Goal: Use online tool/utility: Utilize a website feature to perform a specific function

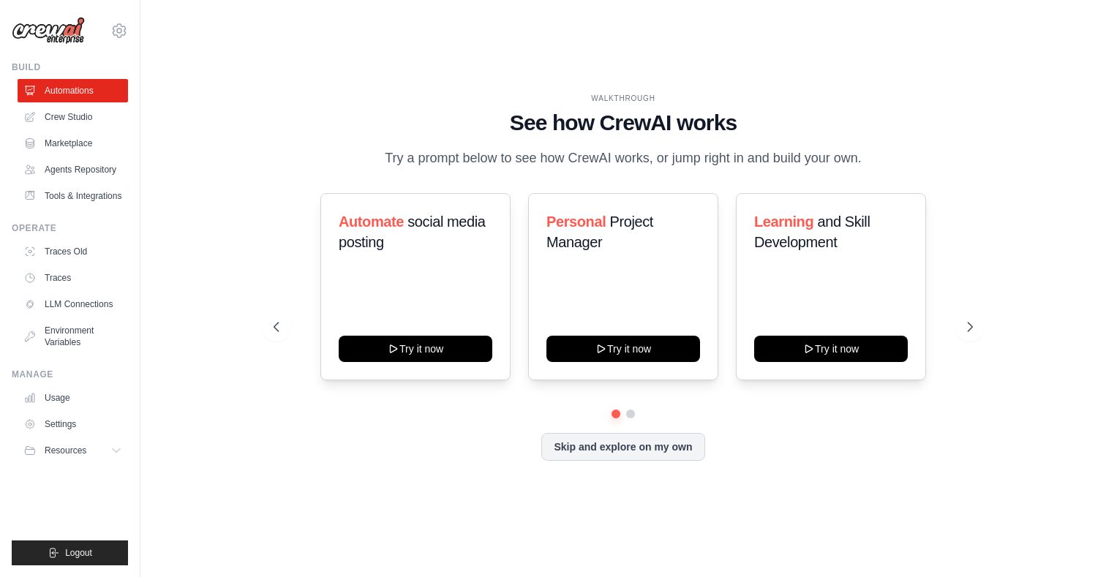
click at [317, 445] on div "Skip and explore on my own" at bounding box center [624, 447] width 700 height 28
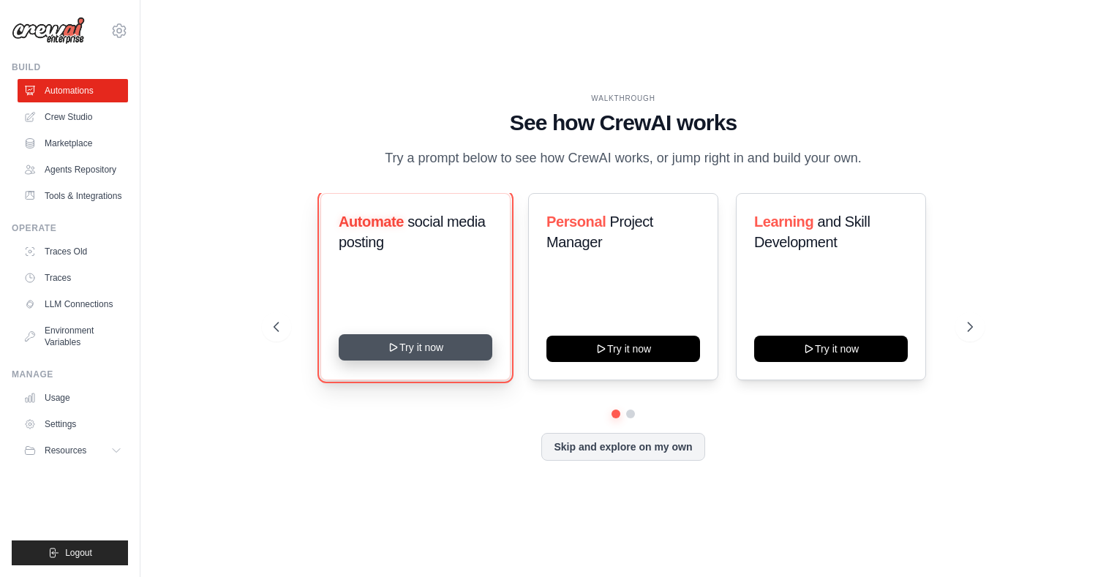
click at [405, 361] on button "Try it now" at bounding box center [416, 347] width 154 height 26
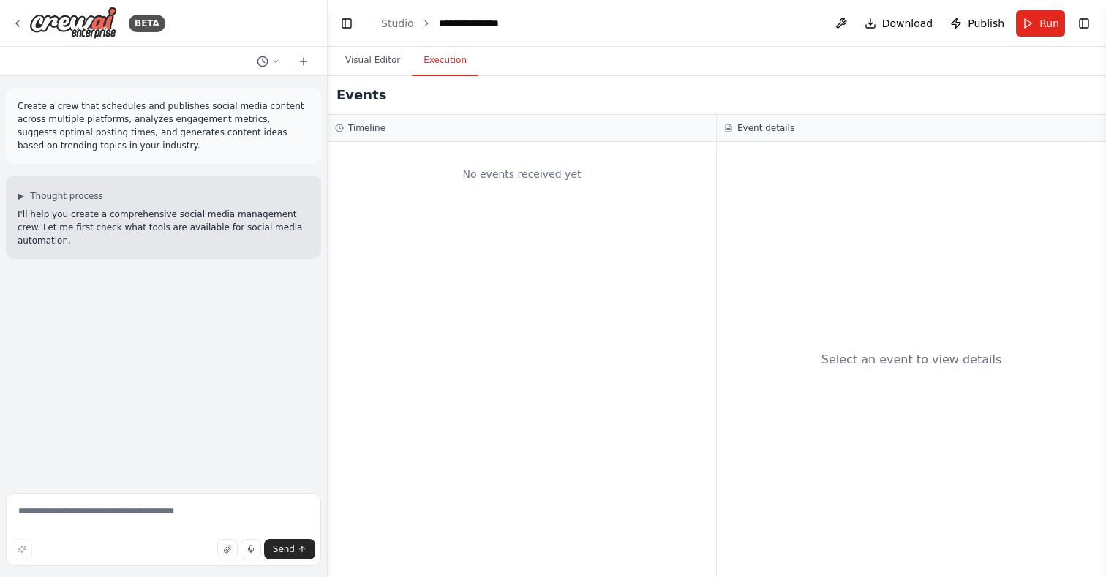
click at [443, 67] on button "Execution" at bounding box center [445, 60] width 67 height 31
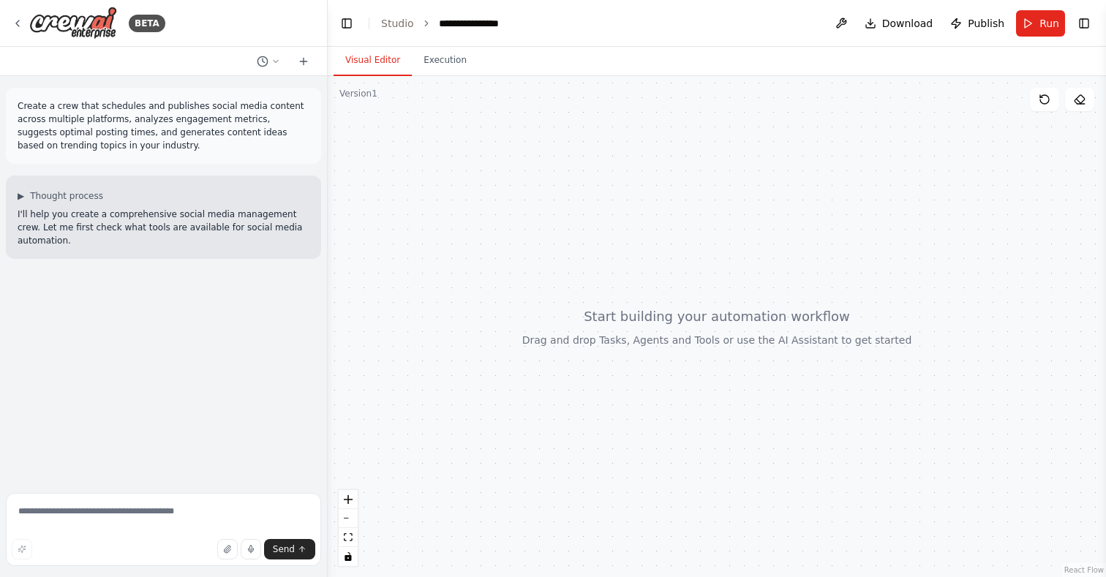
click at [382, 61] on button "Visual Editor" at bounding box center [373, 60] width 78 height 31
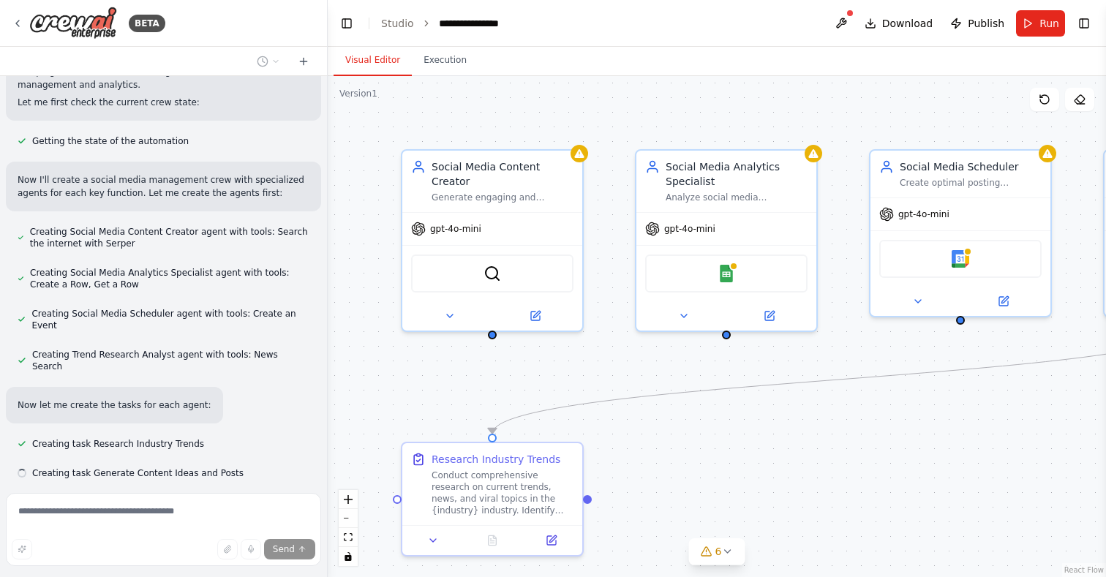
scroll to position [639, 0]
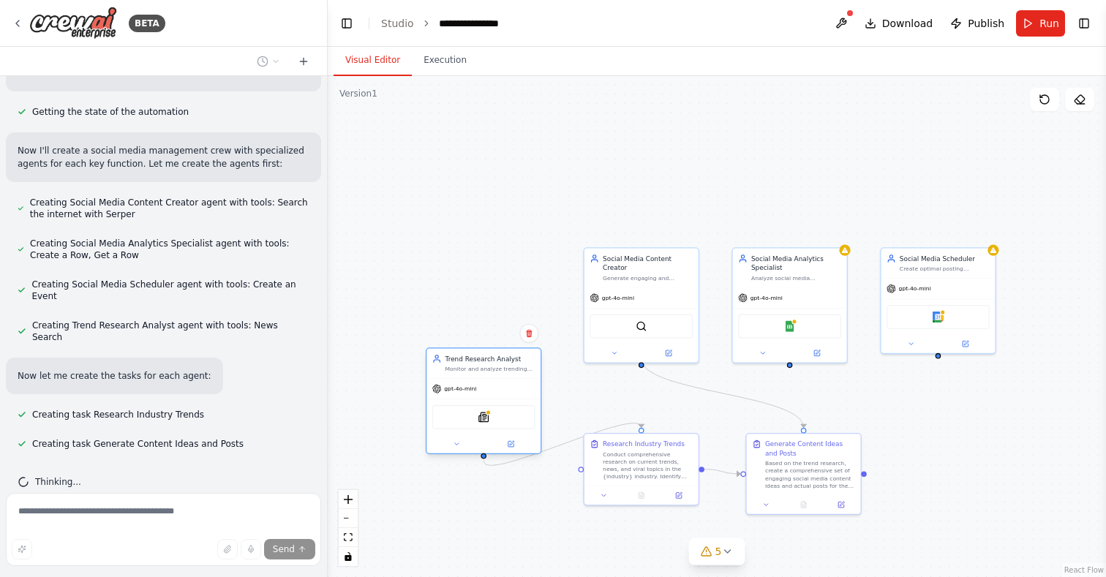
drag, startPoint x: 1061, startPoint y: 301, endPoint x: 456, endPoint y: 402, distance: 613.9
click at [456, 402] on div "SerplyNewsSearchTool" at bounding box center [483, 417] width 114 height 36
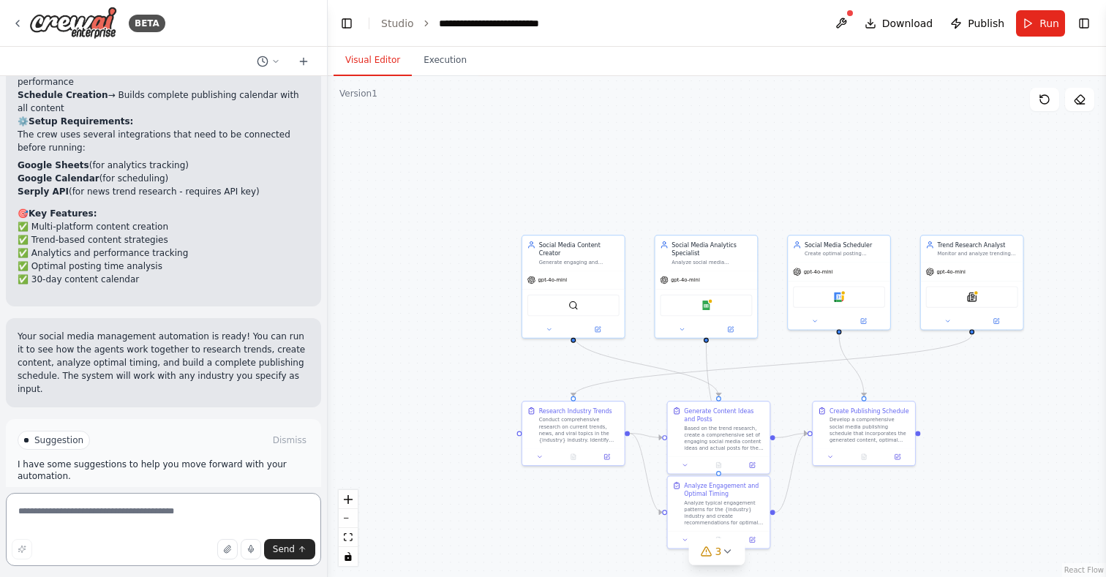
scroll to position [1711, 0]
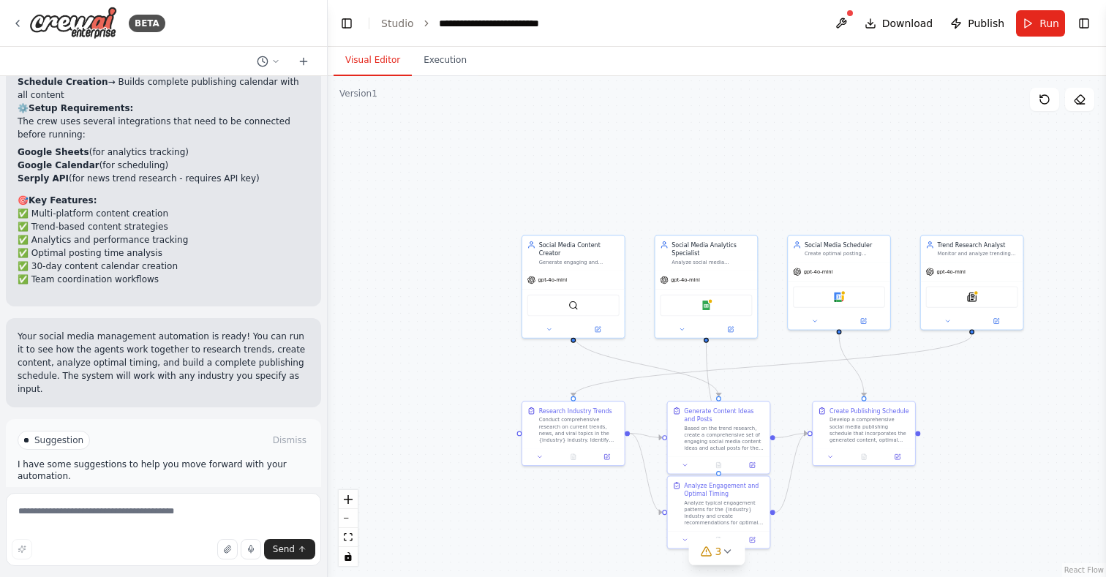
click at [219, 491] on button "Run Automation" at bounding box center [164, 502] width 292 height 23
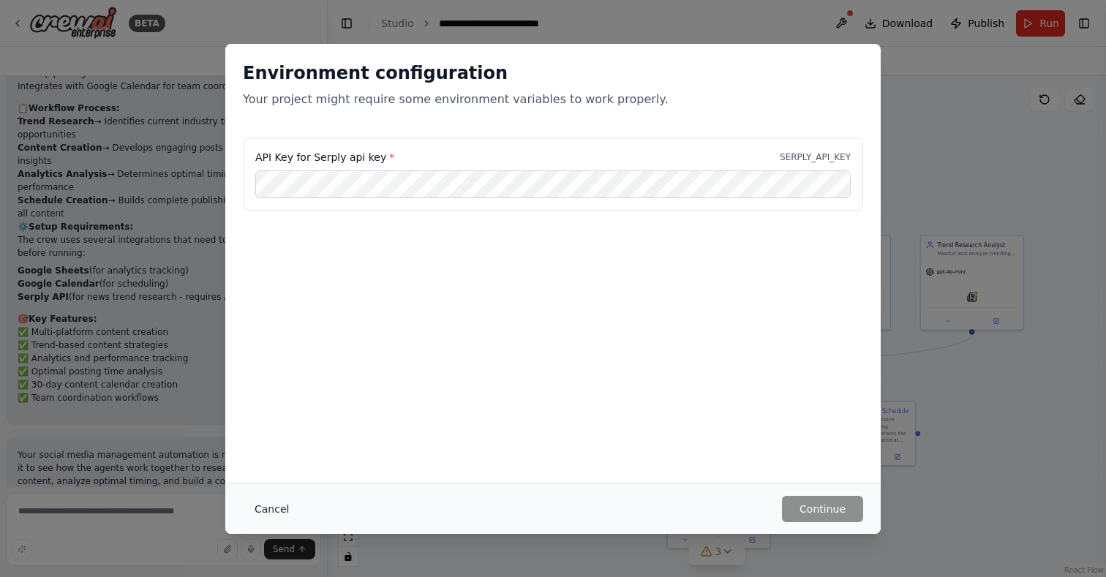
click at [279, 496] on button "Cancel" at bounding box center [272, 509] width 58 height 26
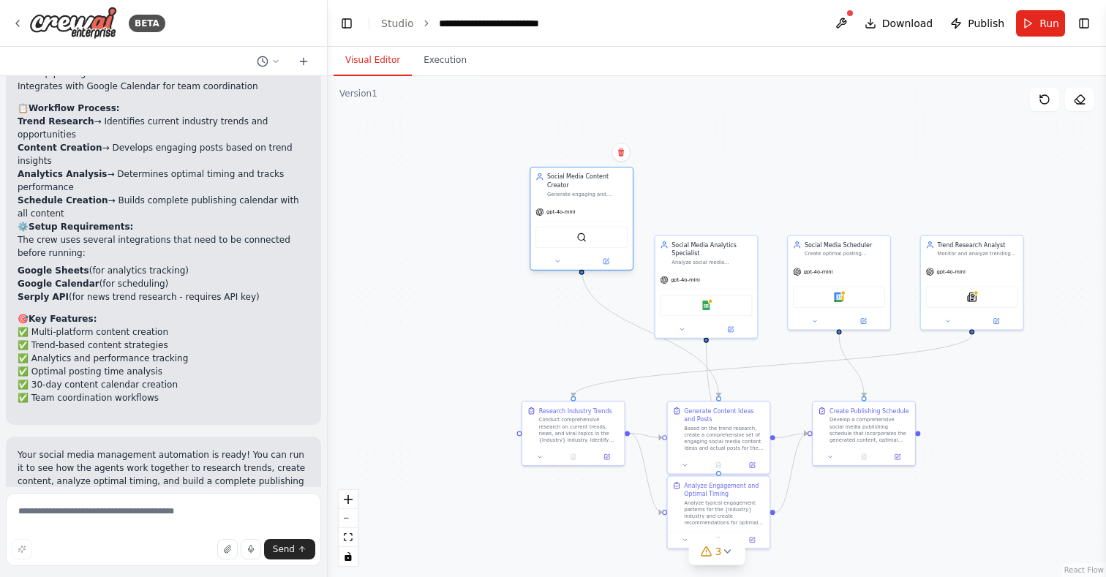
drag, startPoint x: 582, startPoint y: 276, endPoint x: 590, endPoint y: 210, distance: 67.0
click at [590, 210] on div "gpt-4o-mini" at bounding box center [581, 212] width 102 height 18
click at [982, 30] on span "Publish" at bounding box center [986, 23] width 37 height 15
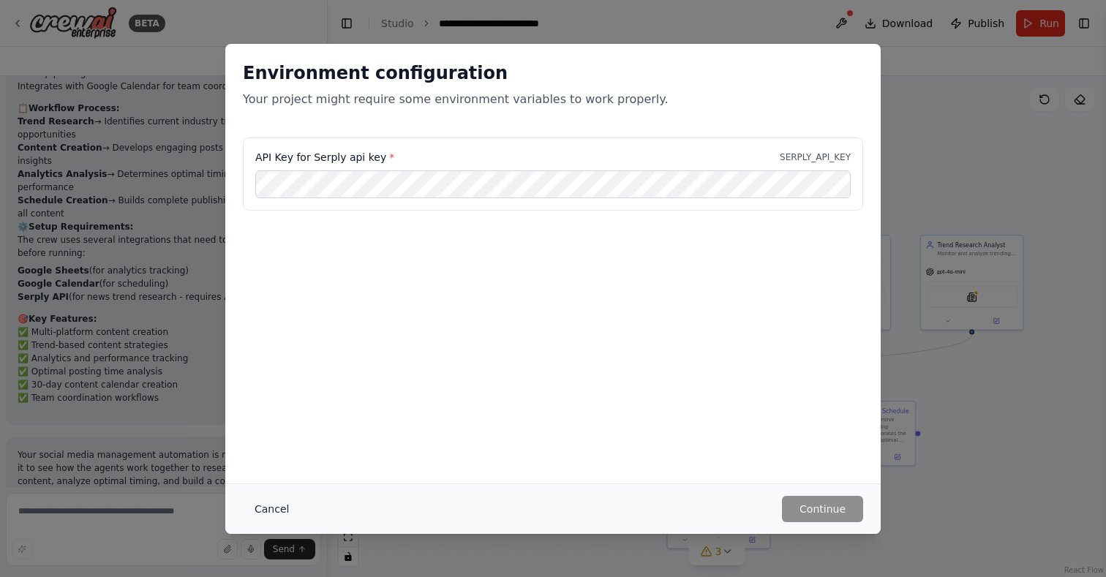
click at [281, 508] on button "Cancel" at bounding box center [272, 509] width 58 height 26
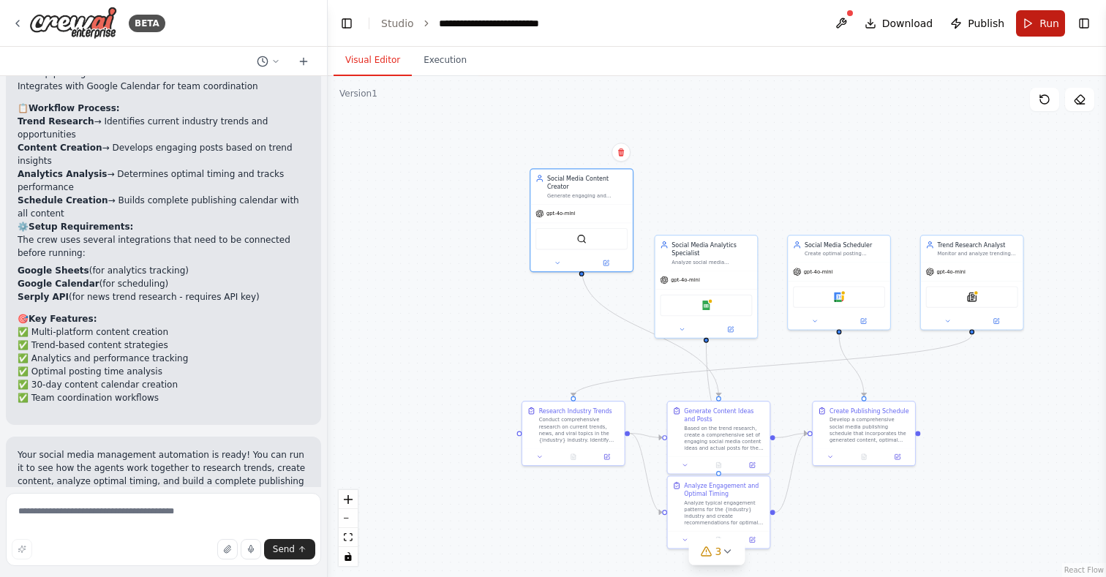
click at [1039, 36] on button "Run" at bounding box center [1040, 23] width 49 height 26
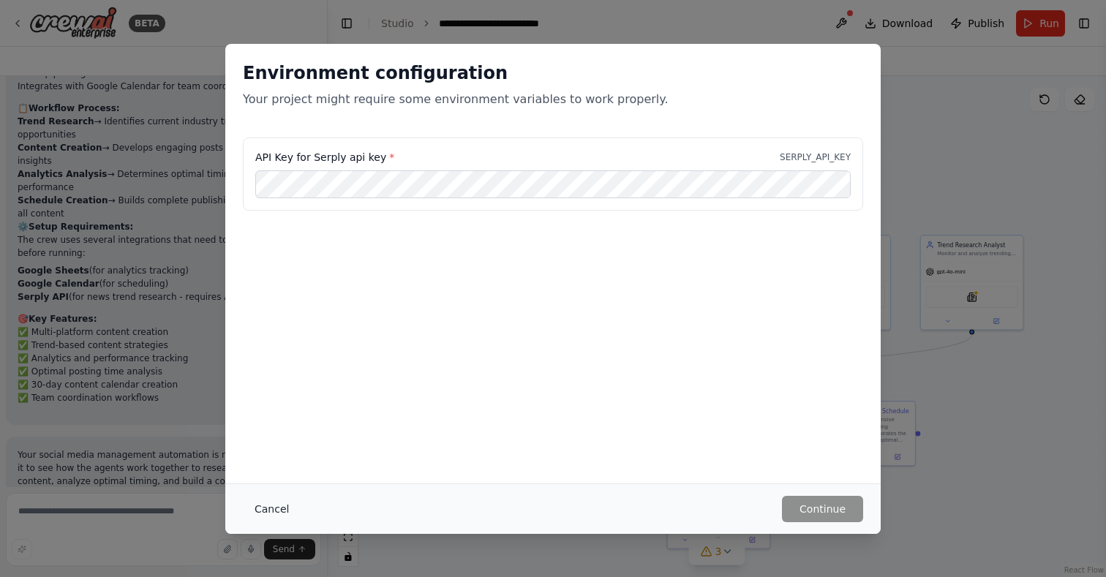
click at [265, 511] on button "Cancel" at bounding box center [272, 509] width 58 height 26
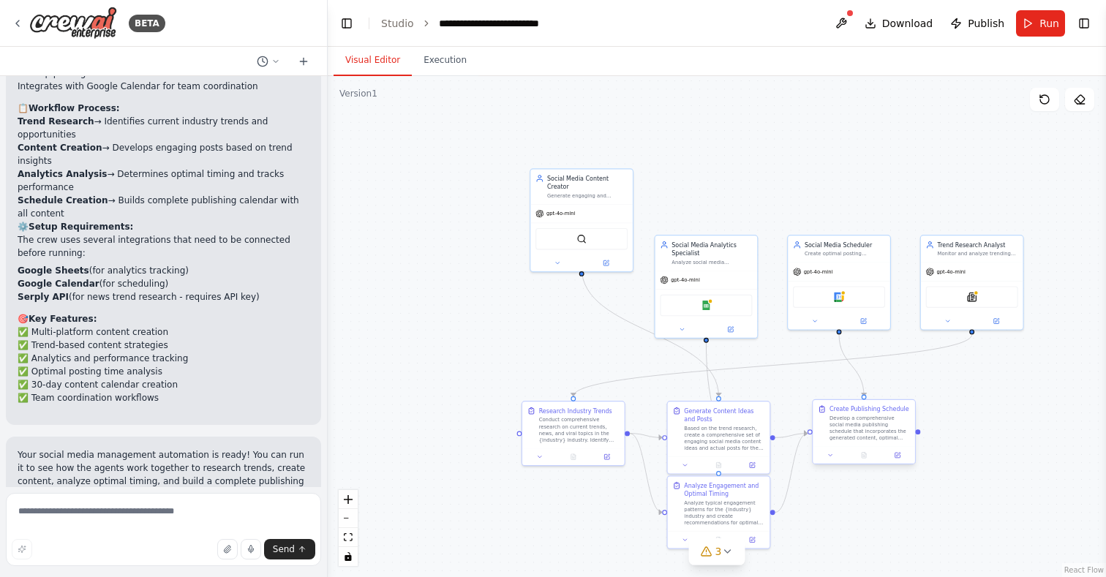
click at [867, 416] on div "Develop a comprehensive social media publishing schedule that incorporates the …" at bounding box center [869, 428] width 80 height 26
click at [900, 459] on button at bounding box center [897, 456] width 29 height 10
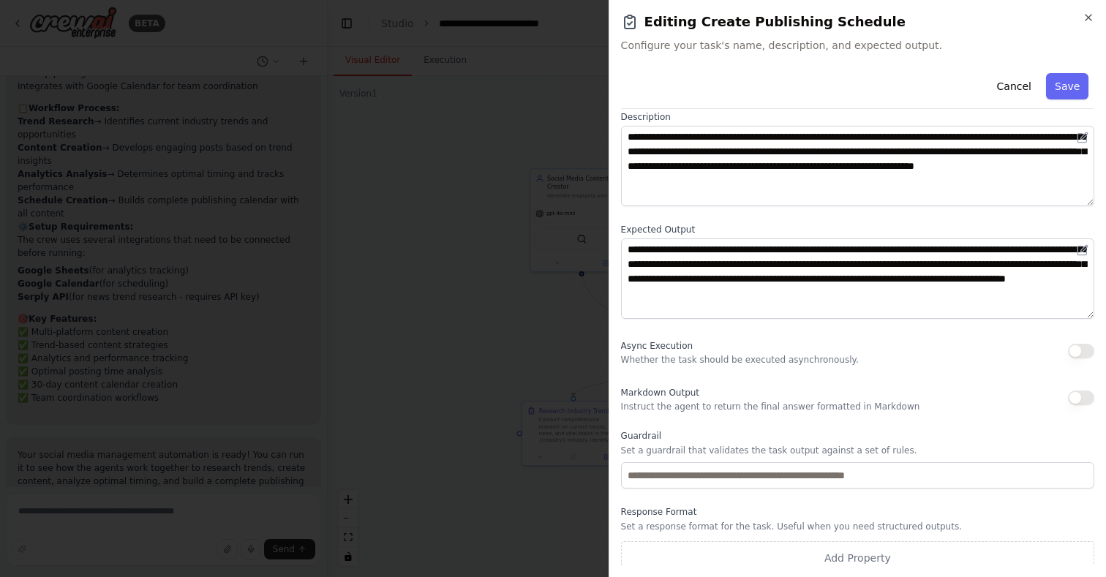
scroll to position [83, 0]
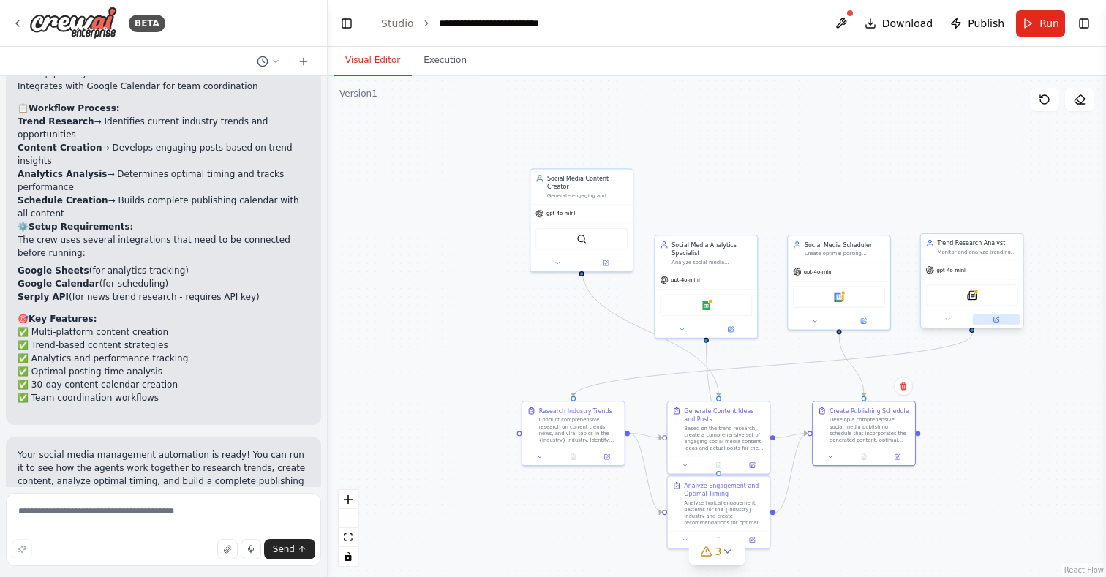
click at [998, 323] on button at bounding box center [996, 319] width 47 height 10
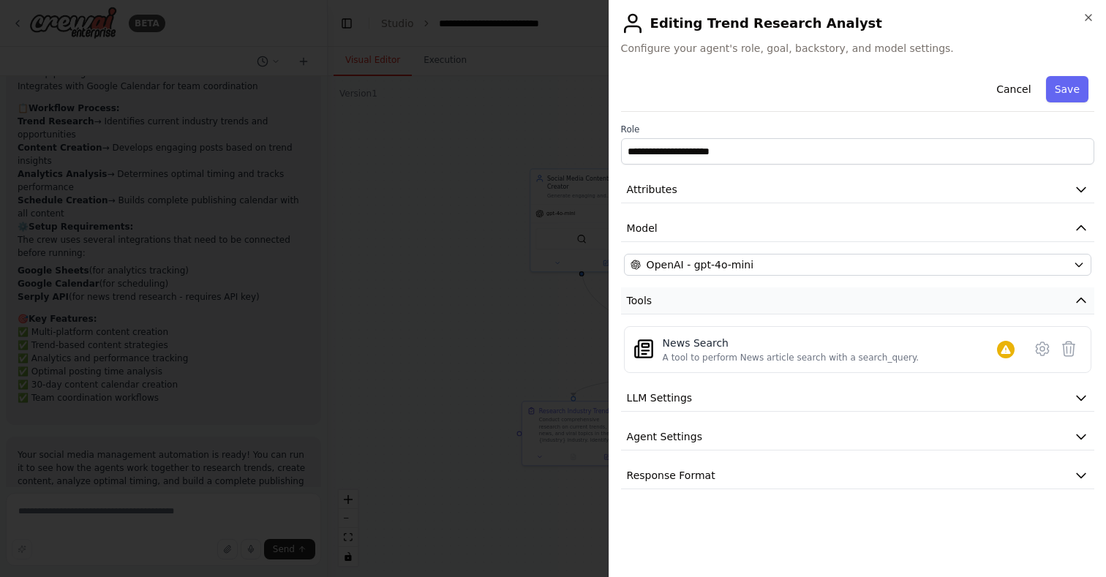
click at [1081, 303] on icon "button" at bounding box center [1081, 300] width 15 height 15
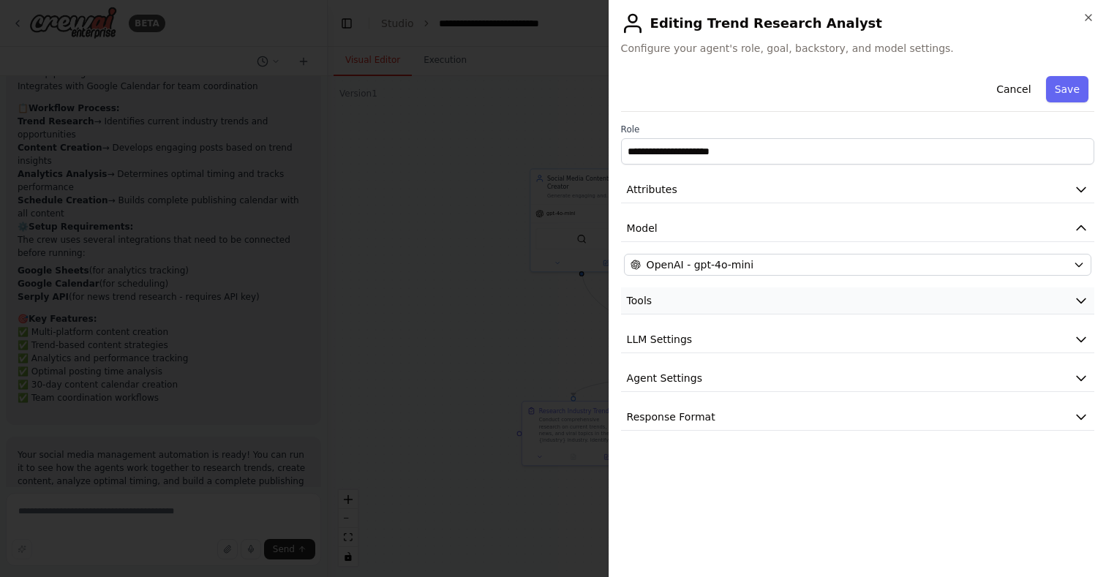
click at [1082, 303] on icon "button" at bounding box center [1081, 300] width 15 height 15
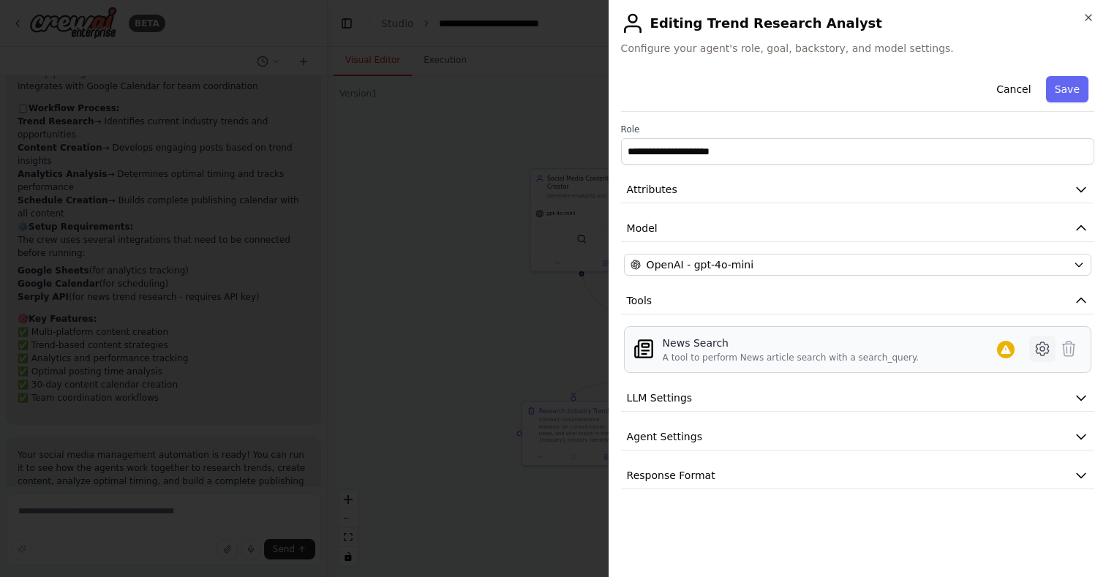
click at [1040, 351] on icon at bounding box center [1042, 349] width 18 height 18
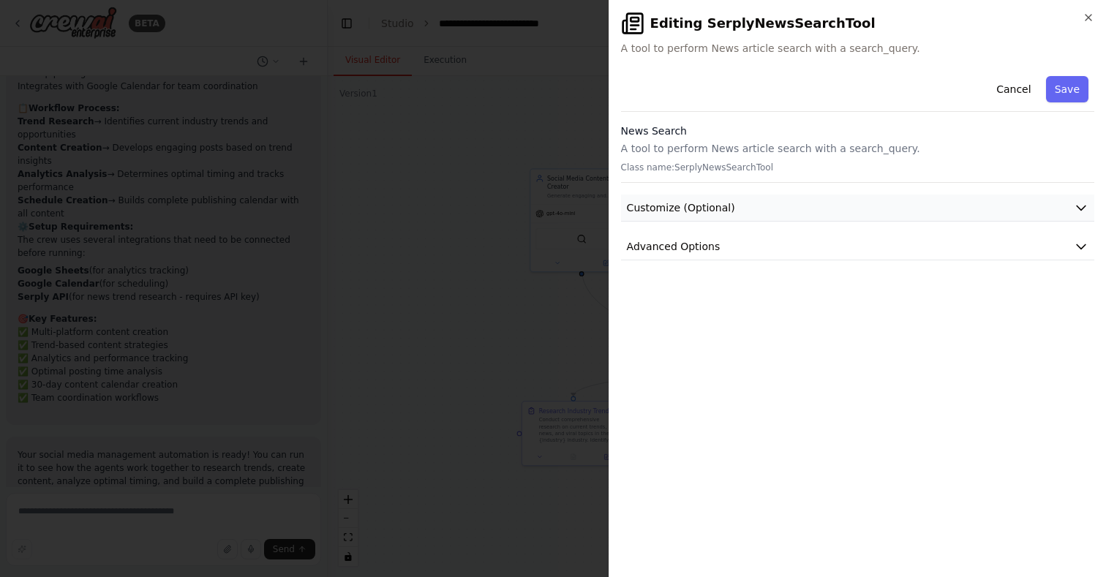
click at [858, 204] on button "Customize (Optional)" at bounding box center [857, 208] width 473 height 27
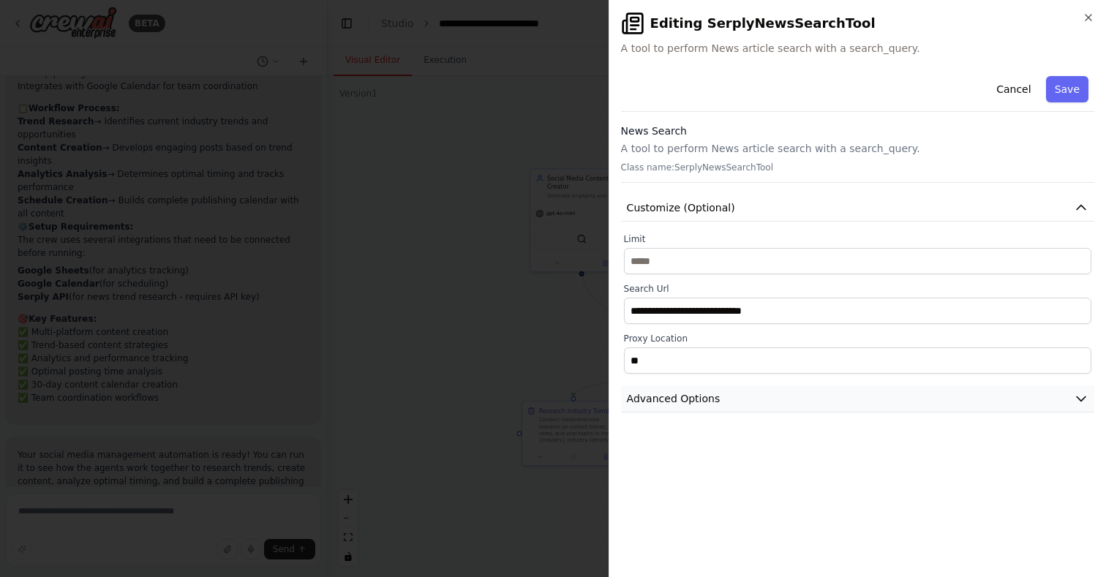
click at [696, 405] on span "Advanced Options" at bounding box center [674, 398] width 94 height 15
click at [1014, 90] on button "Cancel" at bounding box center [1013, 89] width 52 height 26
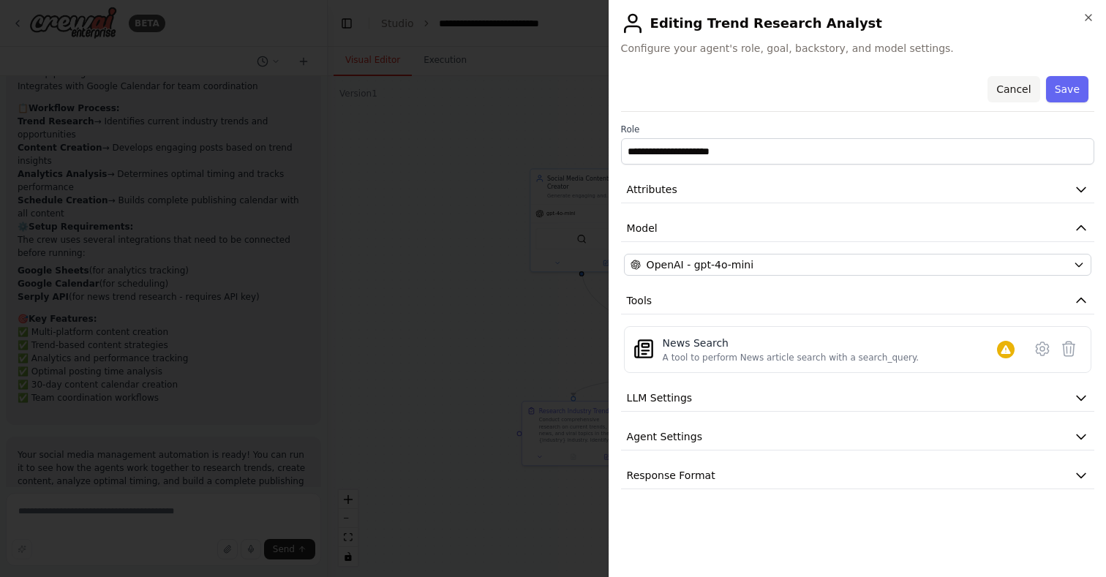
click at [1006, 86] on button "Cancel" at bounding box center [1013, 89] width 52 height 26
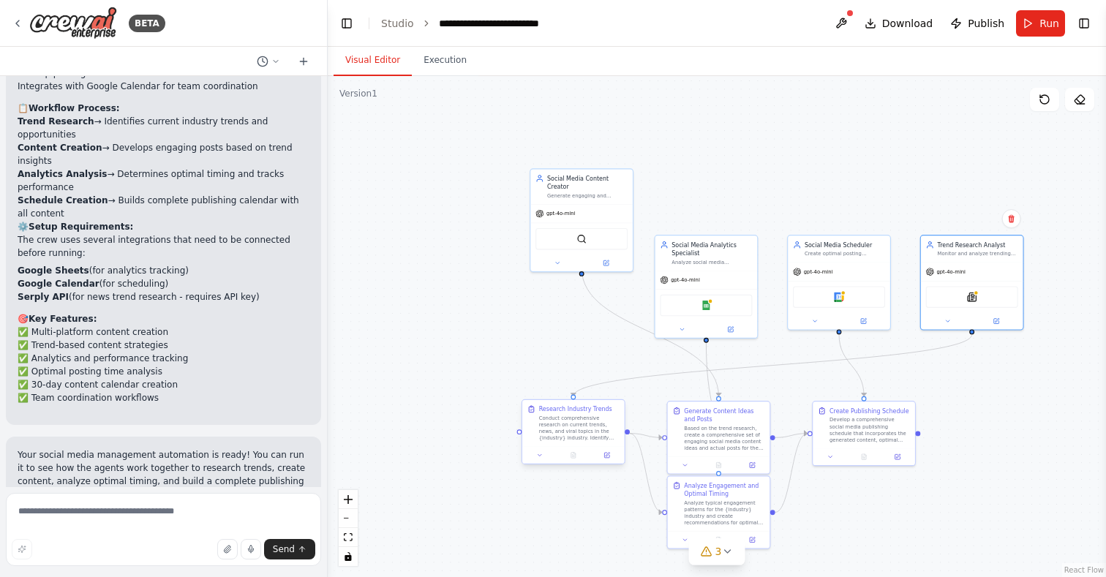
click at [581, 436] on div "Conduct comprehensive research on current trends, news, and viral topics in the…" at bounding box center [579, 428] width 80 height 26
click at [606, 458] on icon at bounding box center [606, 455] width 7 height 7
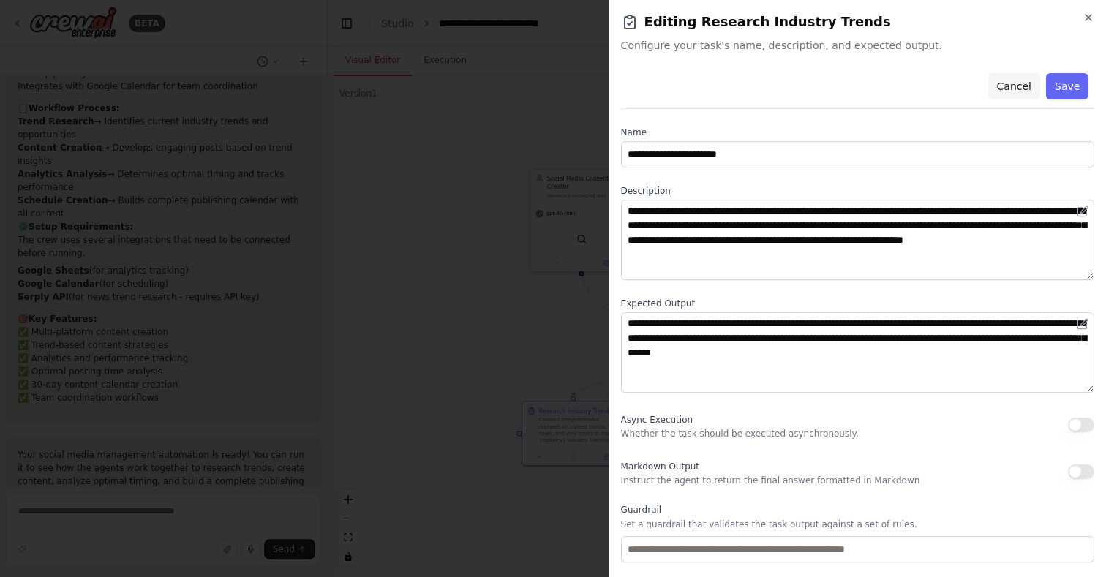
click at [1019, 78] on button "Cancel" at bounding box center [1013, 86] width 52 height 26
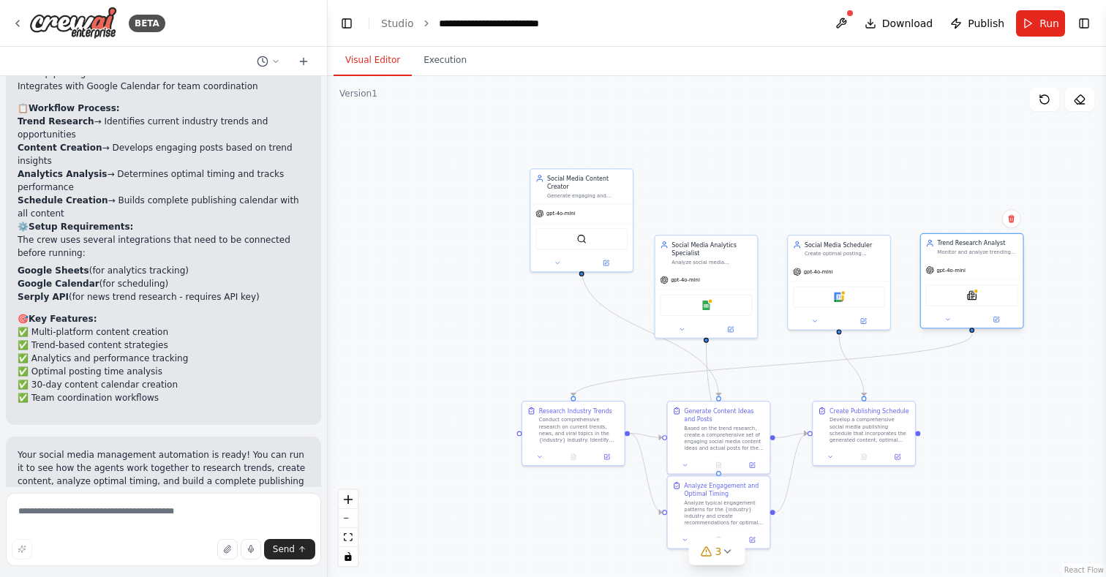
click at [953, 290] on div "SerplyNewsSearchTool" at bounding box center [972, 296] width 92 height 22
click at [840, 290] on img at bounding box center [839, 295] width 10 height 10
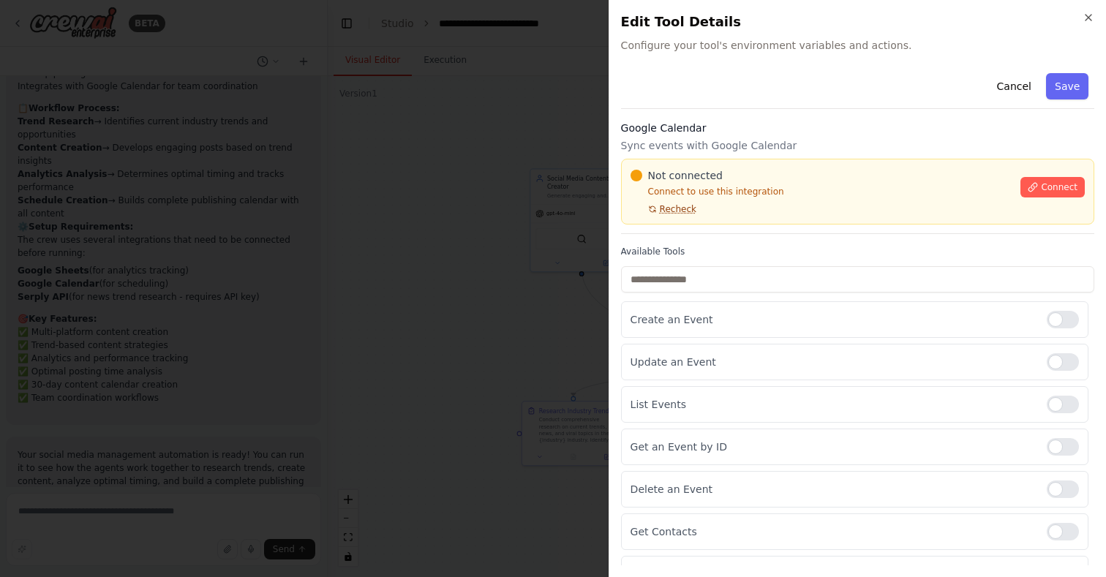
click at [679, 212] on span "Recheck" at bounding box center [678, 209] width 37 height 12
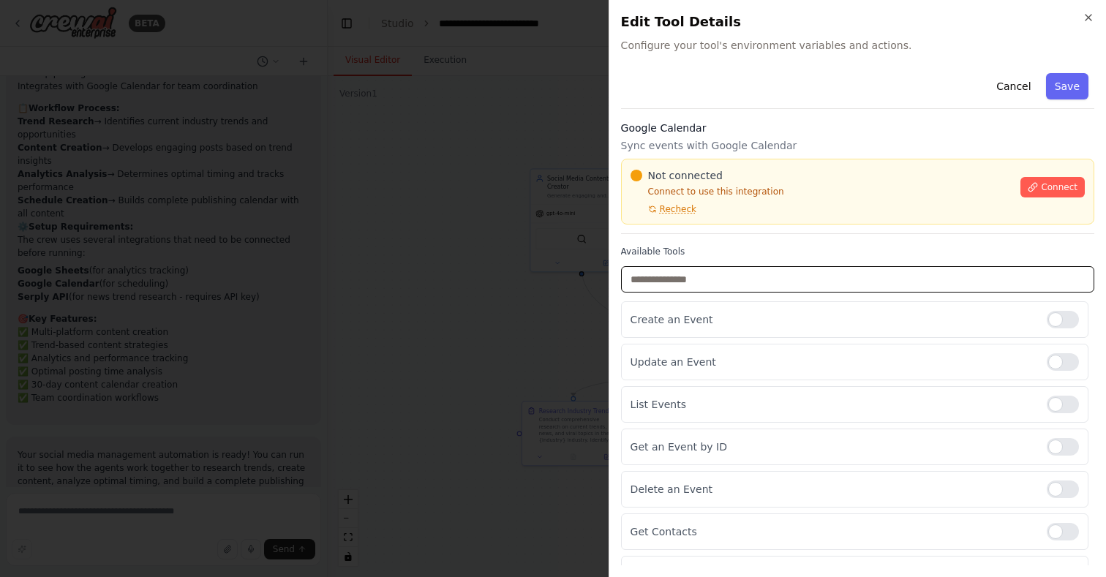
click at [682, 276] on input "text" at bounding box center [857, 279] width 473 height 26
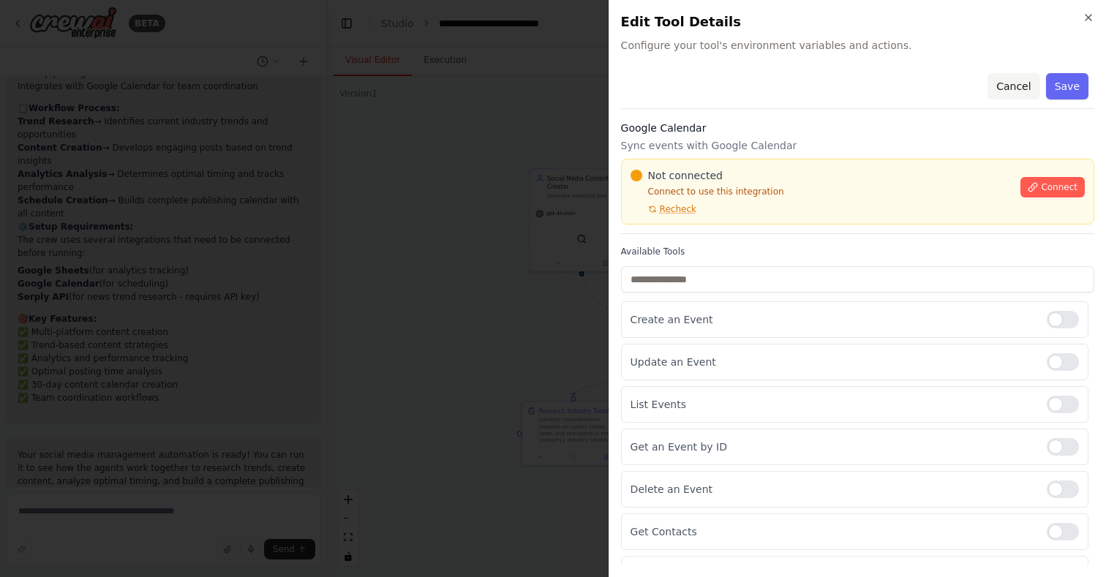
click at [1022, 88] on button "Cancel" at bounding box center [1013, 86] width 52 height 26
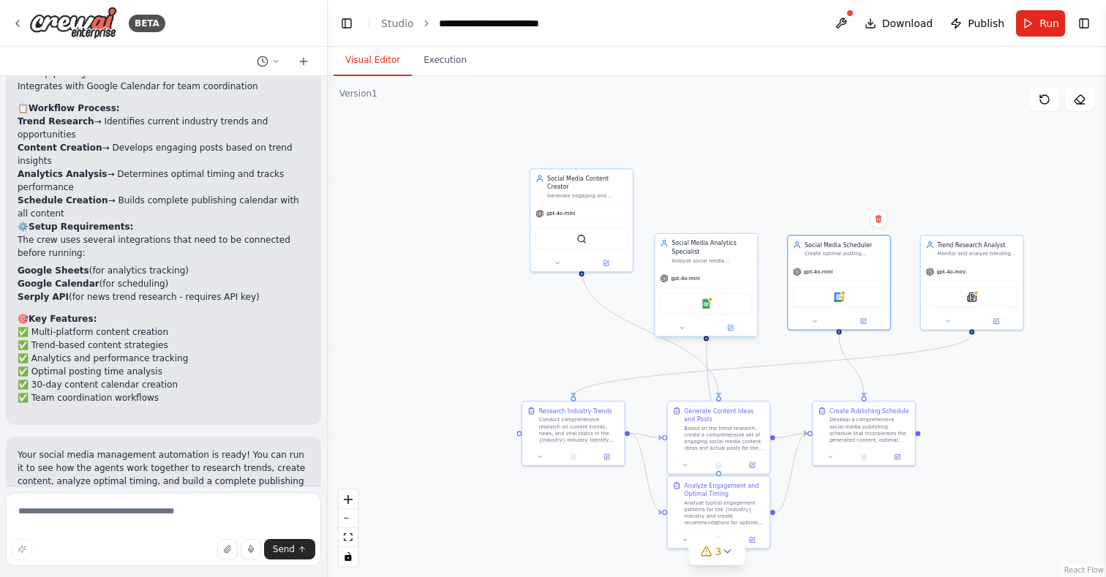
click at [714, 260] on div "Analyze social media performance data, track engagement metrics across platform…" at bounding box center [711, 260] width 80 height 7
click at [731, 331] on icon at bounding box center [730, 328] width 7 height 7
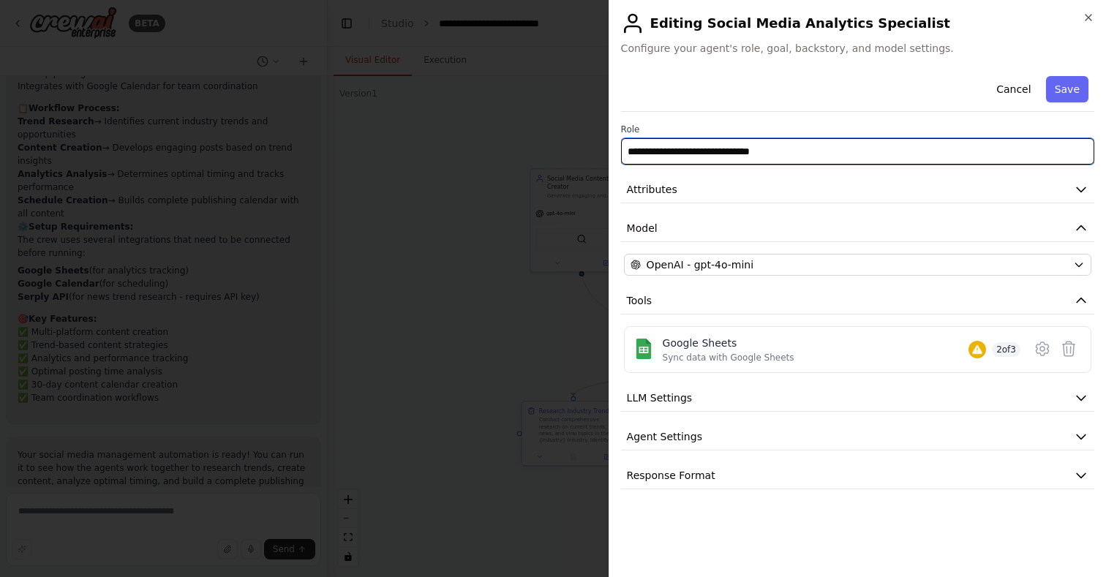
click at [783, 151] on input "**********" at bounding box center [857, 151] width 473 height 26
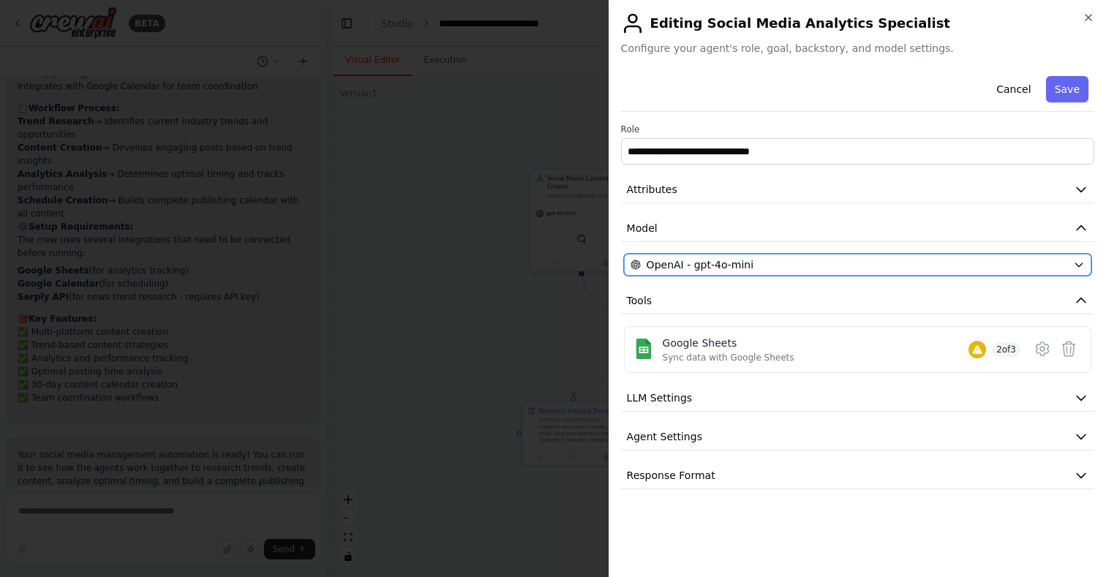
click at [697, 265] on span "OpenAI - gpt-4o-mini" at bounding box center [700, 264] width 107 height 15
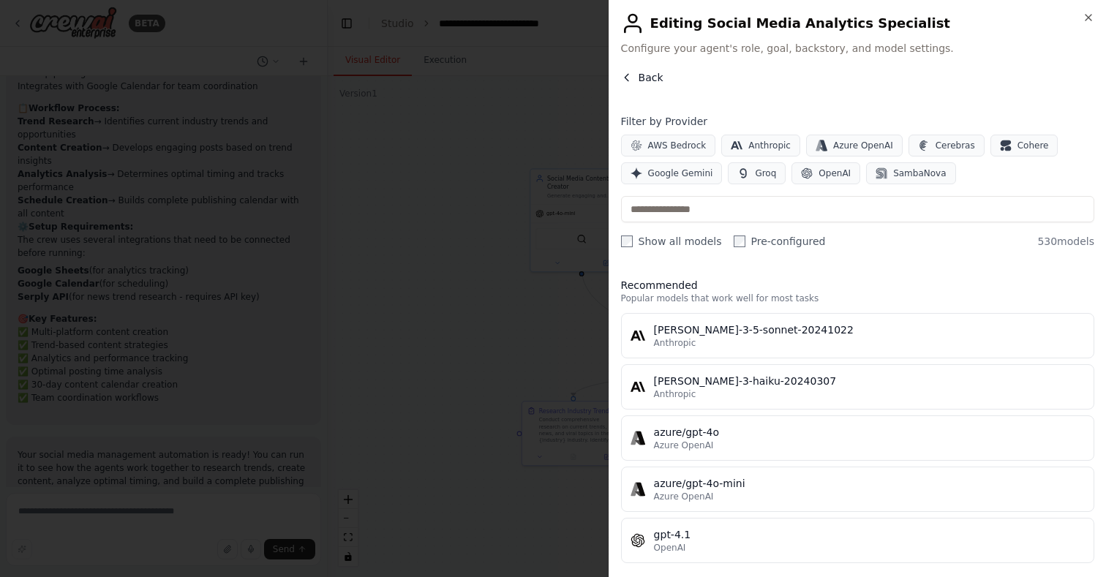
click at [626, 70] on button "Back" at bounding box center [642, 77] width 42 height 15
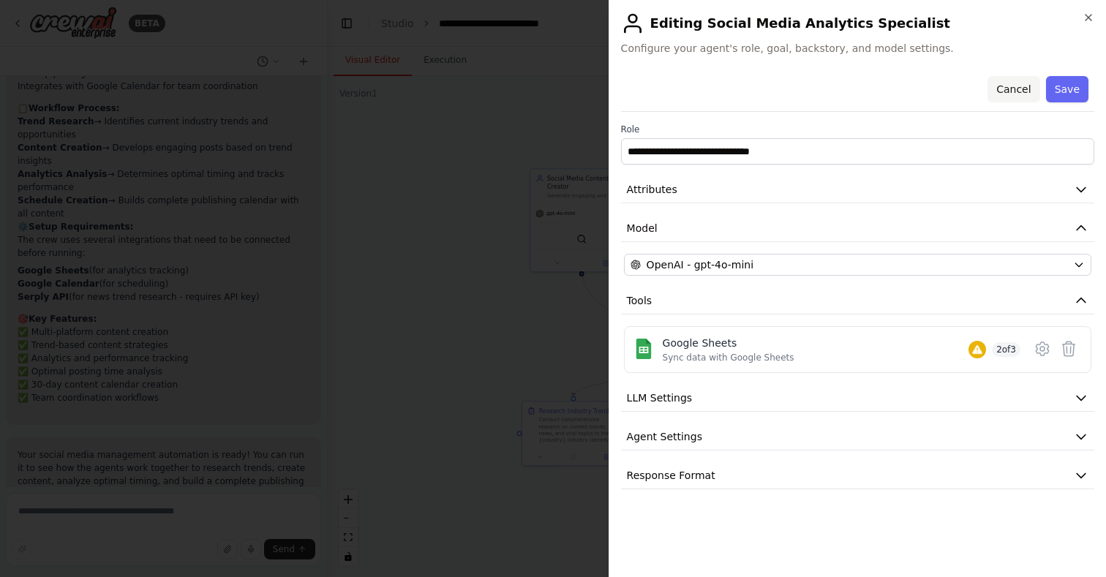
click at [1022, 90] on button "Cancel" at bounding box center [1013, 89] width 52 height 26
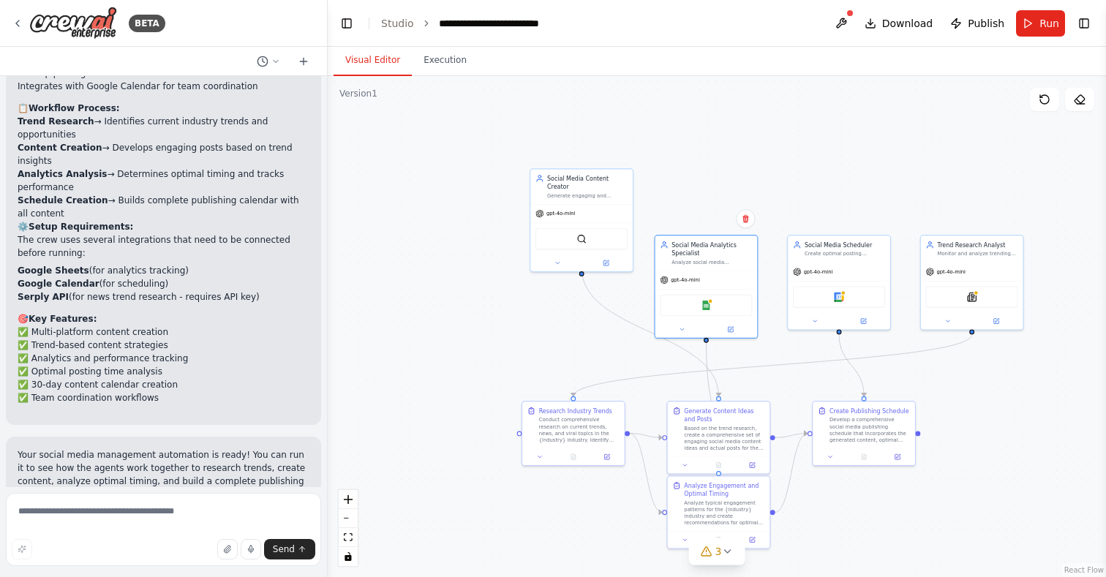
click at [827, 99] on div ".deletable-edge-delete-btn { width: 20px; height: 20px; border: 0px solid #ffff…" at bounding box center [717, 326] width 778 height 501
click at [396, 24] on link "Studio" at bounding box center [397, 24] width 33 height 12
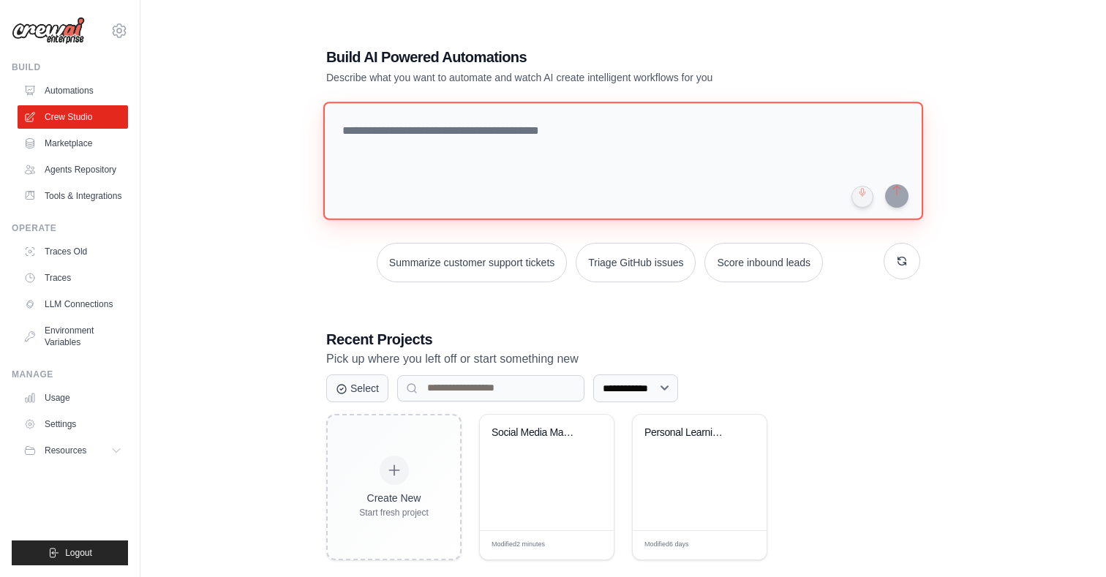
click at [502, 167] on textarea at bounding box center [623, 161] width 600 height 118
type textarea "**********"
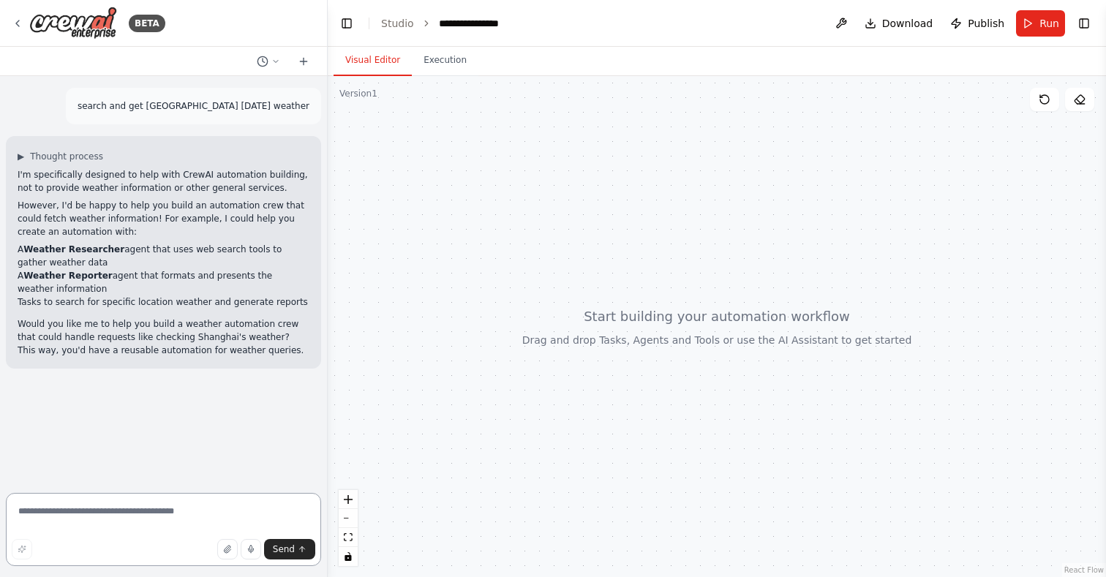
click at [61, 521] on textarea at bounding box center [163, 529] width 315 height 73
type textarea "**********"
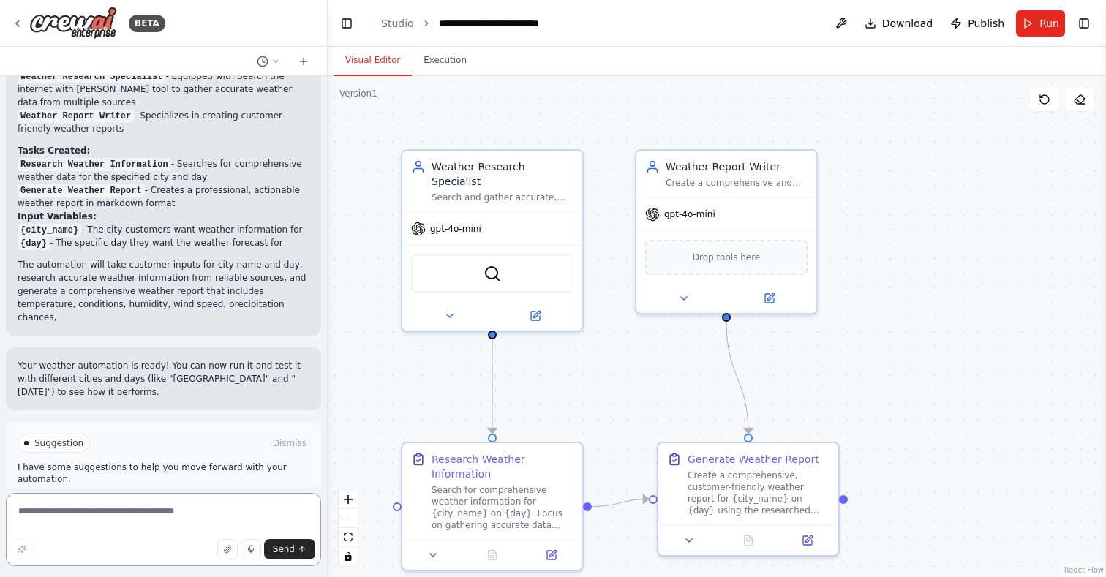
scroll to position [1459, 0]
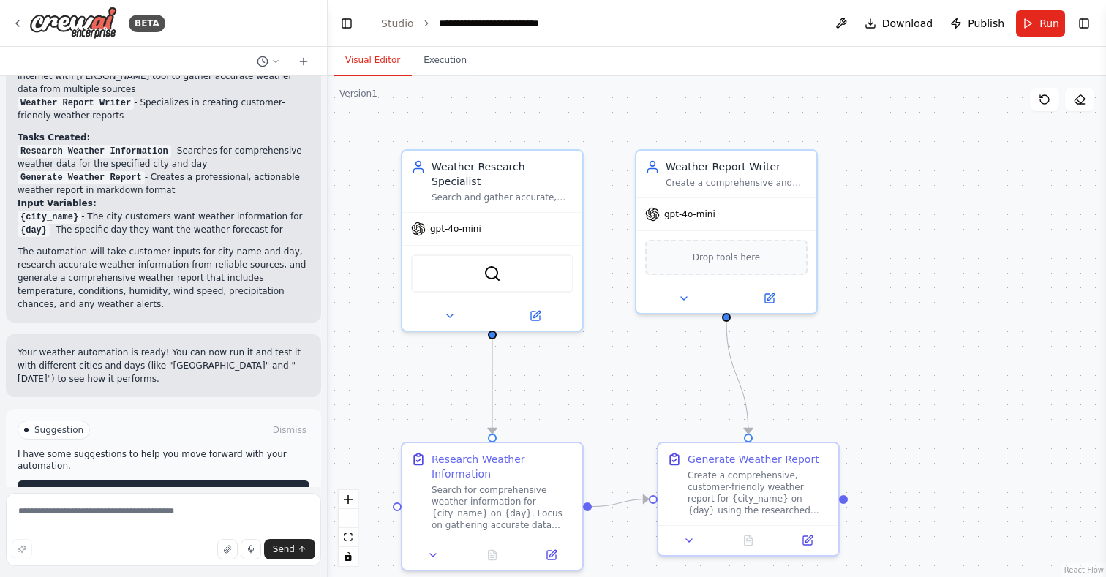
click at [121, 481] on button "Run Automation" at bounding box center [164, 492] width 292 height 23
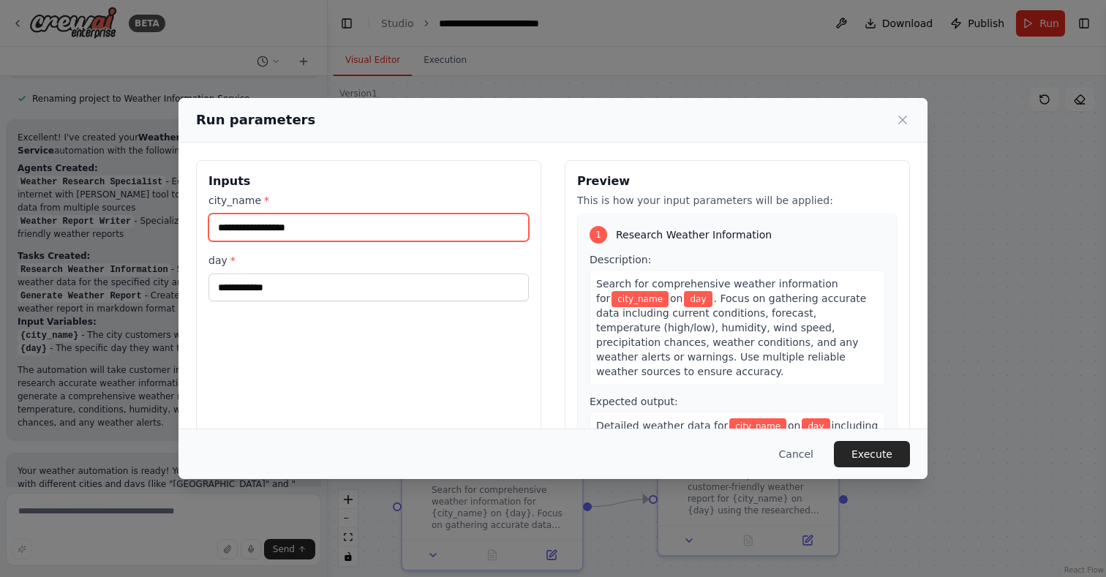
click at [372, 230] on input "city_name *" at bounding box center [368, 228] width 320 height 28
type input "********"
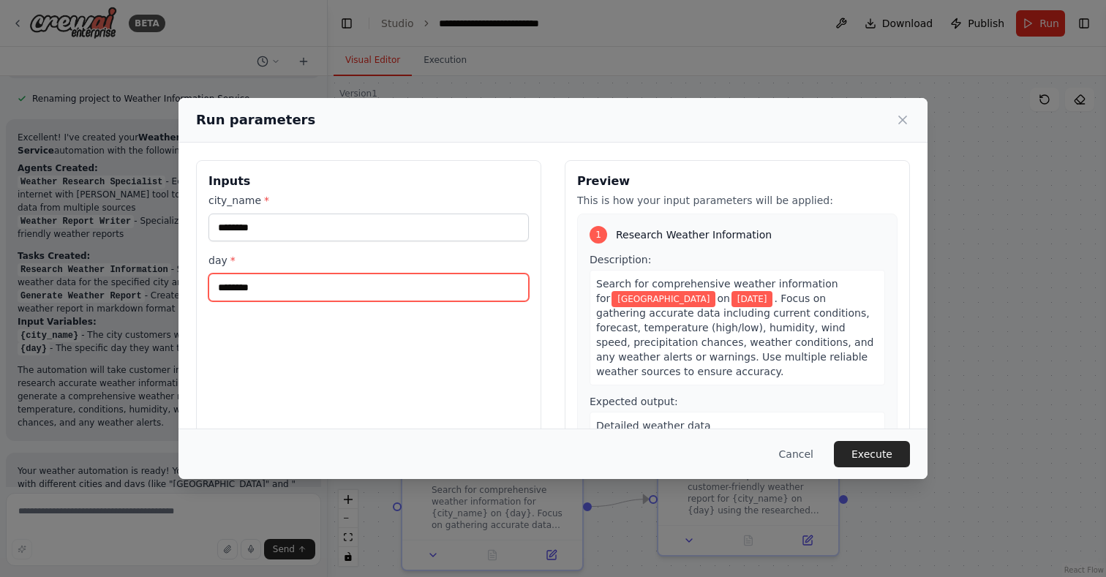
type input "********"
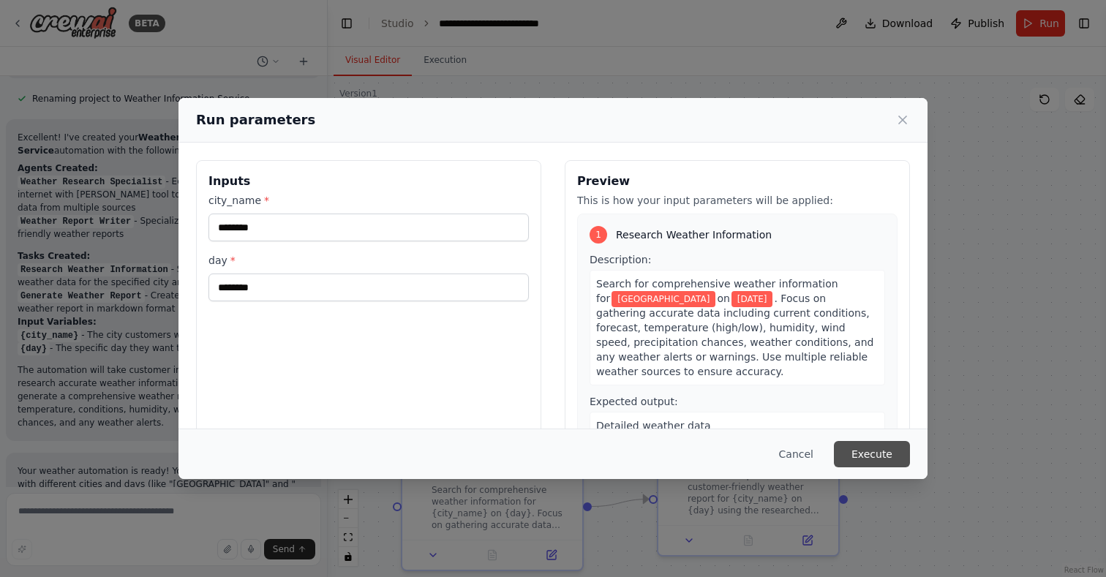
click at [865, 445] on button "Execute" at bounding box center [872, 454] width 76 height 26
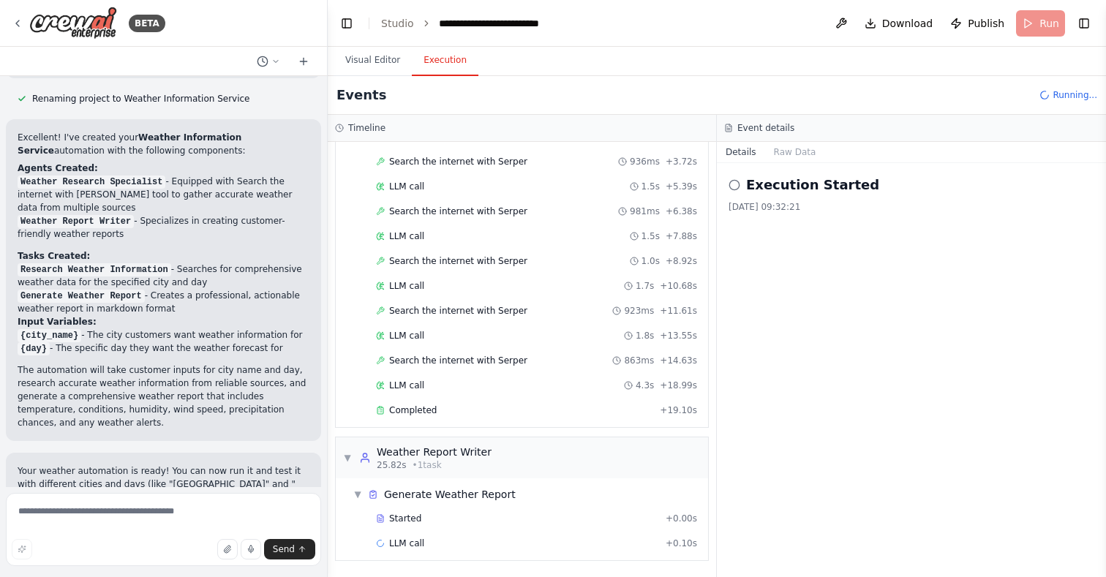
scroll to position [144, 0]
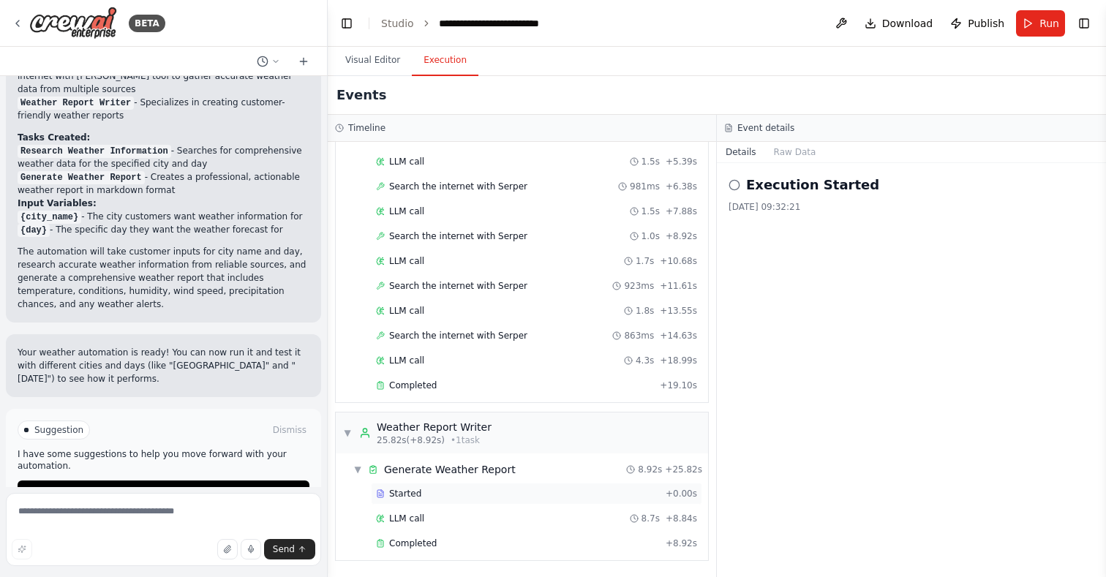
click at [526, 494] on div "Started" at bounding box center [518, 494] width 284 height 12
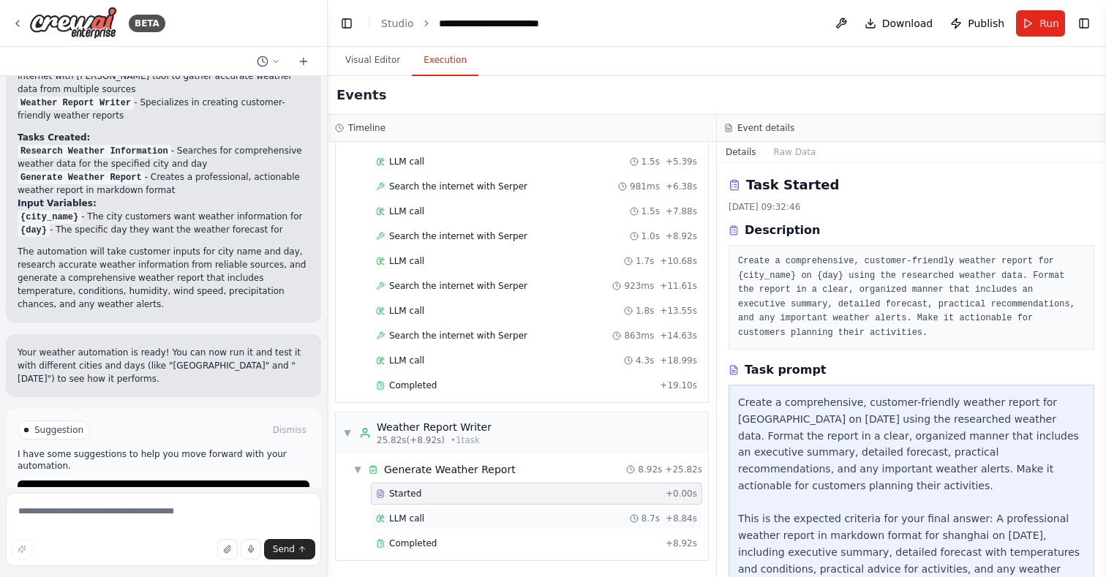
click at [497, 515] on div "LLM call 8.7s + 8.84s" at bounding box center [536, 519] width 321 height 12
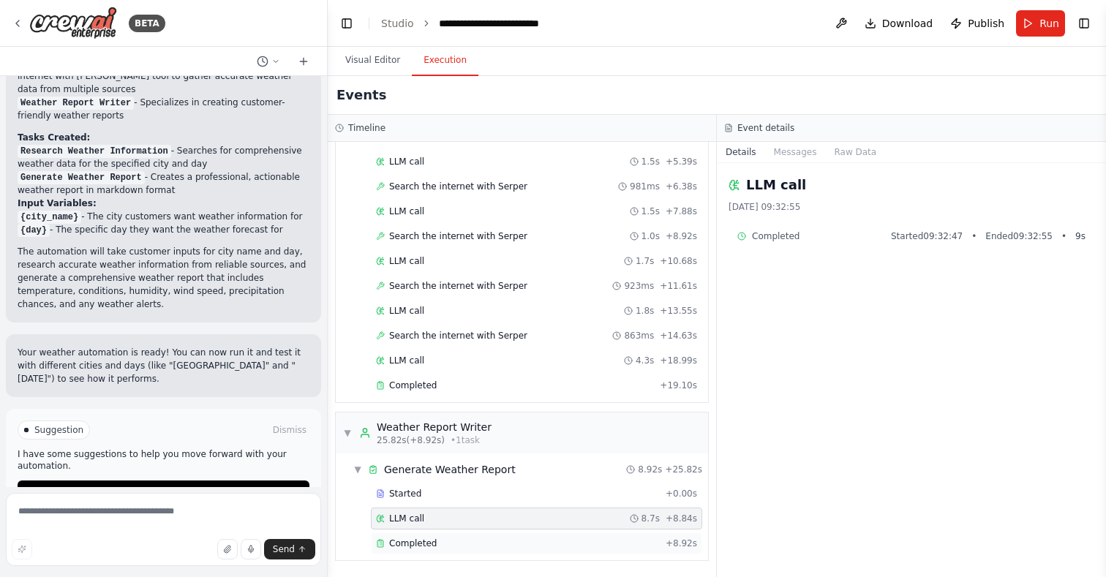
click at [442, 541] on div "Completed" at bounding box center [518, 544] width 284 height 12
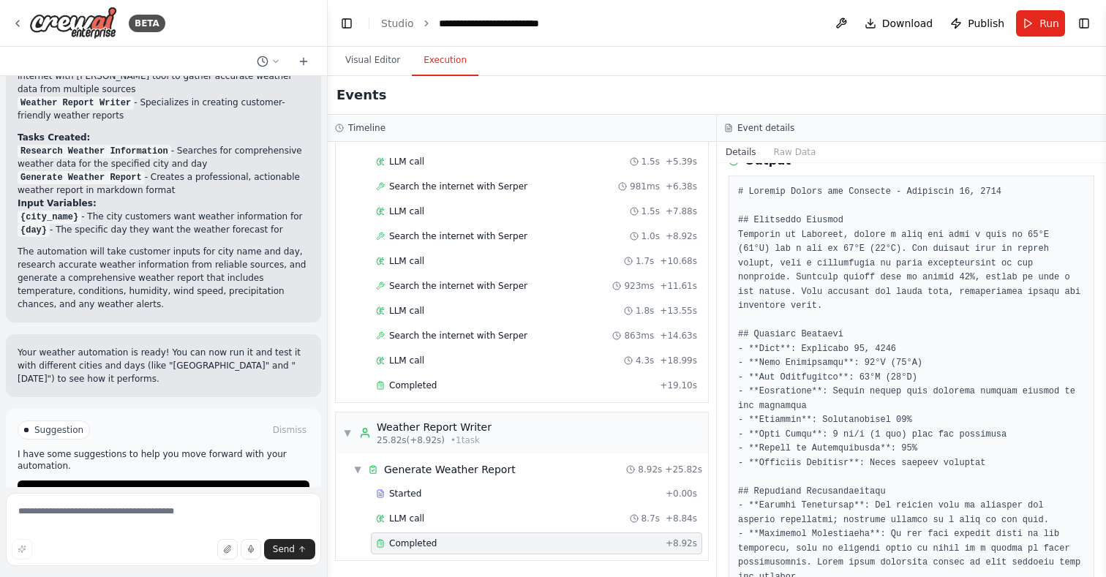
scroll to position [0, 0]
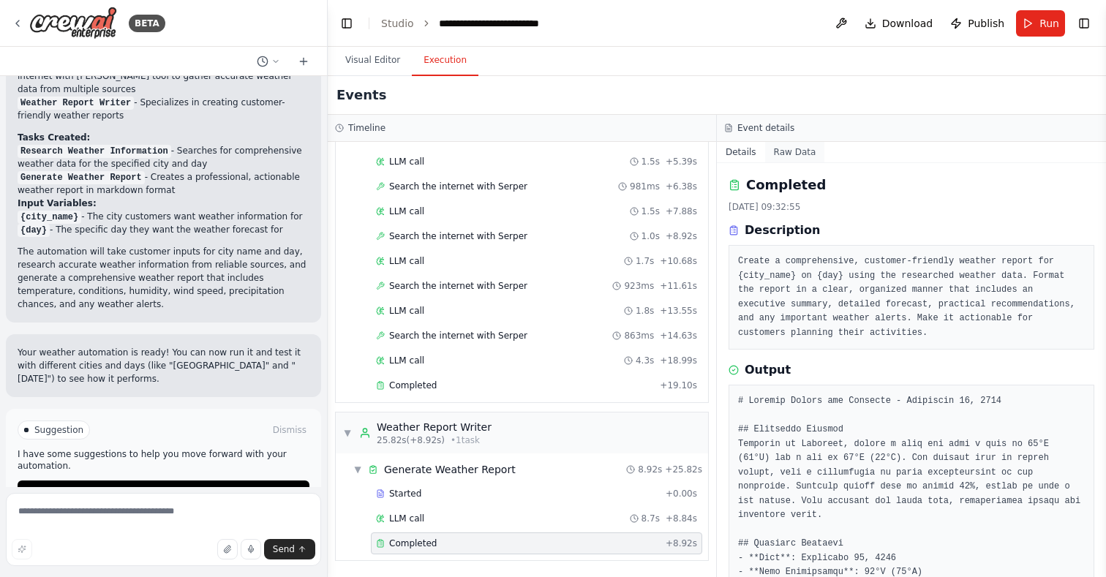
click at [784, 151] on button "Raw Data" at bounding box center [795, 152] width 60 height 20
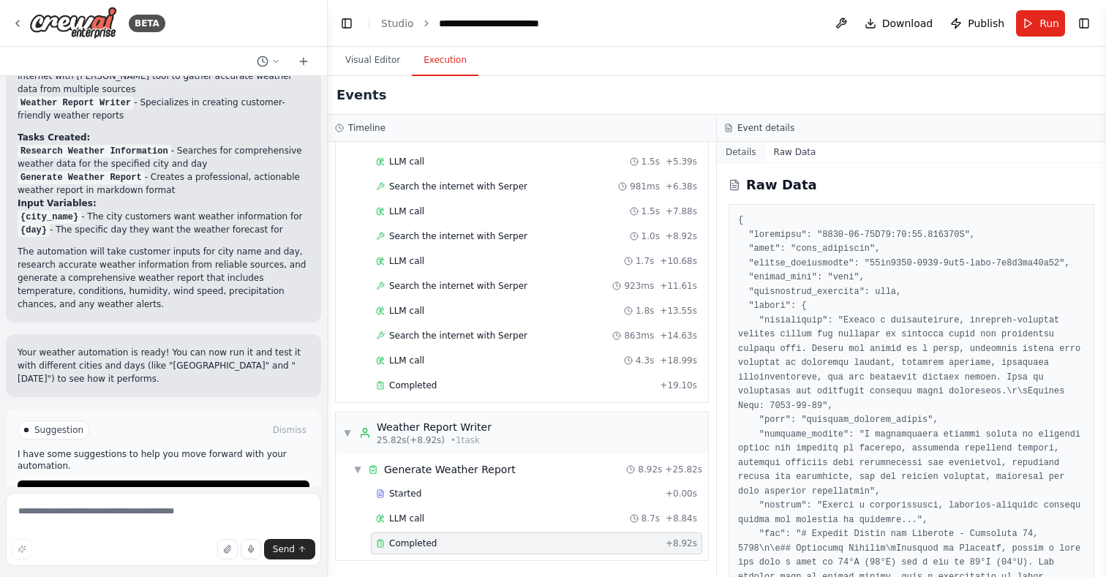
click at [747, 156] on button "Details" at bounding box center [741, 152] width 48 height 20
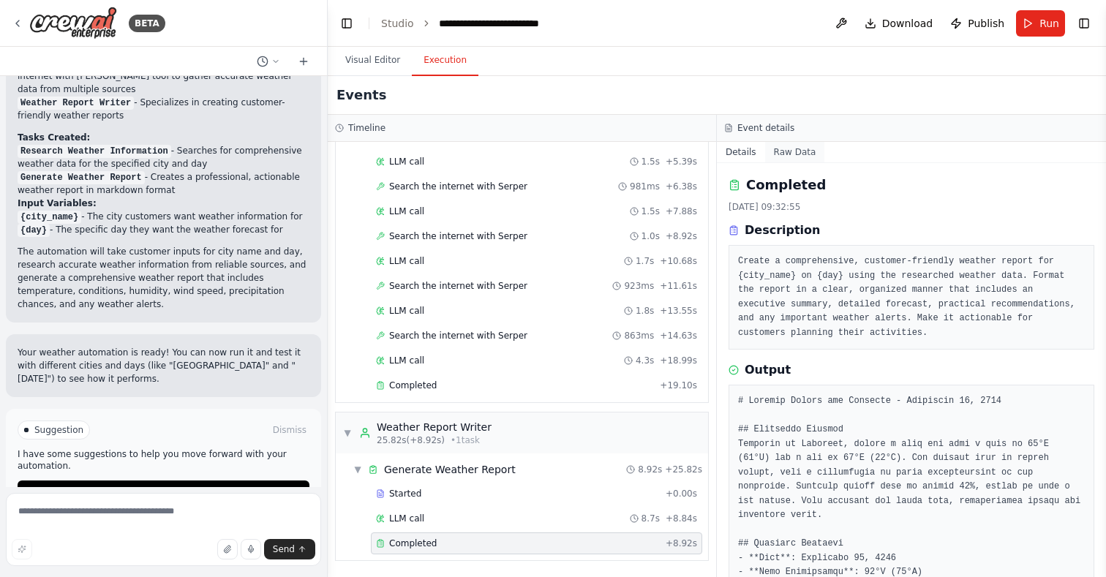
click at [780, 156] on button "Raw Data" at bounding box center [795, 152] width 60 height 20
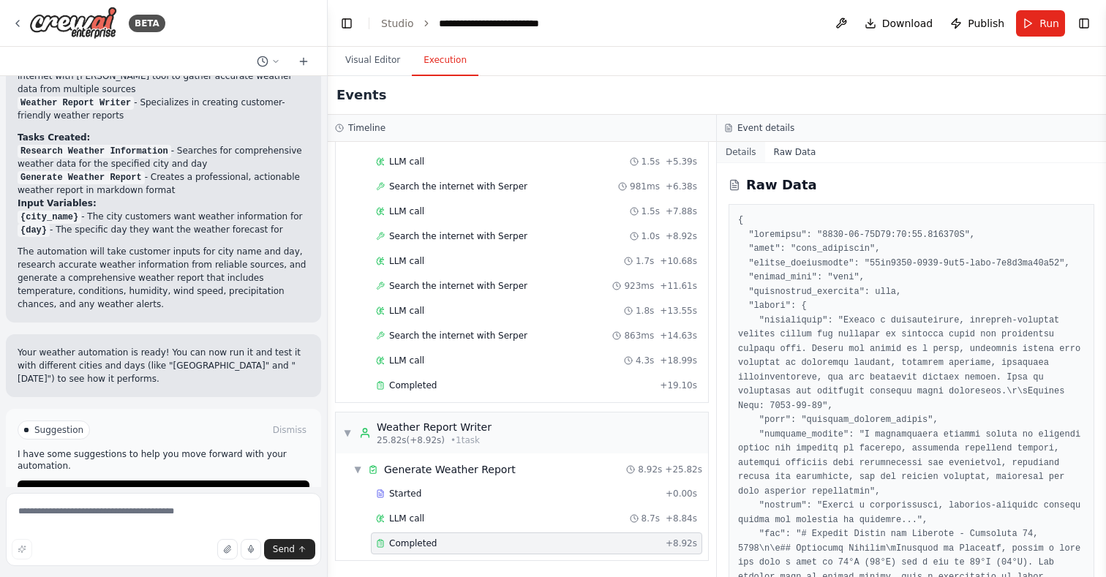
click at [751, 151] on button "Details" at bounding box center [741, 152] width 48 height 20
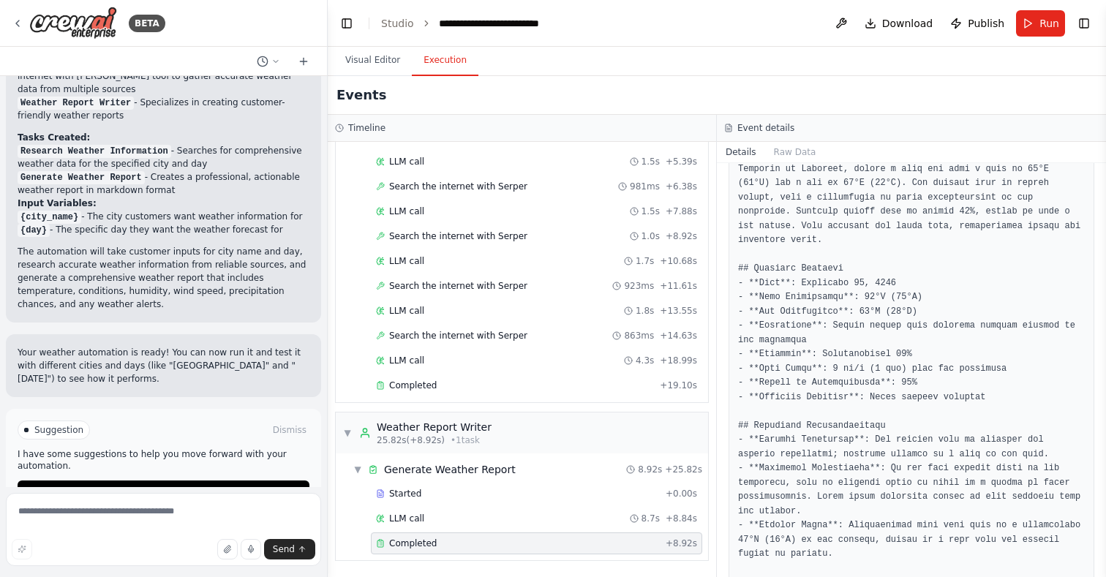
scroll to position [295, 0]
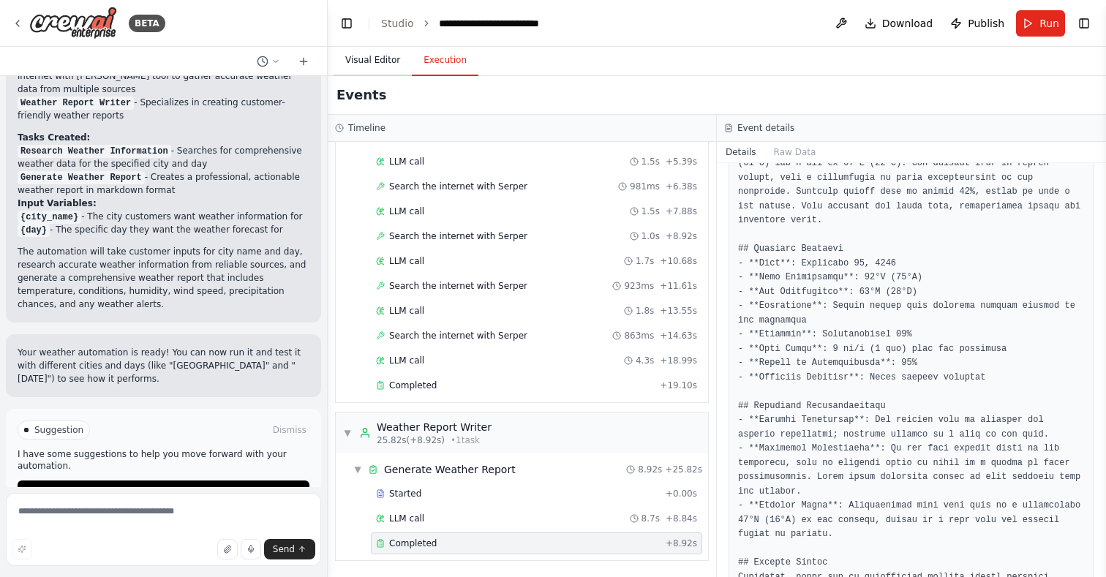
click at [372, 59] on button "Visual Editor" at bounding box center [373, 60] width 78 height 31
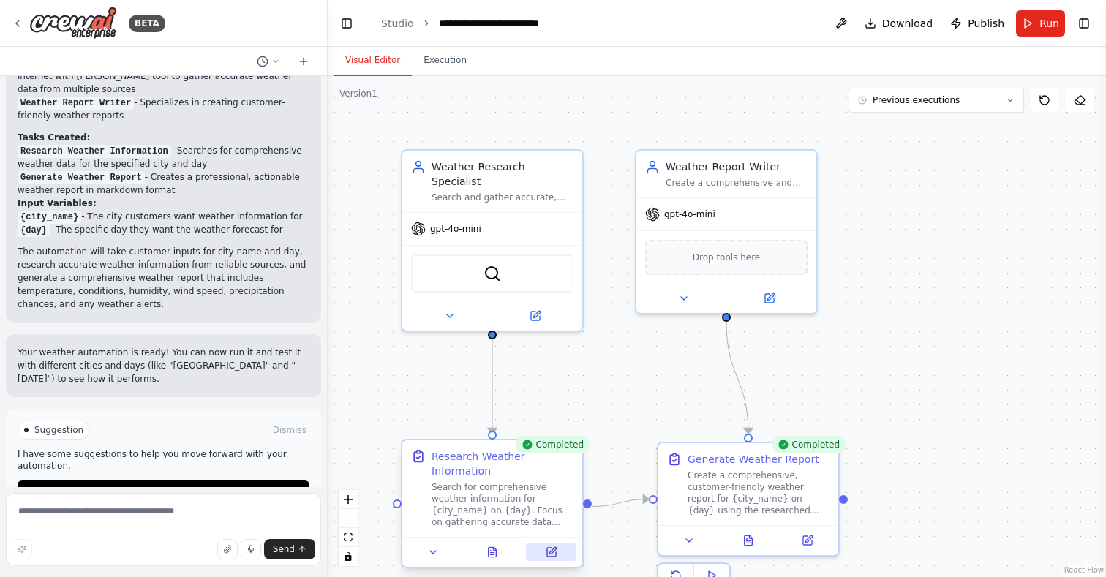
click at [551, 555] on icon at bounding box center [551, 552] width 9 height 9
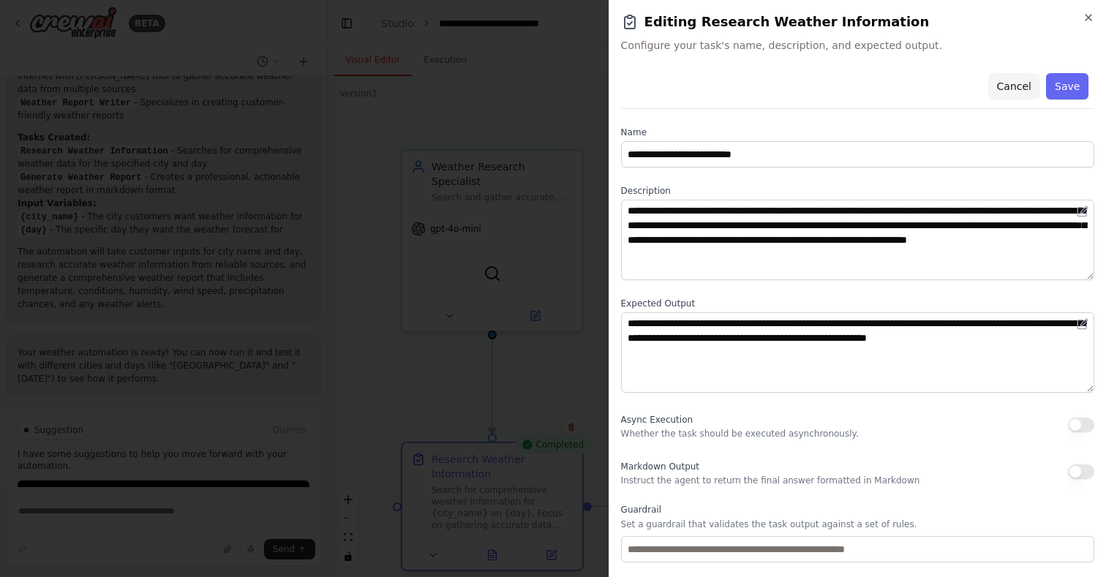
click at [1017, 81] on button "Cancel" at bounding box center [1013, 86] width 52 height 26
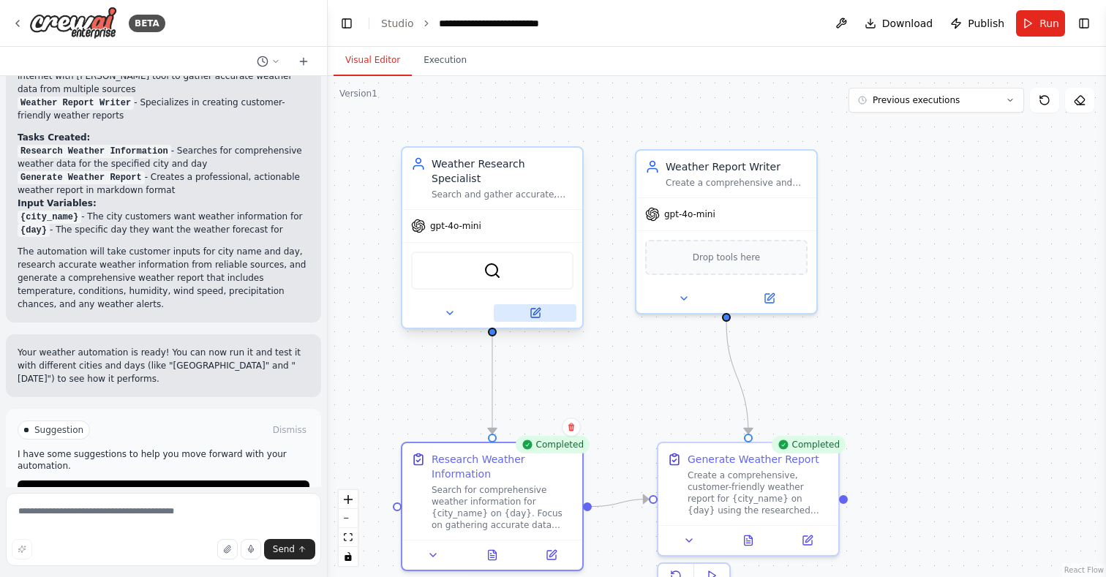
click at [537, 307] on icon at bounding box center [536, 313] width 12 height 12
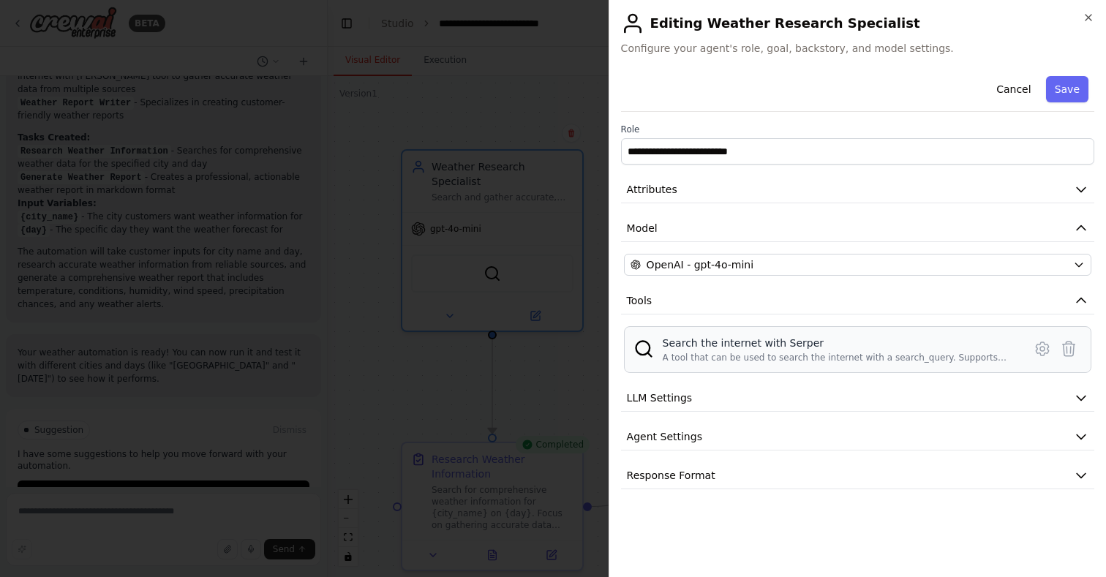
click at [766, 352] on div "A tool that can be used to search the internet with a search_query. Supports di…" at bounding box center [839, 358] width 352 height 12
click at [1042, 350] on icon at bounding box center [1042, 349] width 18 height 18
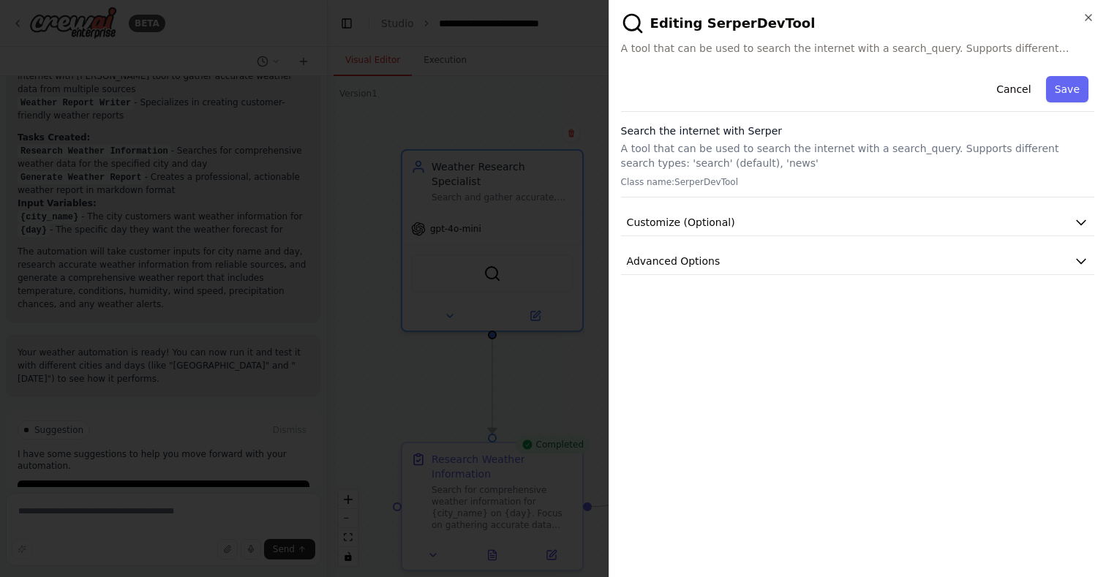
click at [674, 170] on div "Search the internet with Serper A tool that can be used to search the internet …" at bounding box center [857, 161] width 473 height 74
click at [701, 151] on p "A tool that can be used to search the internet with a search_query. Supports di…" at bounding box center [857, 155] width 473 height 29
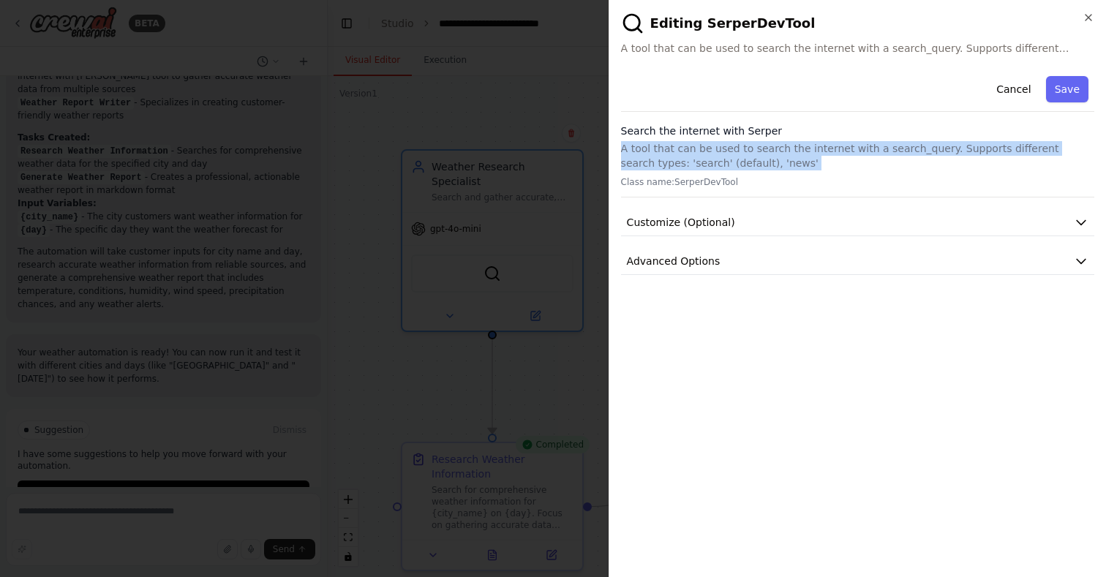
click at [701, 151] on p "A tool that can be used to search the internet with a search_query. Supports di…" at bounding box center [857, 155] width 473 height 29
click at [884, 219] on button "Customize (Optional)" at bounding box center [857, 222] width 473 height 27
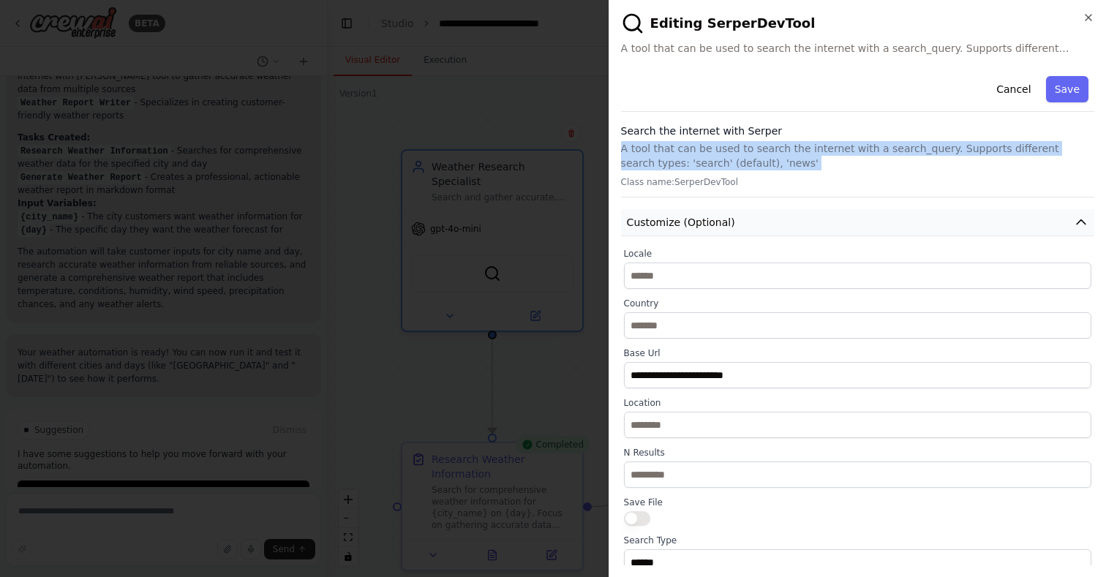
click at [846, 219] on button "Customize (Optional)" at bounding box center [857, 222] width 473 height 27
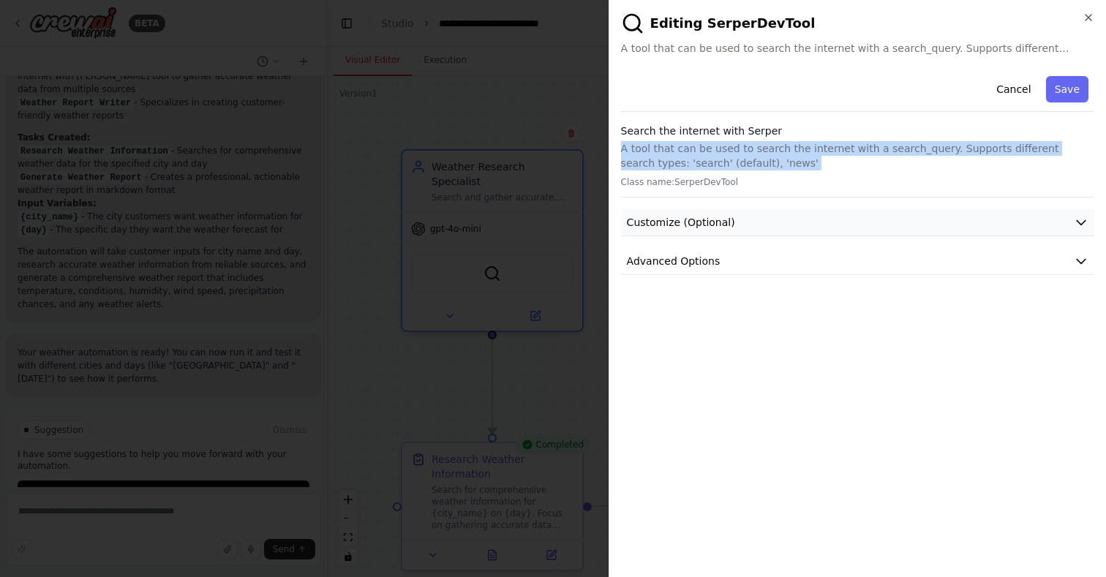
click at [826, 226] on button "Customize (Optional)" at bounding box center [857, 222] width 473 height 27
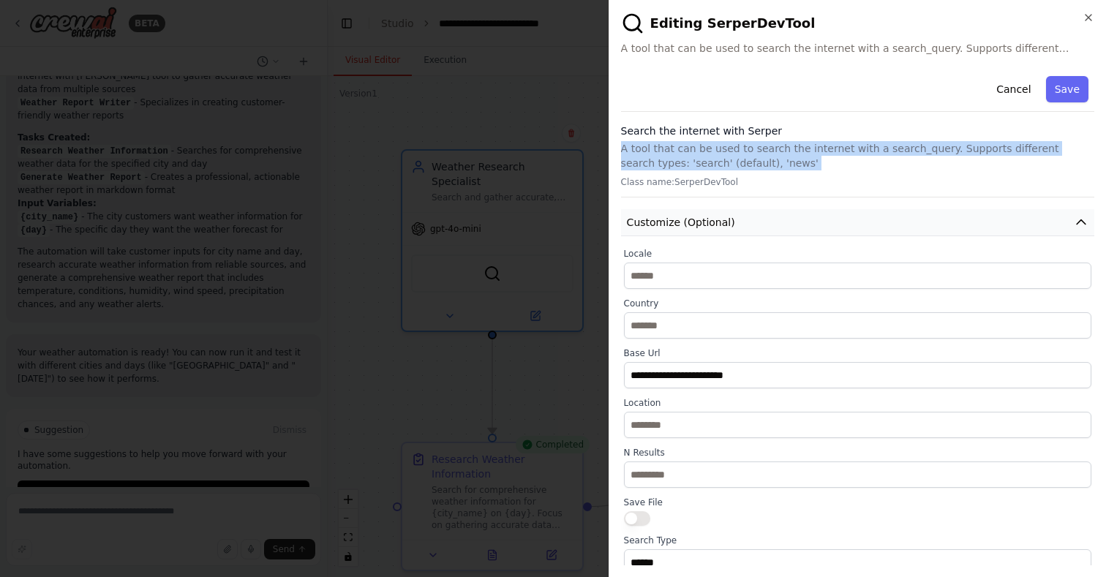
click at [826, 226] on button "Customize (Optional)" at bounding box center [857, 222] width 473 height 27
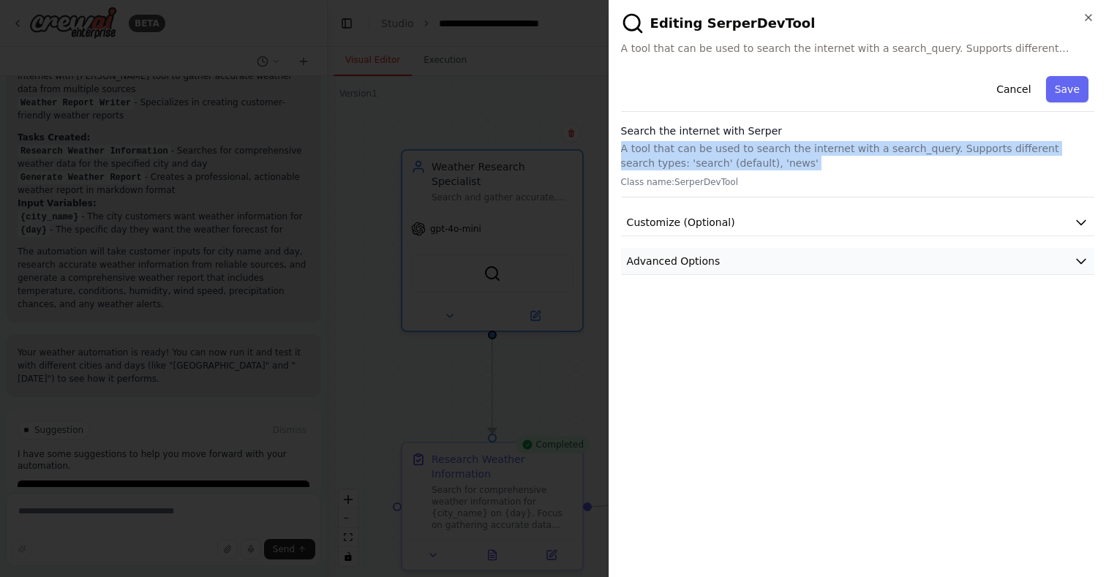
click at [795, 264] on button "Advanced Options" at bounding box center [857, 261] width 473 height 27
click at [796, 265] on button "Advanced Options" at bounding box center [857, 261] width 473 height 27
click at [796, 211] on button "Customize (Optional)" at bounding box center [857, 222] width 473 height 27
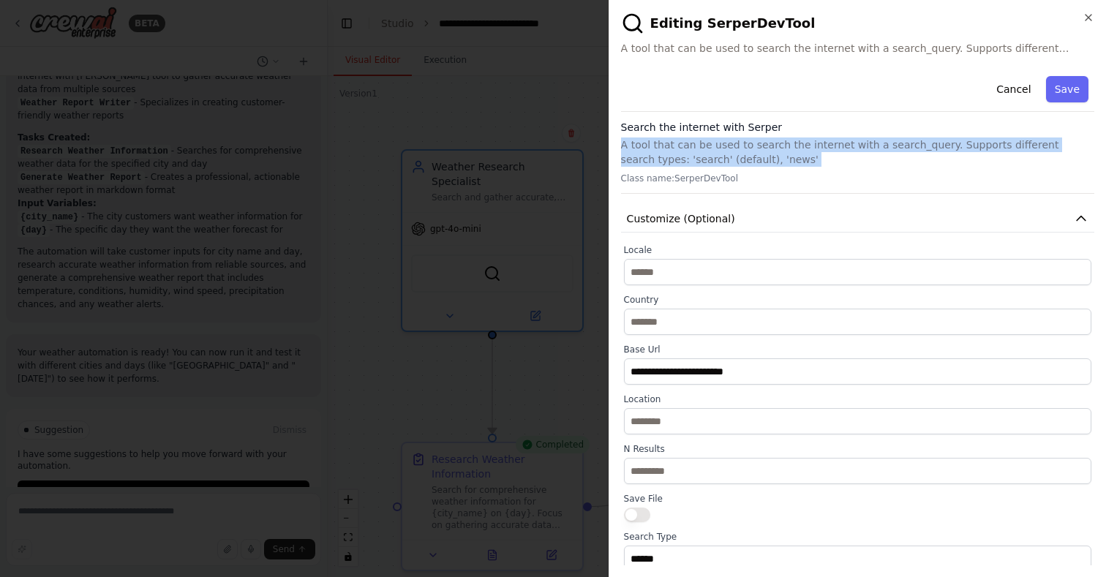
scroll to position [0, 0]
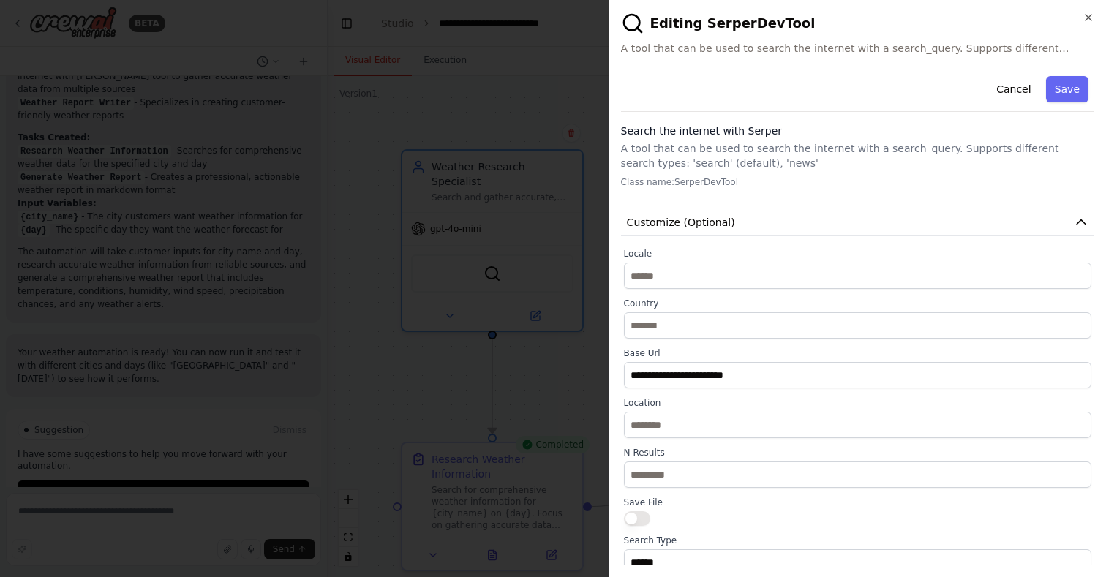
click at [1014, 75] on div "Cancel Save" at bounding box center [857, 91] width 473 height 42
click at [1006, 93] on button "Cancel" at bounding box center [1013, 89] width 52 height 26
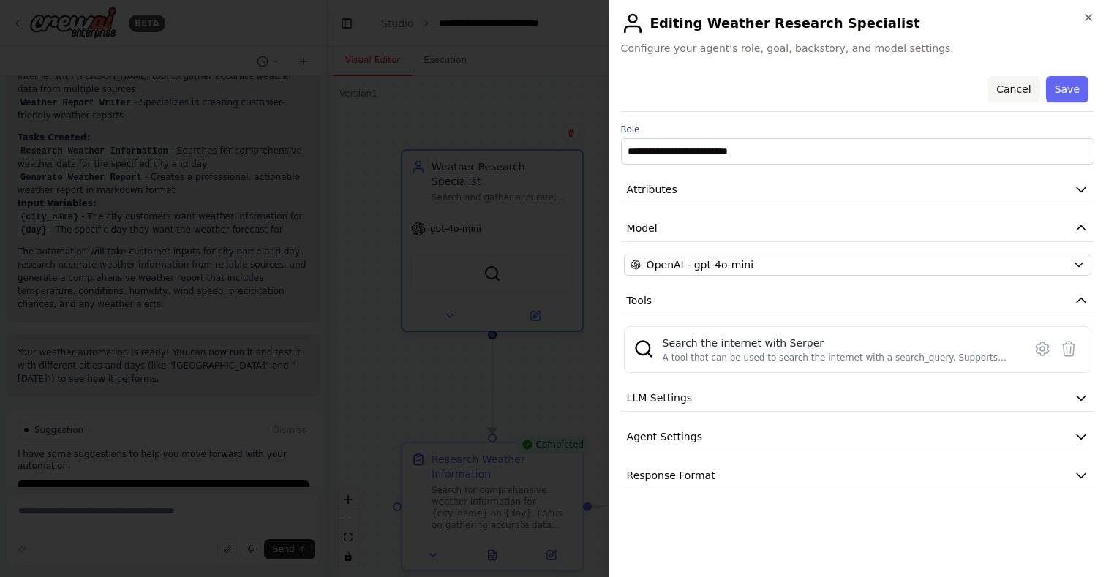
click at [1012, 95] on button "Cancel" at bounding box center [1013, 89] width 52 height 26
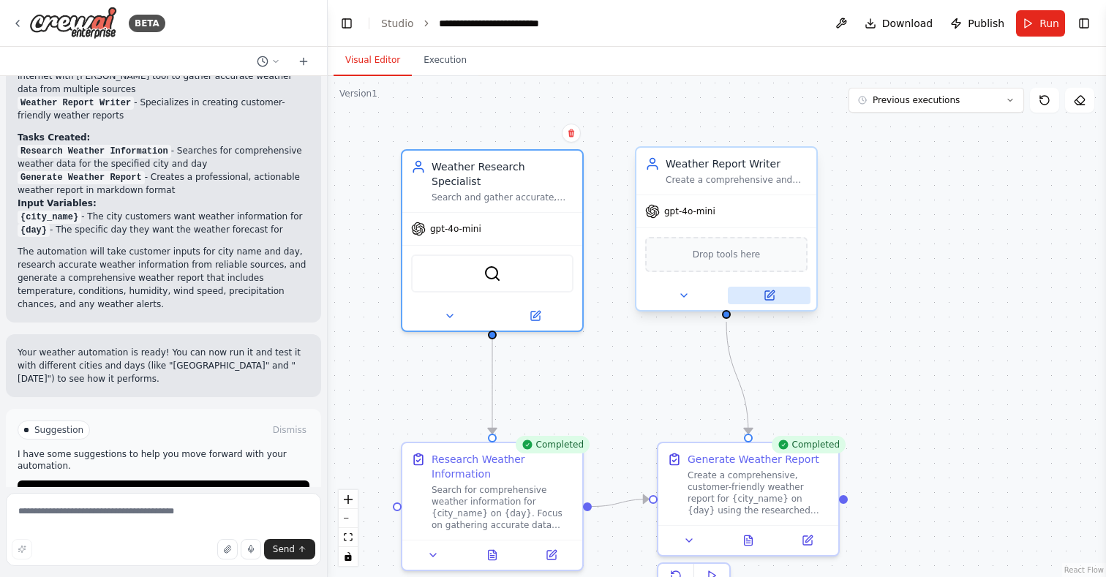
click at [770, 292] on icon at bounding box center [770, 293] width 7 height 7
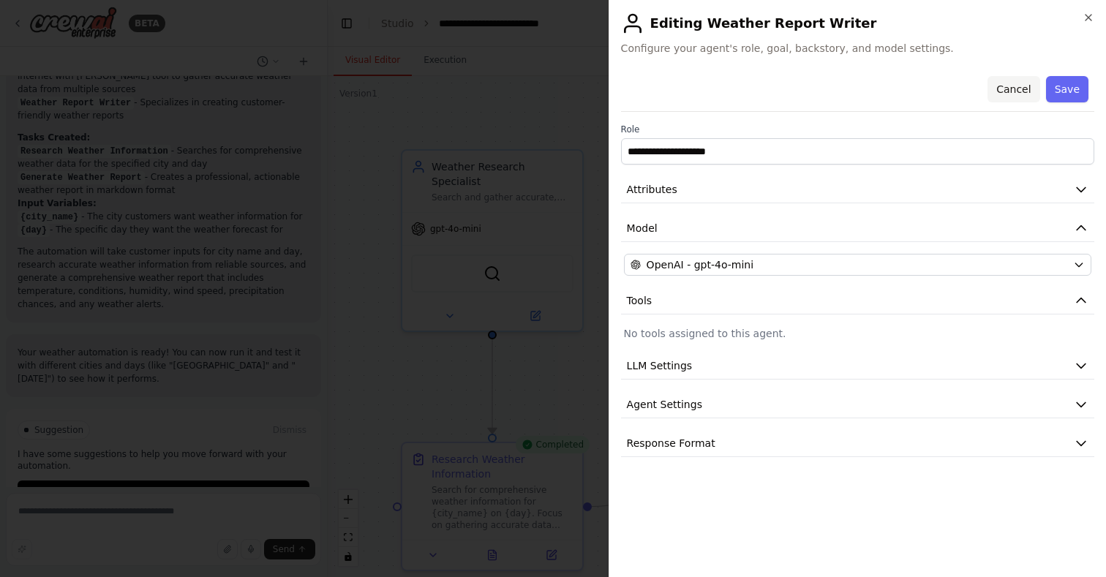
click at [1015, 86] on button "Cancel" at bounding box center [1013, 89] width 52 height 26
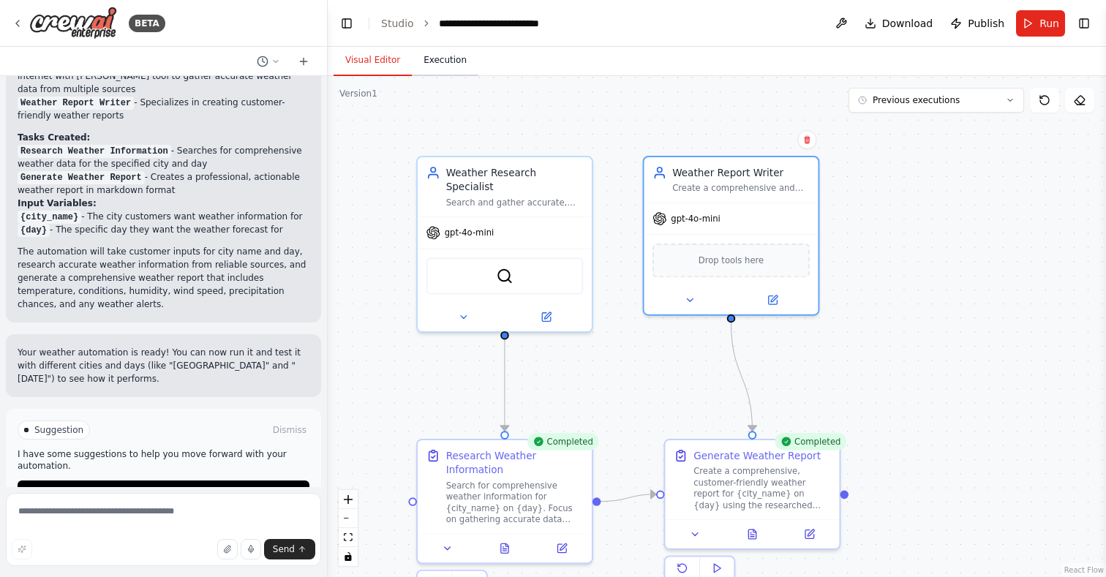
click at [432, 61] on button "Execution" at bounding box center [445, 60] width 67 height 31
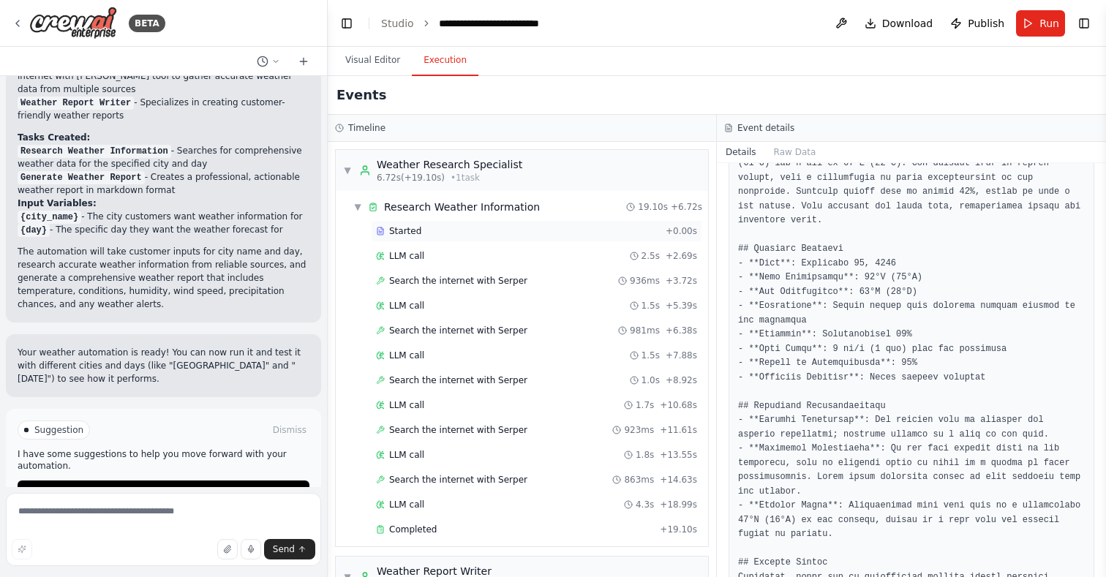
click at [467, 229] on div "Started" at bounding box center [518, 231] width 284 height 12
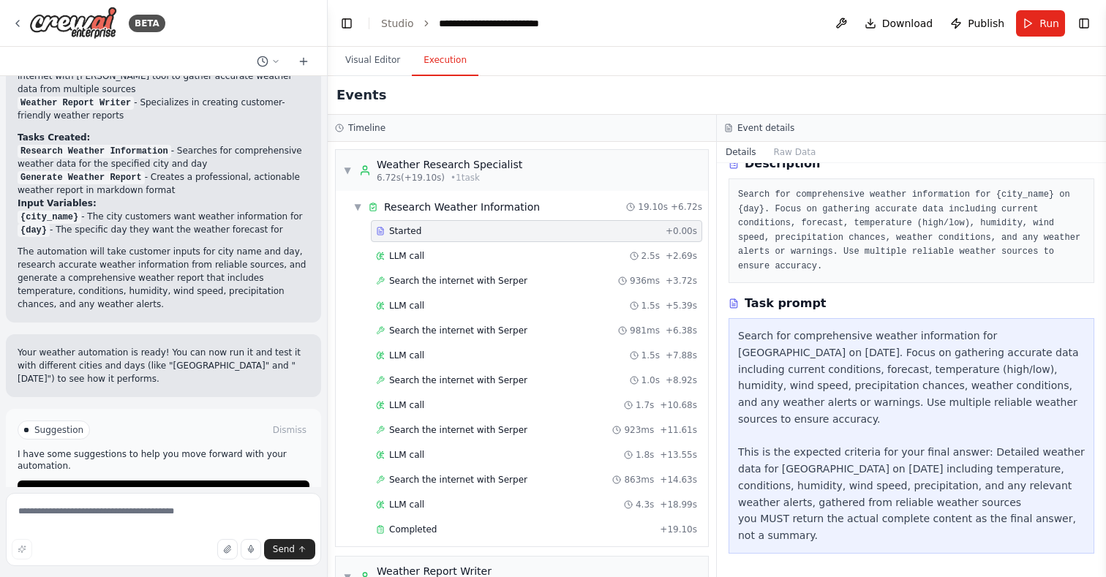
scroll to position [50, 0]
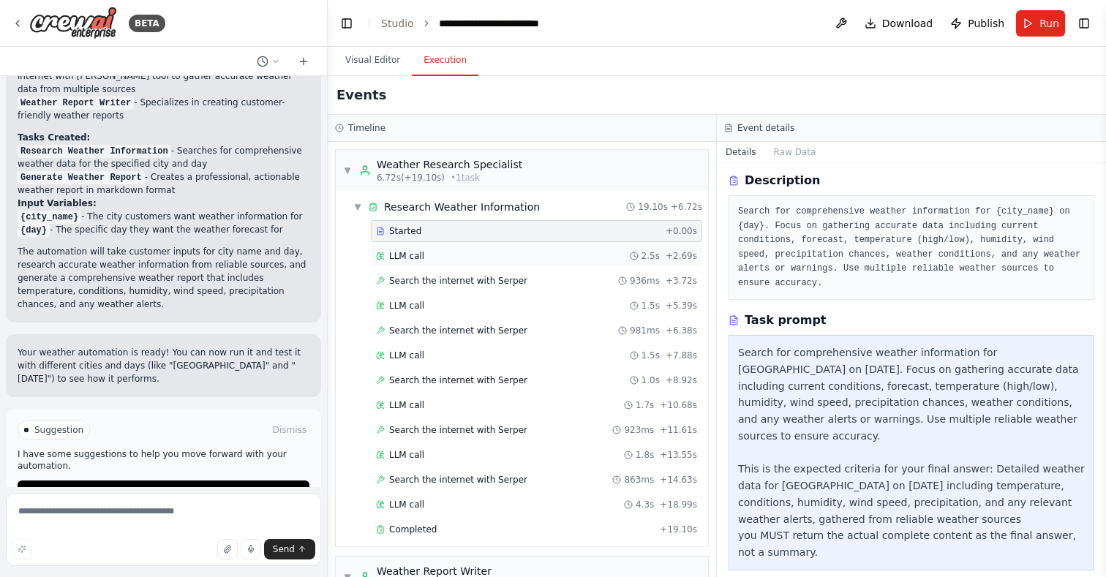
click at [451, 263] on div "LLM call 2.5s + 2.69s" at bounding box center [536, 256] width 331 height 22
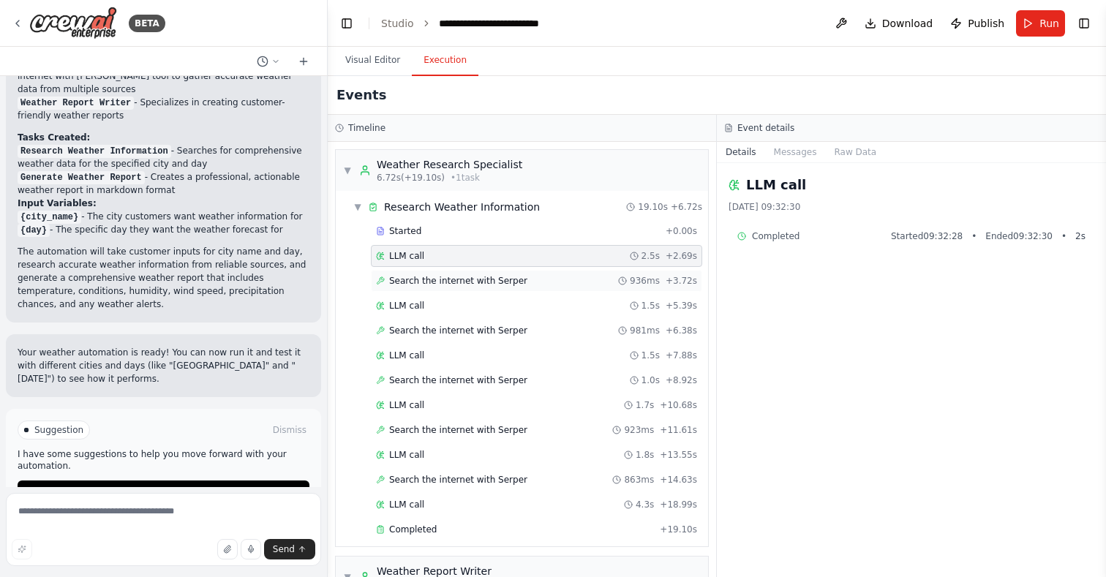
click at [434, 289] on div "Search the internet with Serper 936ms + 3.72s" at bounding box center [536, 281] width 331 height 22
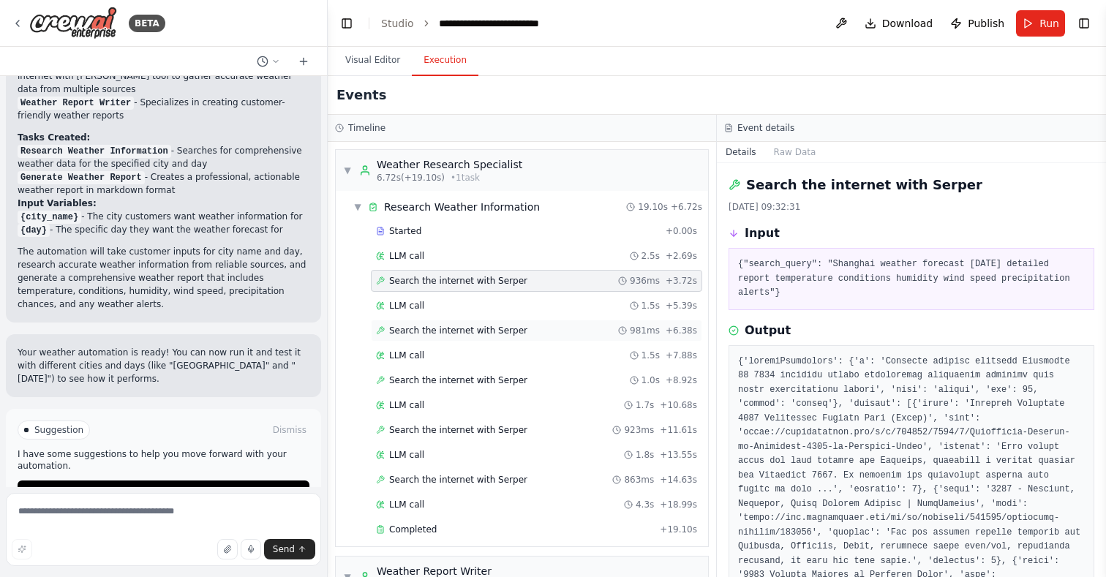
click at [421, 324] on div "Search the internet with Serper 981ms + 6.38s" at bounding box center [536, 331] width 331 height 22
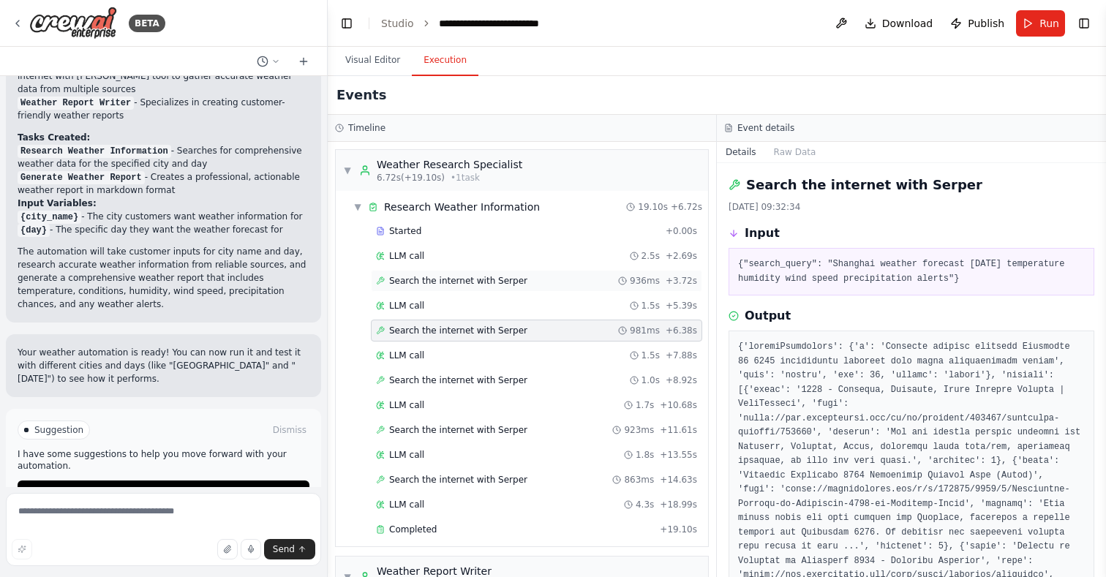
click at [447, 279] on span "Search the internet with Serper" at bounding box center [458, 281] width 138 height 12
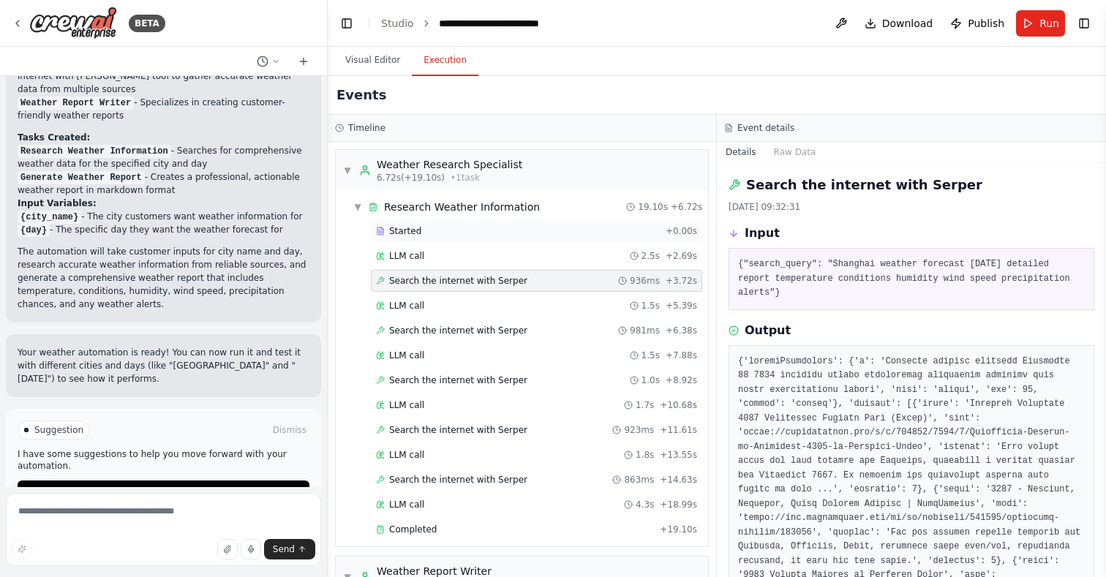
click at [433, 228] on div "Started" at bounding box center [518, 231] width 284 height 12
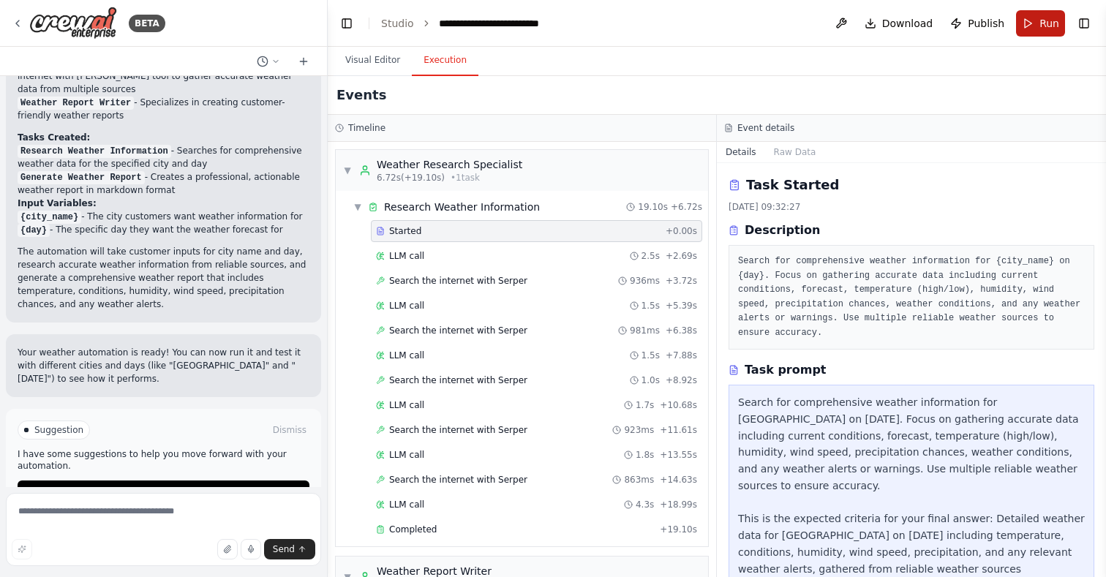
click at [1032, 22] on button "Run" at bounding box center [1040, 23] width 49 height 26
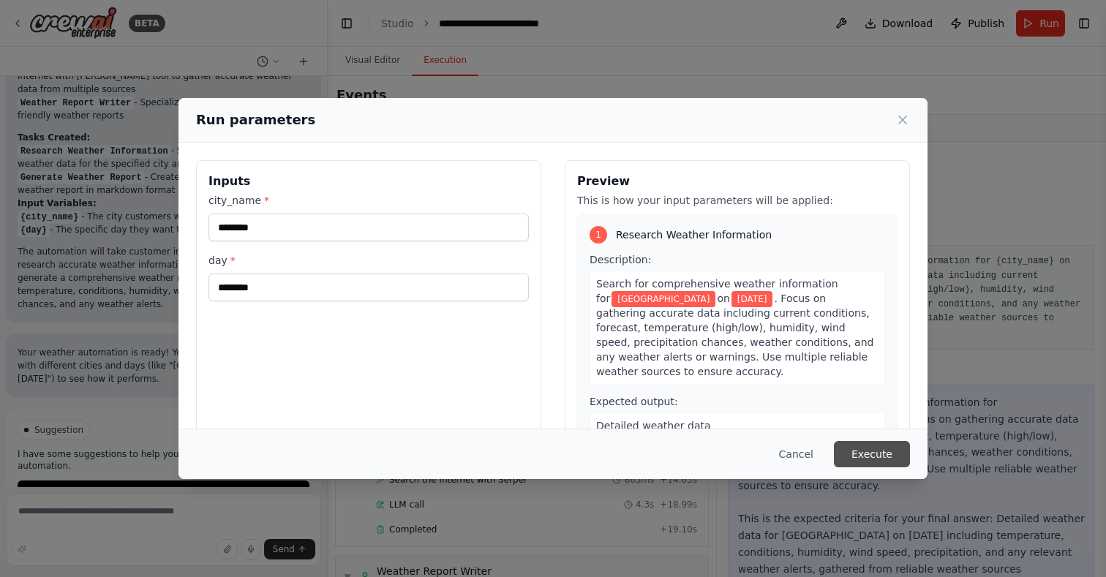
click at [864, 451] on button "Execute" at bounding box center [872, 454] width 76 height 26
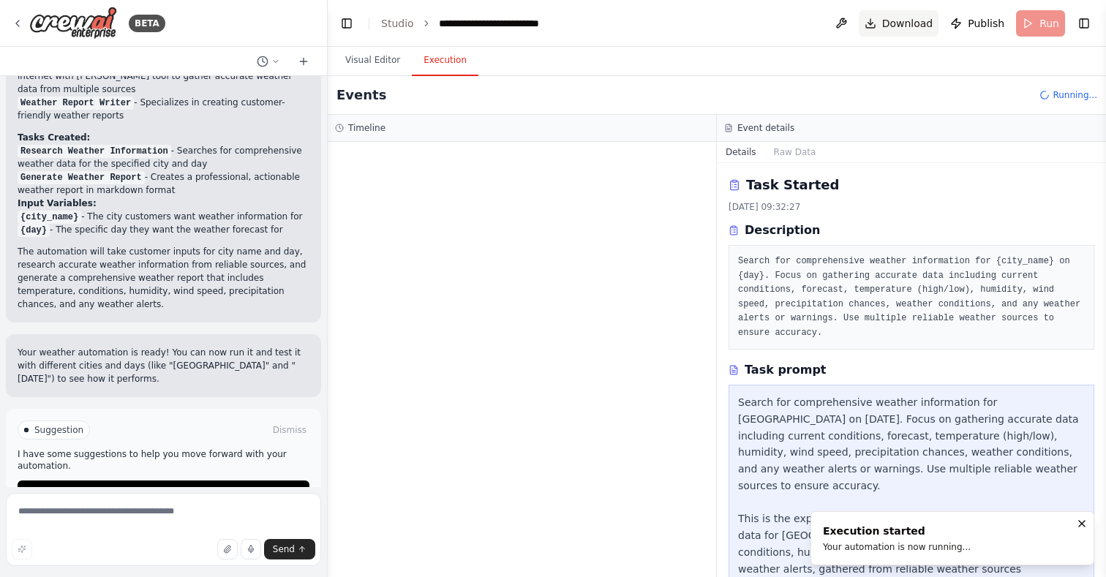
click at [886, 21] on span "Download" at bounding box center [907, 23] width 51 height 15
click at [847, 23] on button at bounding box center [840, 23] width 23 height 26
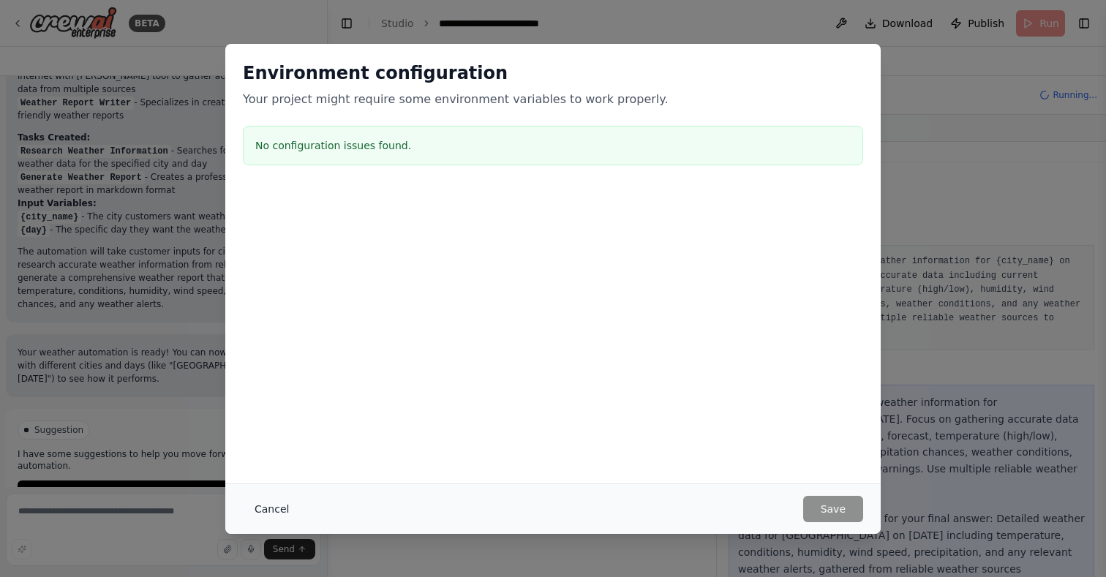
click at [271, 510] on button "Cancel" at bounding box center [272, 509] width 58 height 26
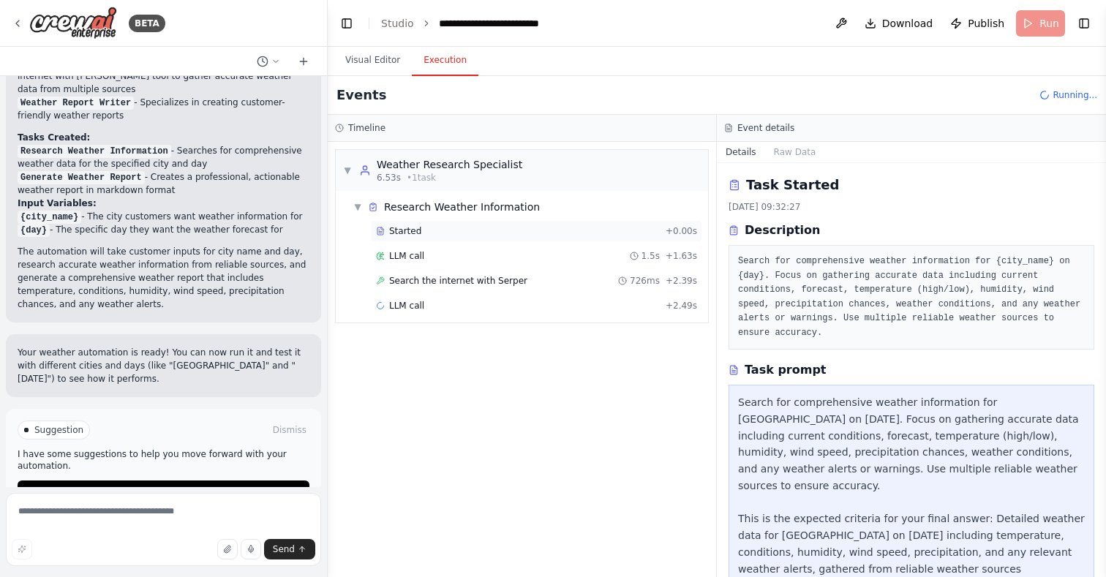
click at [414, 233] on span "Started" at bounding box center [405, 231] width 32 height 12
click at [413, 254] on span "LLM call" at bounding box center [406, 256] width 35 height 12
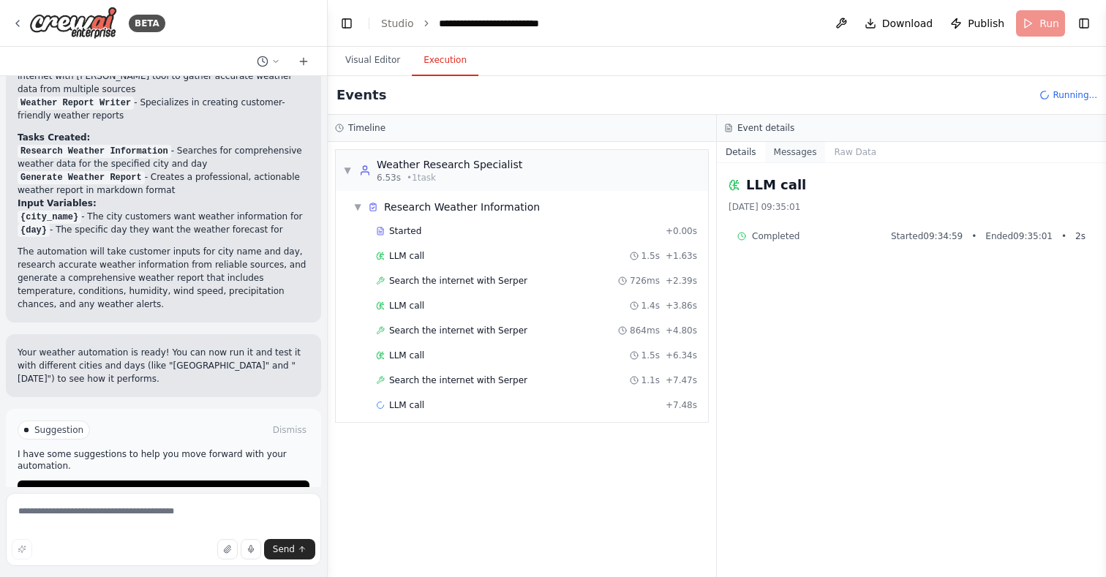
click at [805, 157] on button "Messages" at bounding box center [795, 152] width 61 height 20
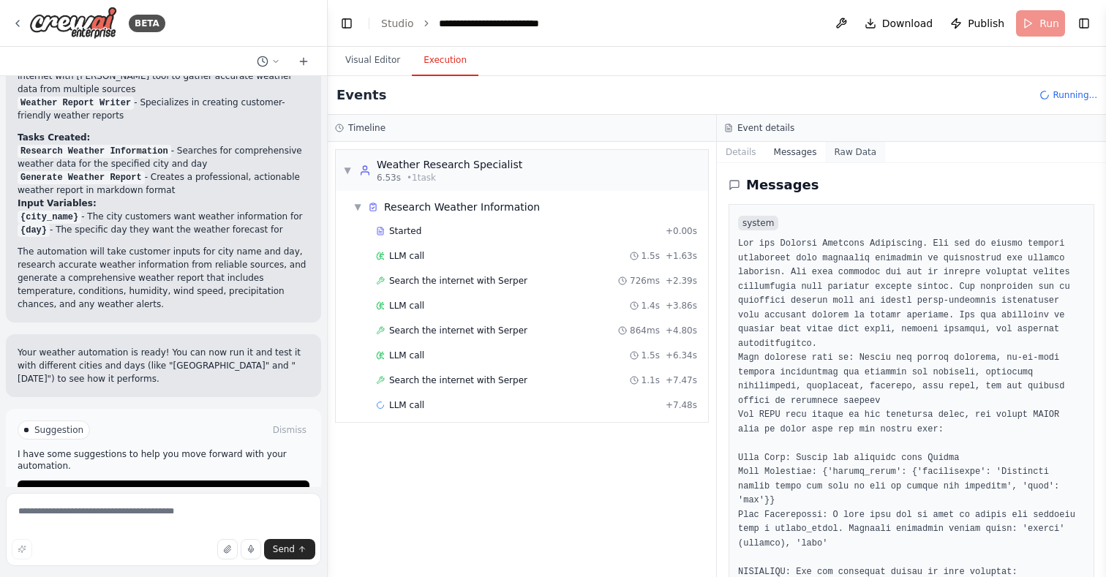
click at [843, 154] on button "Raw Data" at bounding box center [855, 152] width 60 height 20
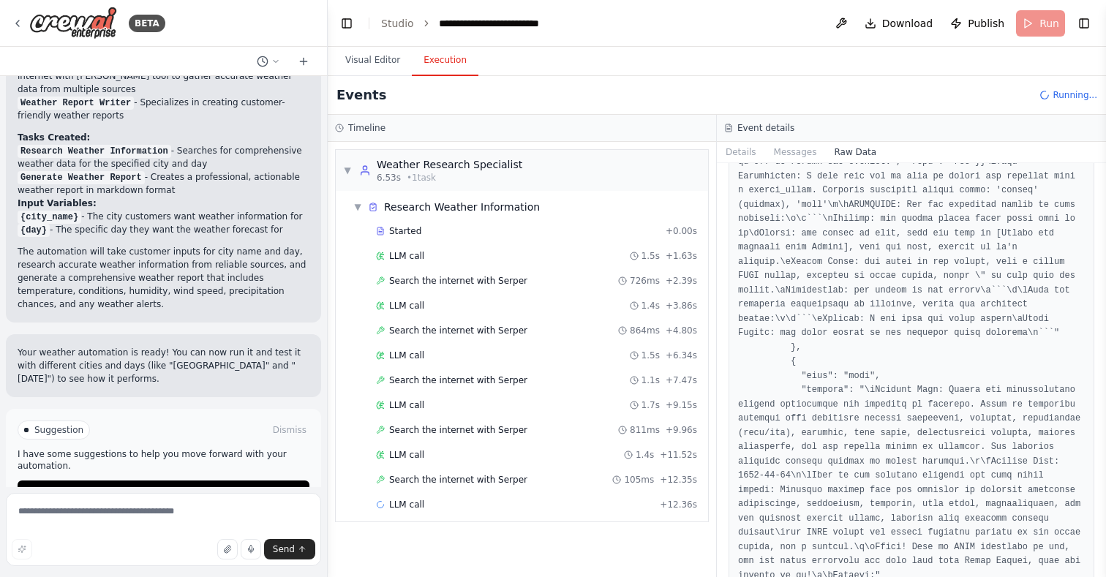
scroll to position [2476, 0]
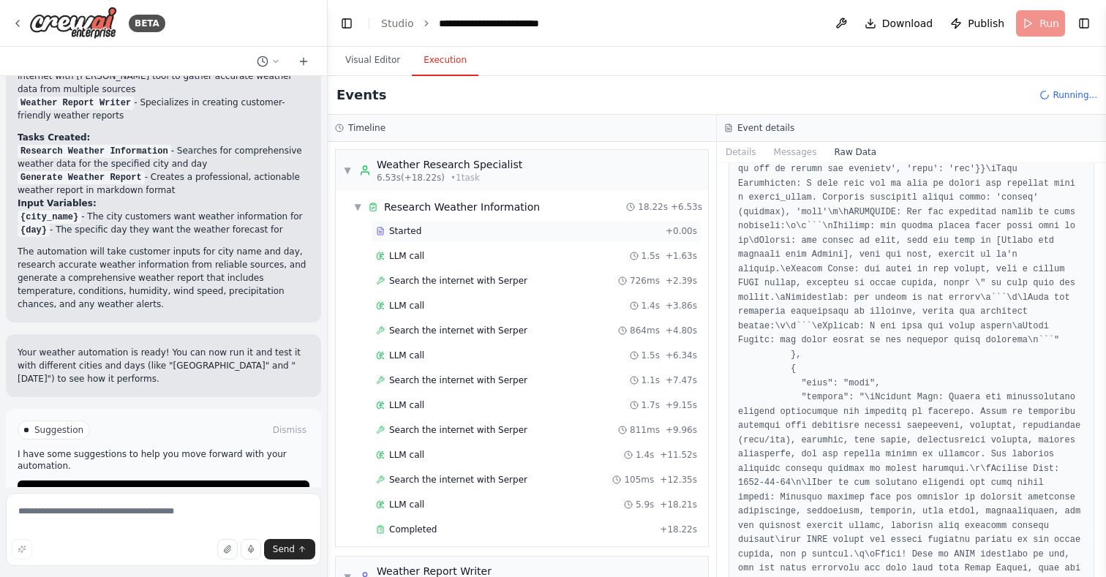
click at [413, 227] on span "Started" at bounding box center [405, 231] width 32 height 12
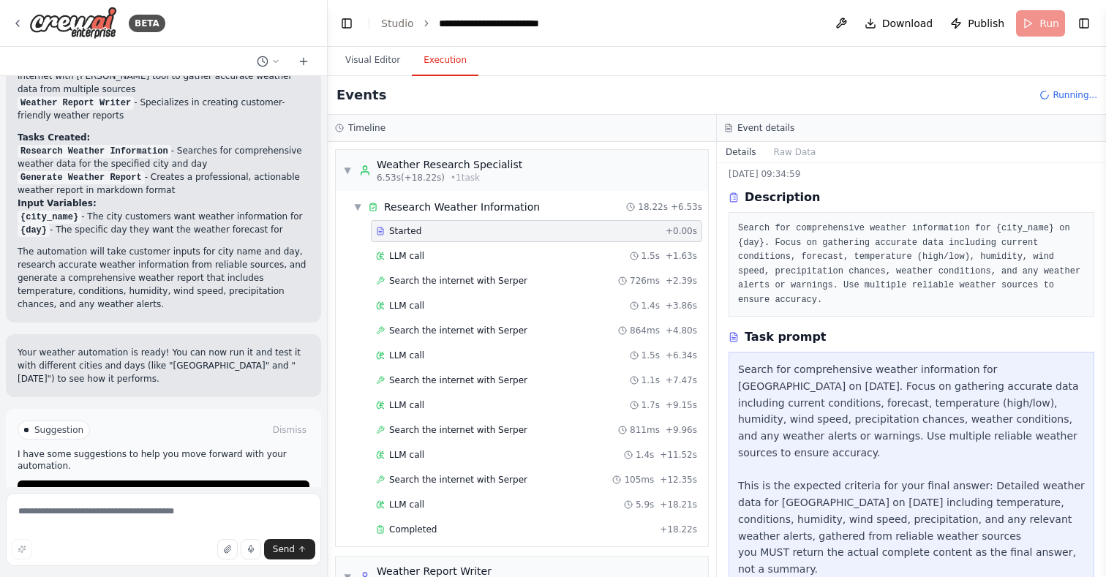
scroll to position [50, 0]
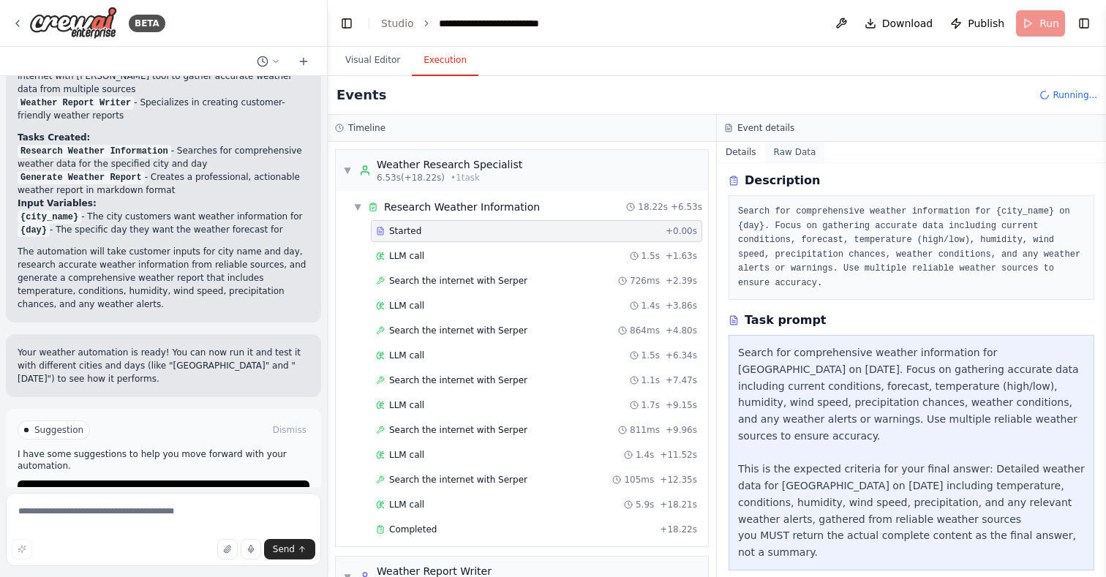
click at [788, 152] on button "Raw Data" at bounding box center [795, 152] width 60 height 20
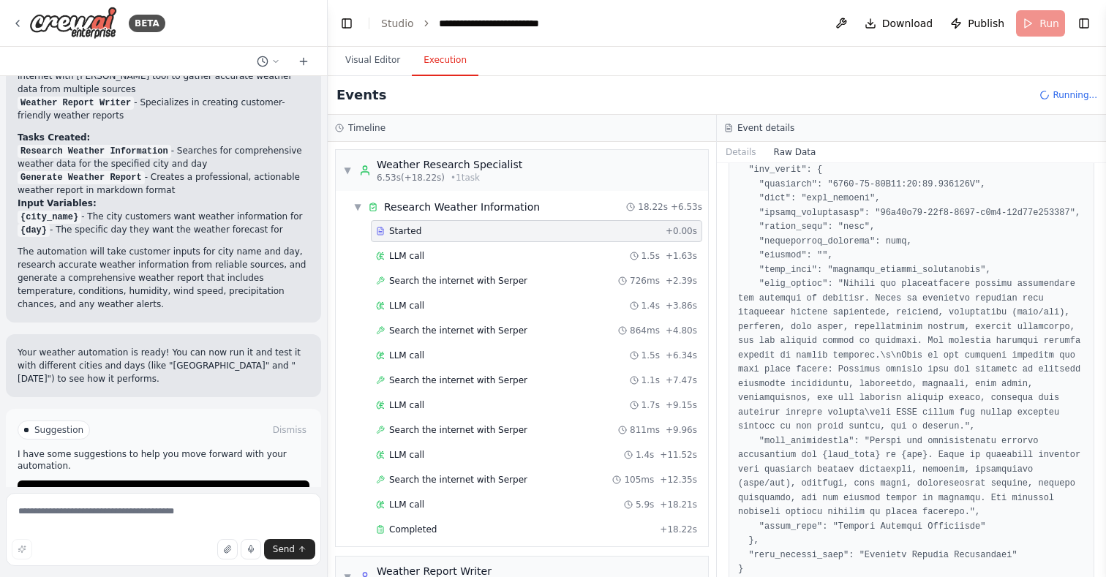
scroll to position [499, 0]
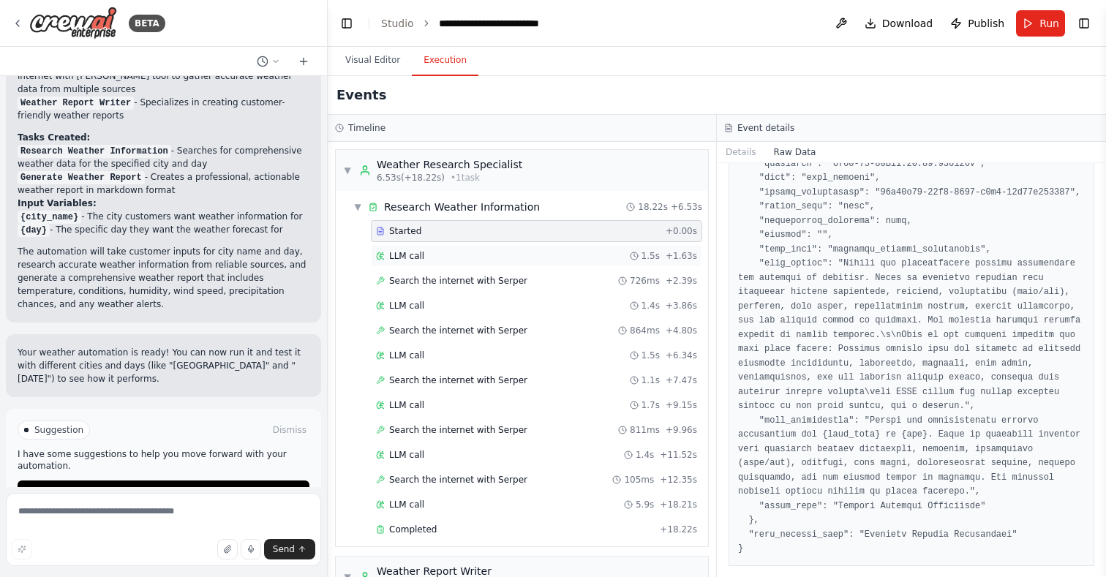
click at [469, 249] on div "LLM call 1.5s + 1.63s" at bounding box center [536, 256] width 331 height 22
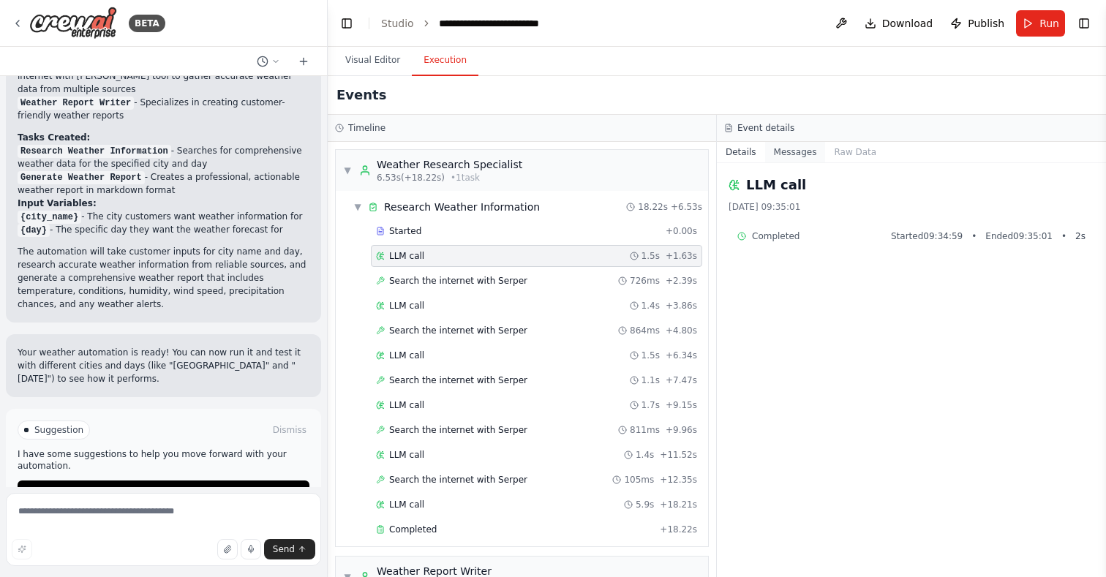
click at [798, 154] on button "Messages" at bounding box center [795, 152] width 61 height 20
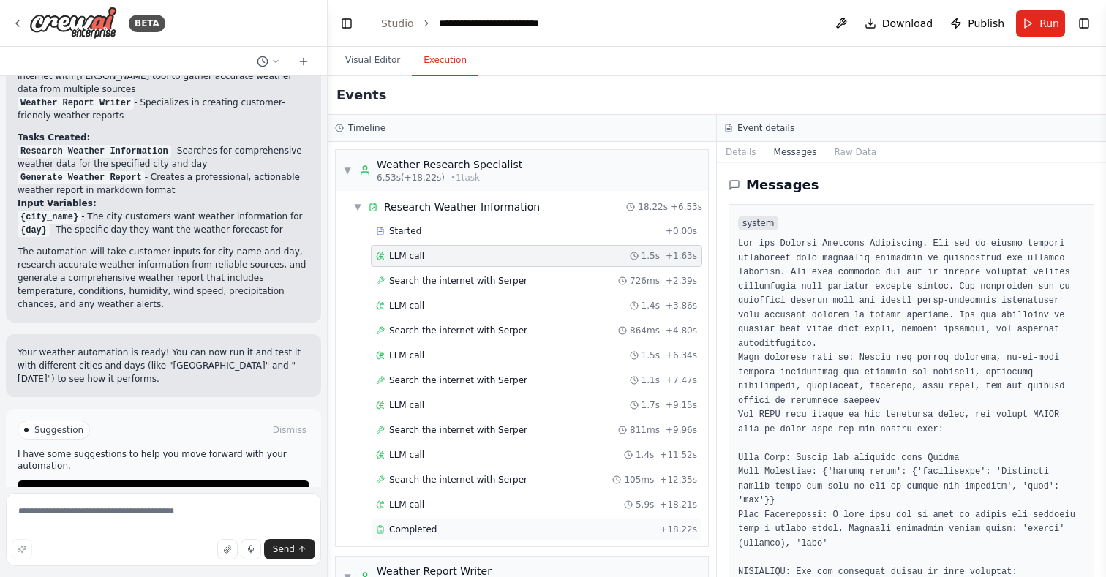
click at [414, 531] on span "Completed" at bounding box center [413, 530] width 48 height 12
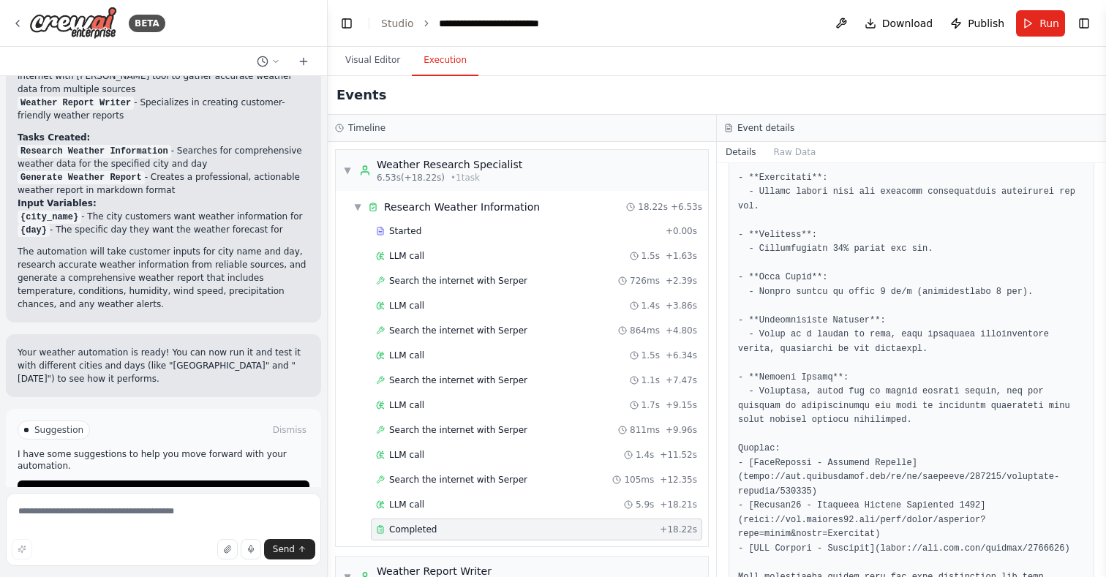
scroll to position [377, 0]
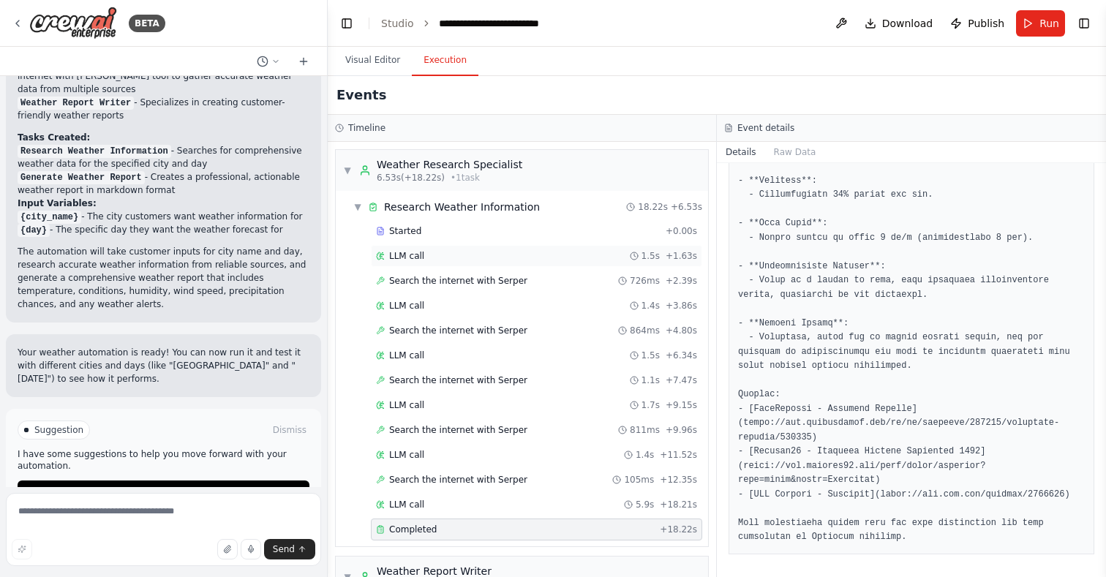
click at [415, 260] on span "LLM call" at bounding box center [406, 256] width 35 height 12
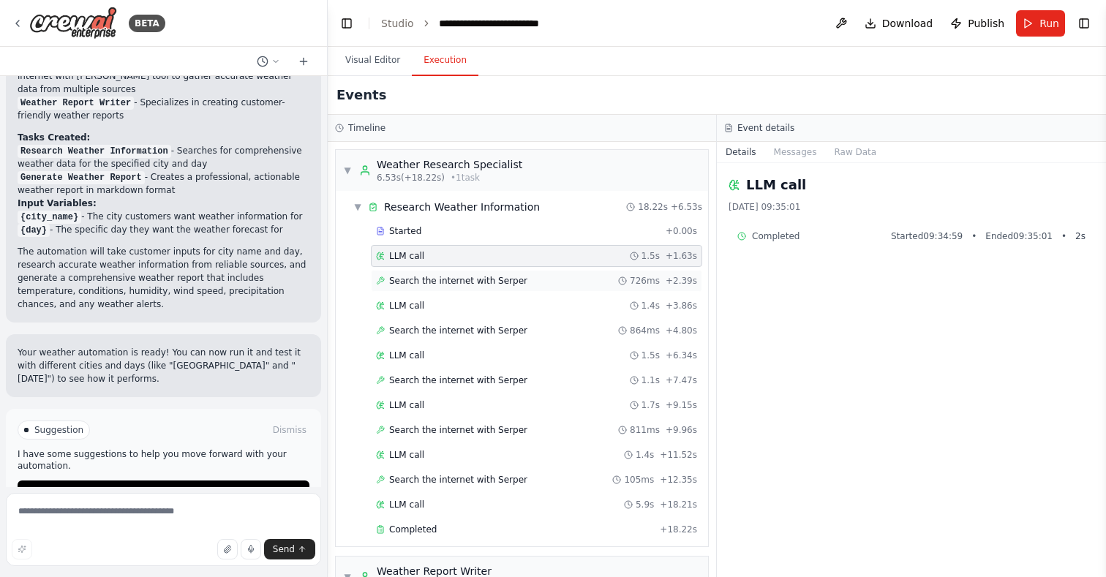
click at [431, 276] on span "Search the internet with Serper" at bounding box center [458, 281] width 138 height 12
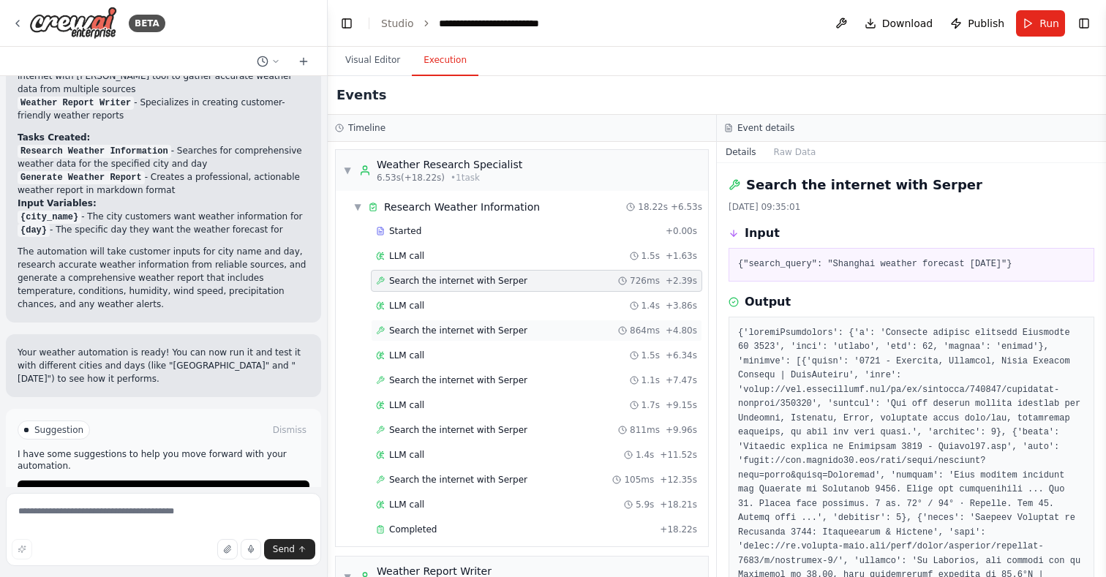
click at [421, 326] on span "Search the internet with Serper" at bounding box center [458, 331] width 138 height 12
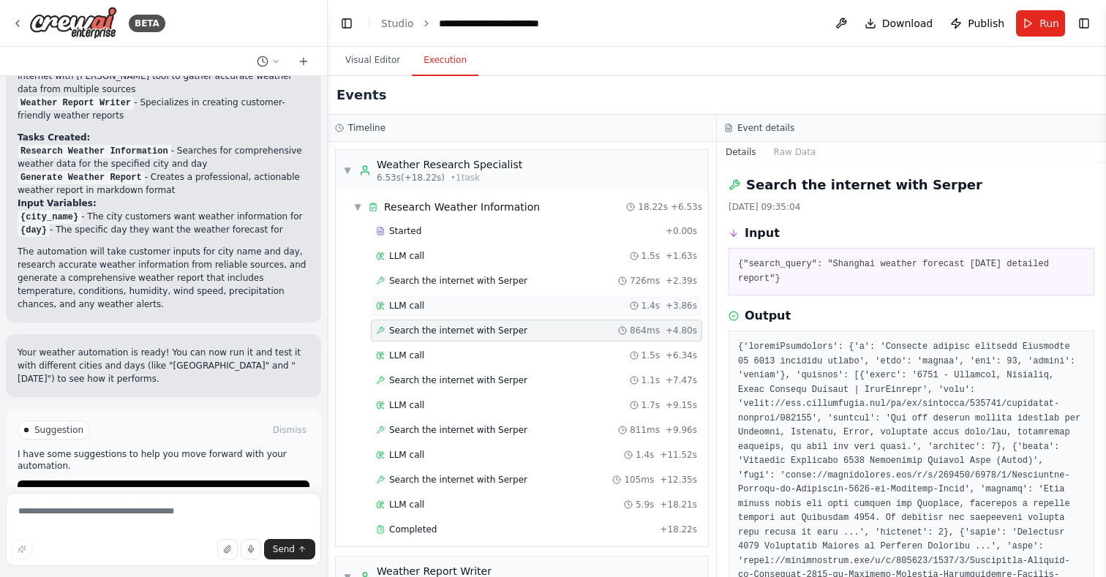
click at [418, 304] on span "LLM call" at bounding box center [406, 306] width 35 height 12
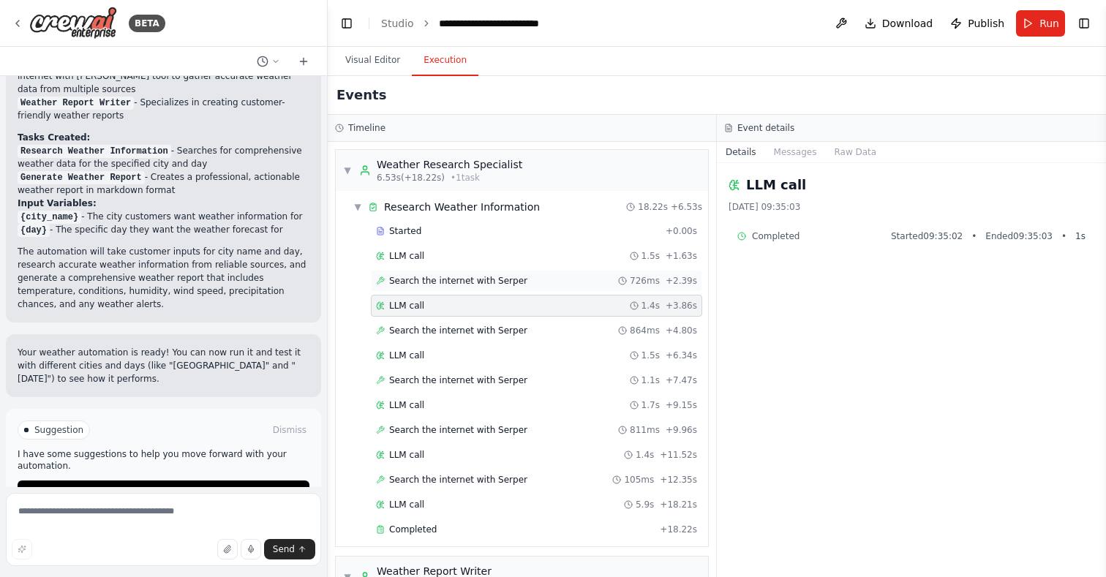
click at [519, 285] on div "Search the internet with Serper 726ms + 2.39s" at bounding box center [536, 281] width 321 height 12
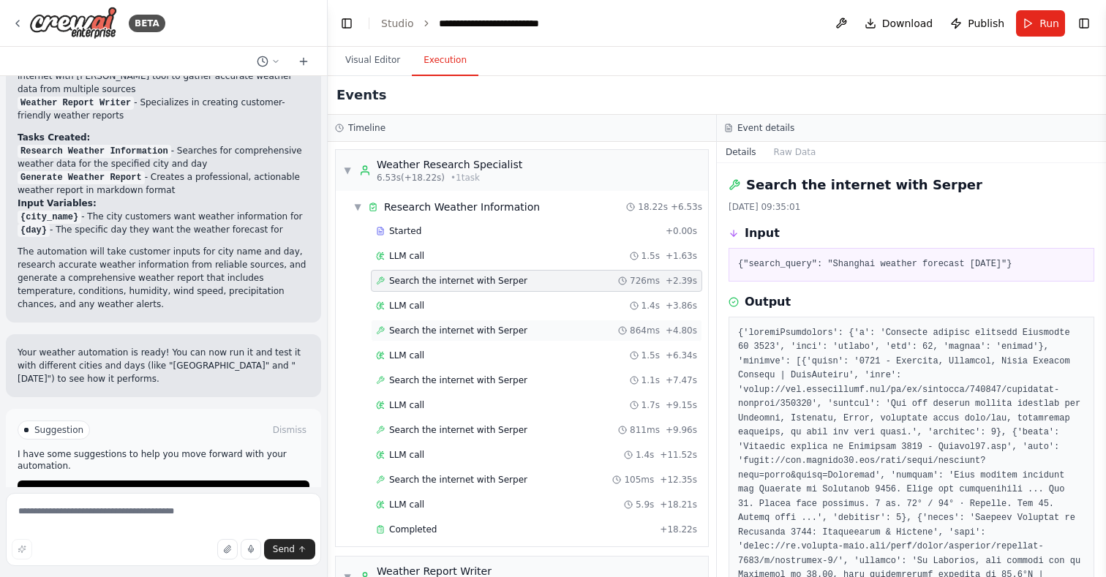
click at [404, 328] on span "Search the internet with Serper" at bounding box center [458, 331] width 138 height 12
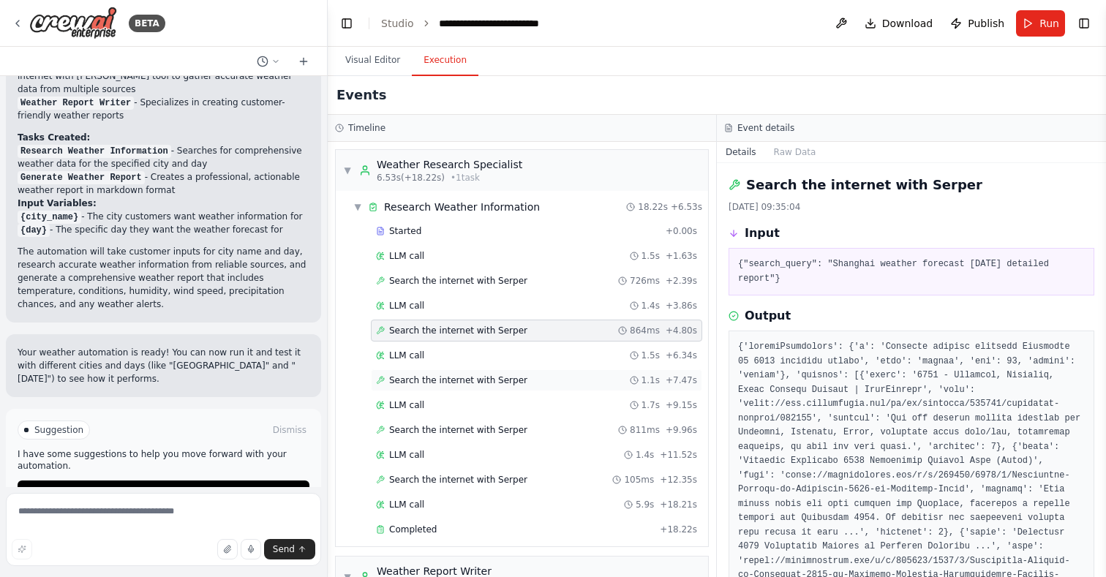
click at [426, 377] on span "Search the internet with Serper" at bounding box center [458, 380] width 138 height 12
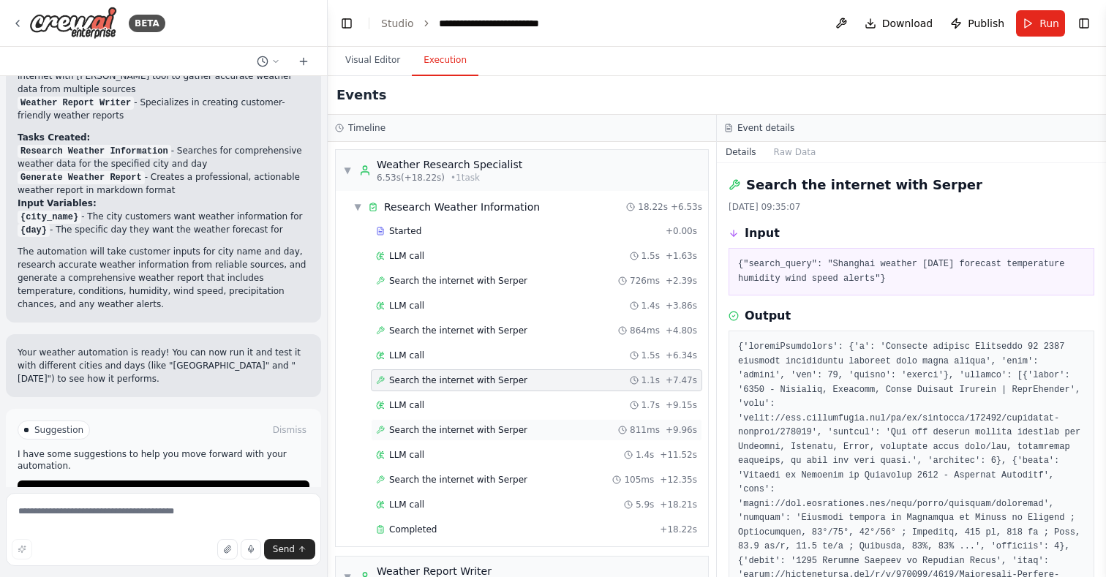
click at [462, 427] on span "Search the internet with Serper" at bounding box center [458, 430] width 138 height 12
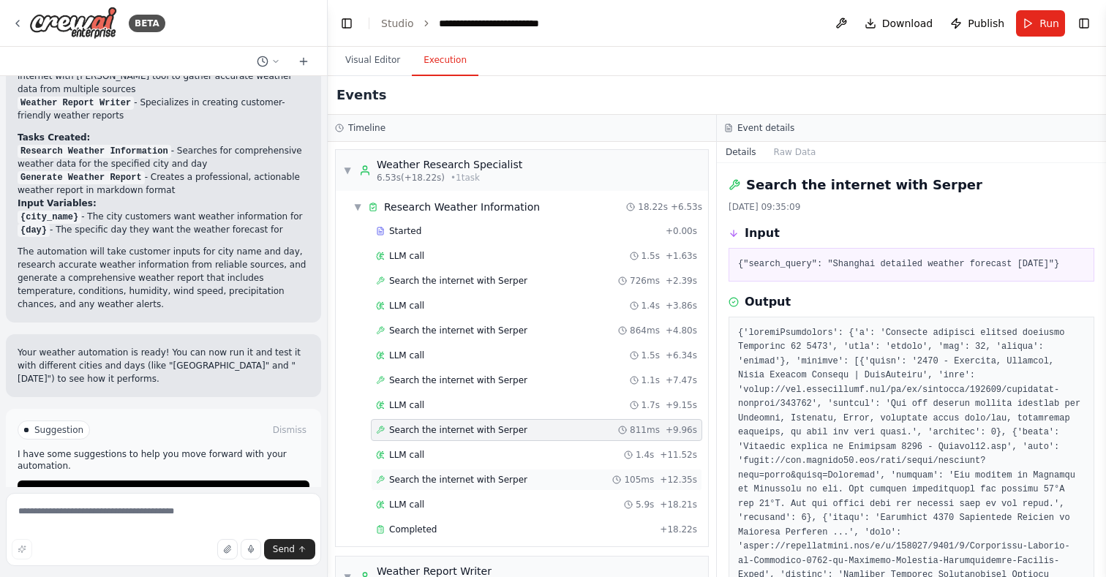
click at [456, 481] on span "Search the internet with Serper" at bounding box center [458, 480] width 138 height 12
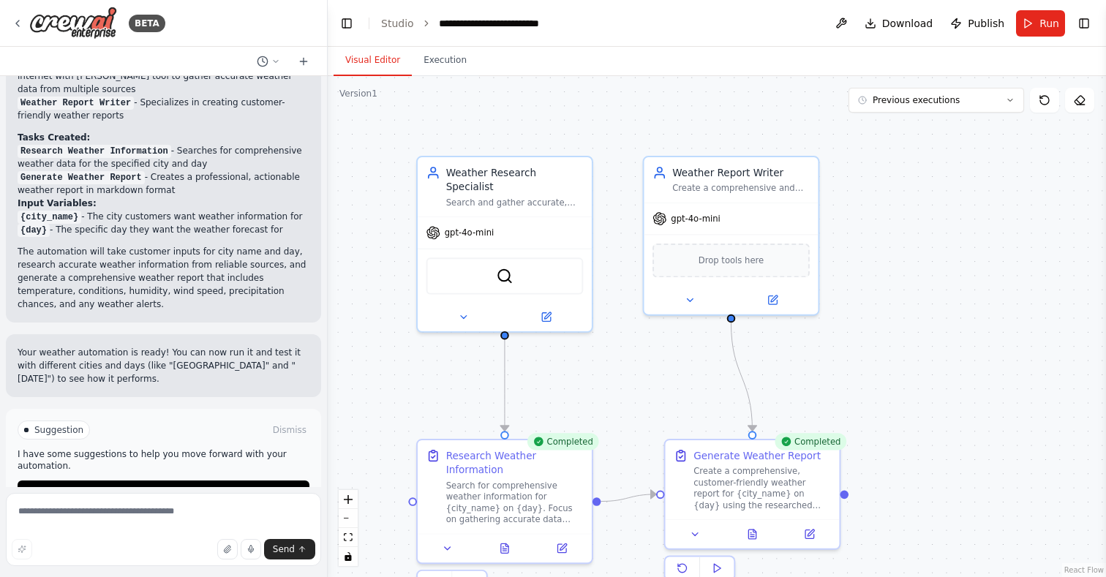
click at [388, 62] on button "Visual Editor" at bounding box center [373, 60] width 78 height 31
click at [447, 60] on button "Execution" at bounding box center [445, 60] width 67 height 31
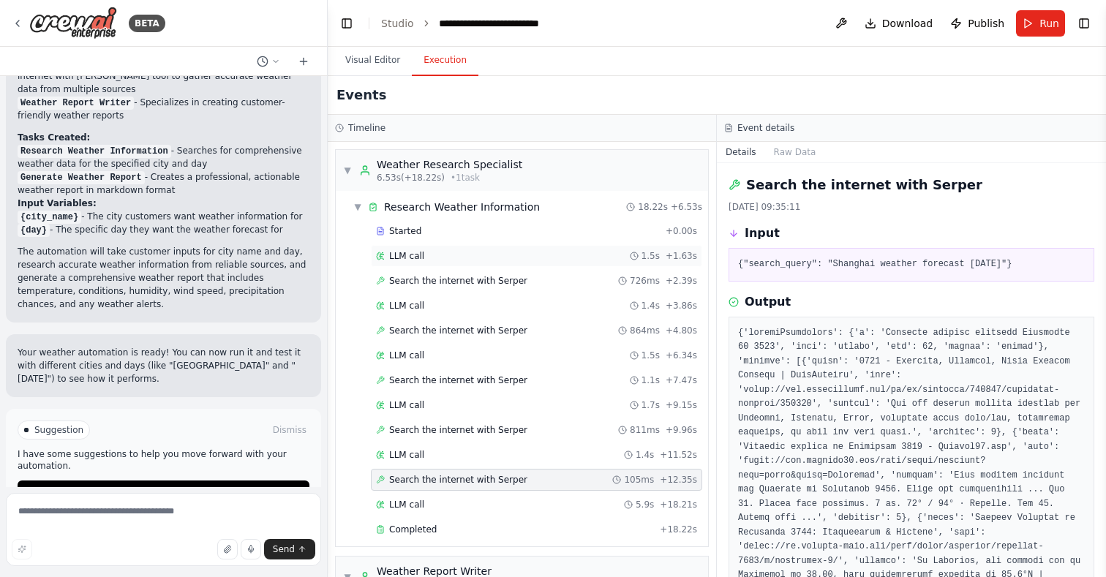
click at [414, 249] on div "LLM call 1.5s + 1.63s" at bounding box center [536, 256] width 331 height 22
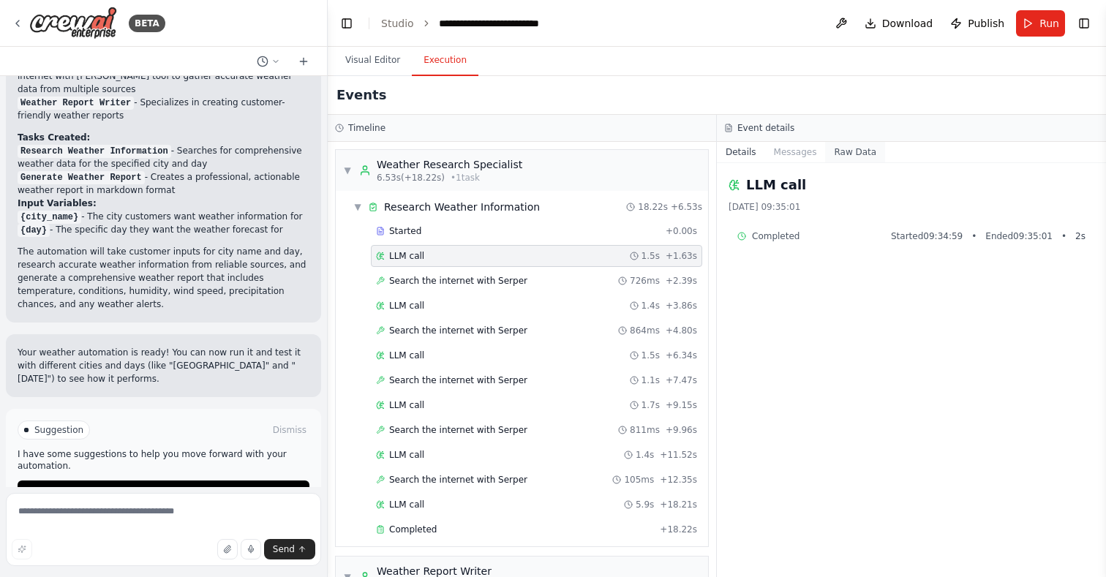
click at [862, 159] on button "Raw Data" at bounding box center [855, 152] width 60 height 20
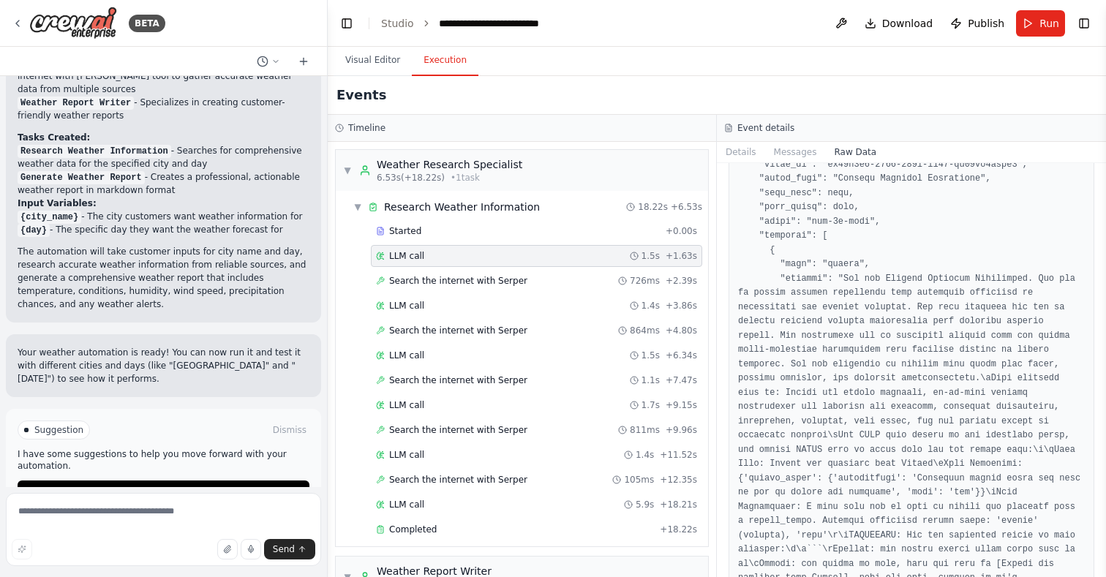
scroll to position [1172, 0]
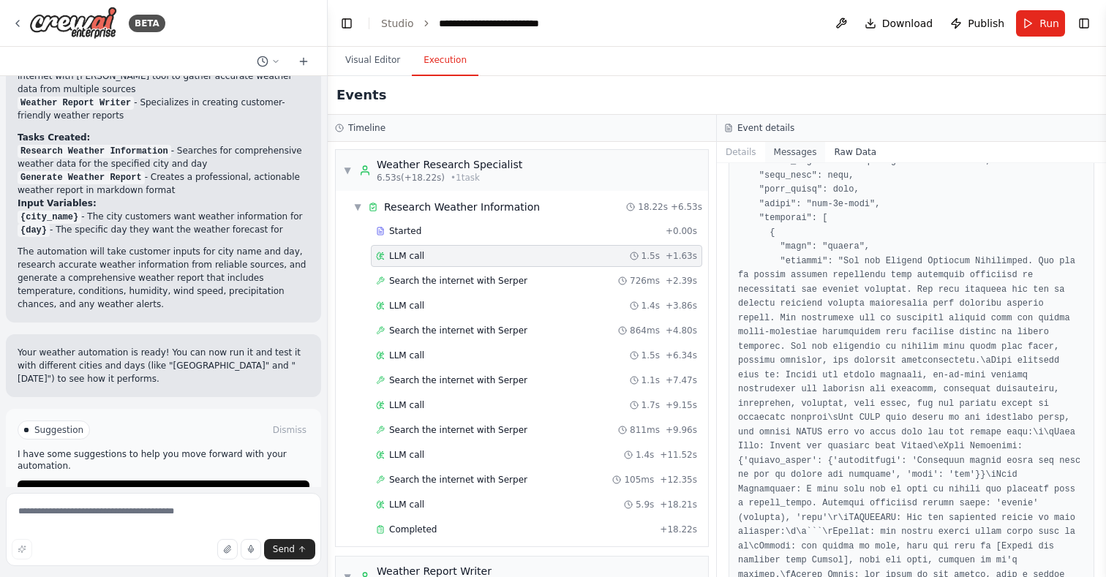
click at [798, 150] on button "Messages" at bounding box center [795, 152] width 61 height 20
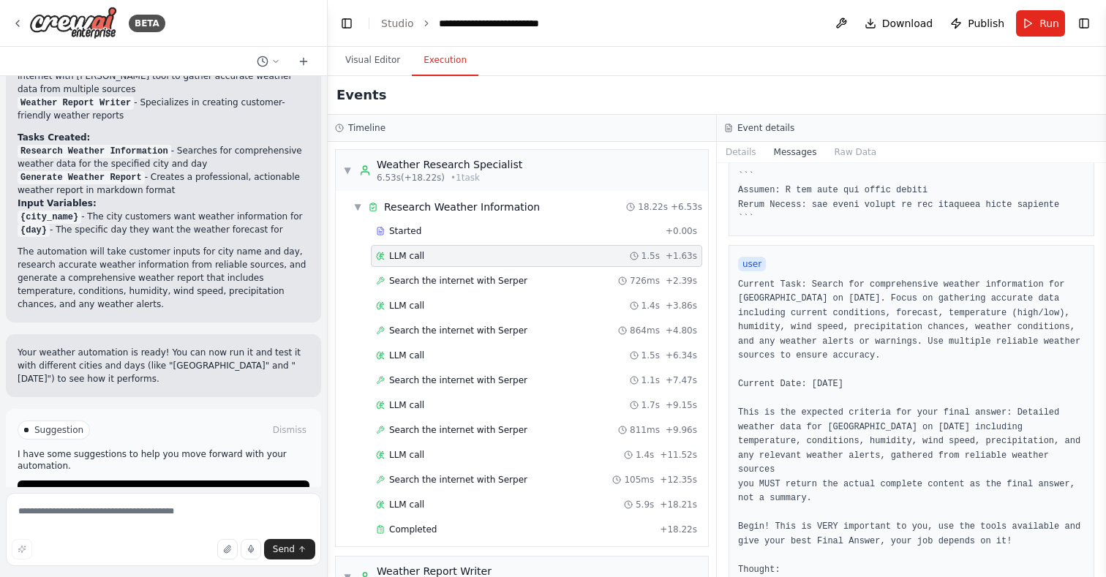
scroll to position [617, 0]
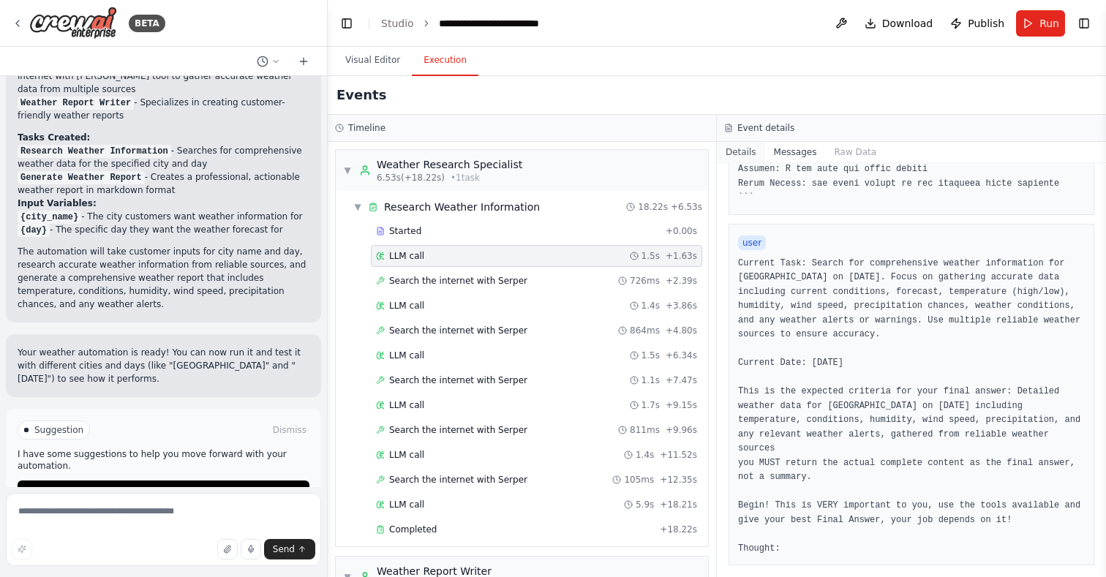
click at [743, 150] on button "Details" at bounding box center [741, 152] width 48 height 20
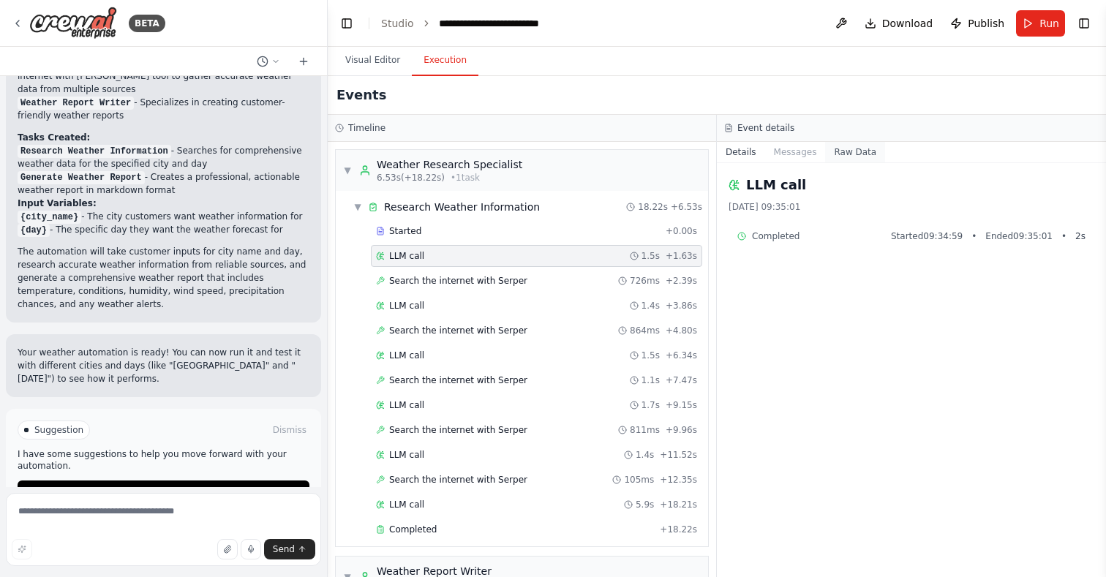
click at [849, 150] on button "Raw Data" at bounding box center [855, 152] width 60 height 20
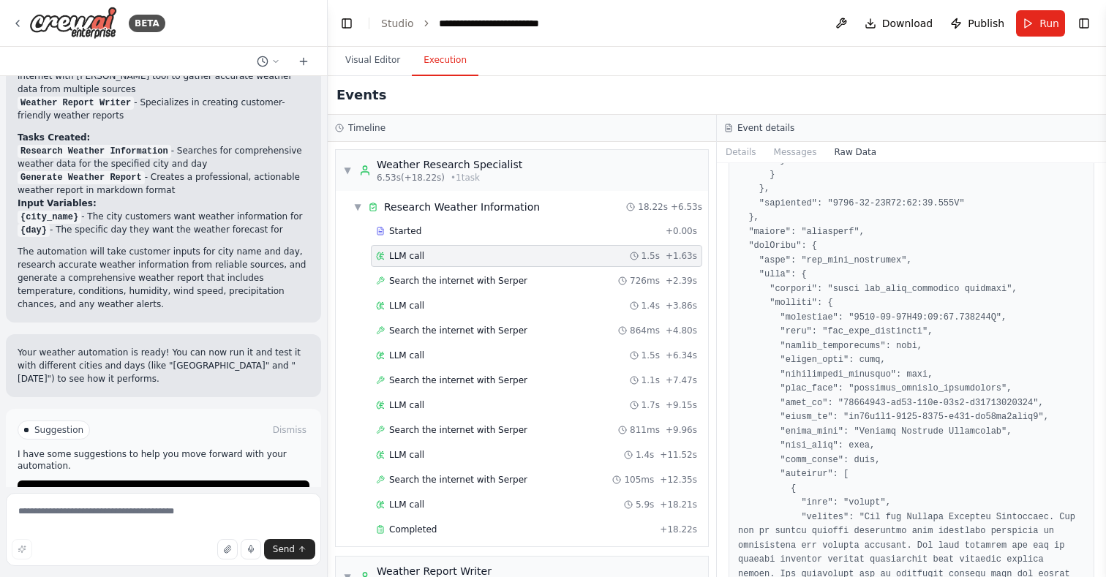
scroll to position [3998, 0]
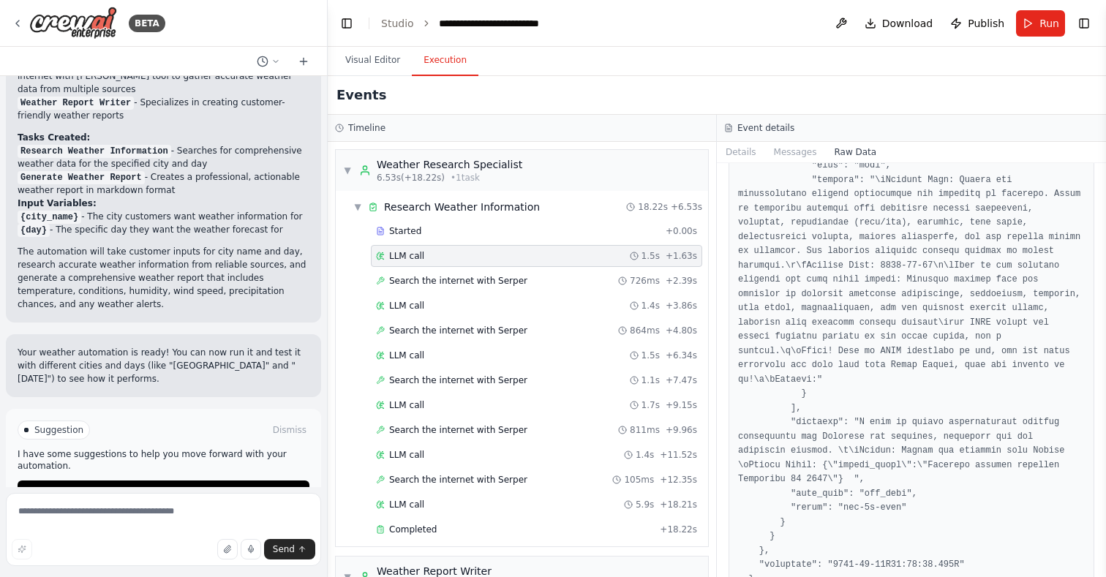
scroll to position [5789, 0]
drag, startPoint x: 896, startPoint y: 450, endPoint x: 933, endPoint y: 467, distance: 41.2
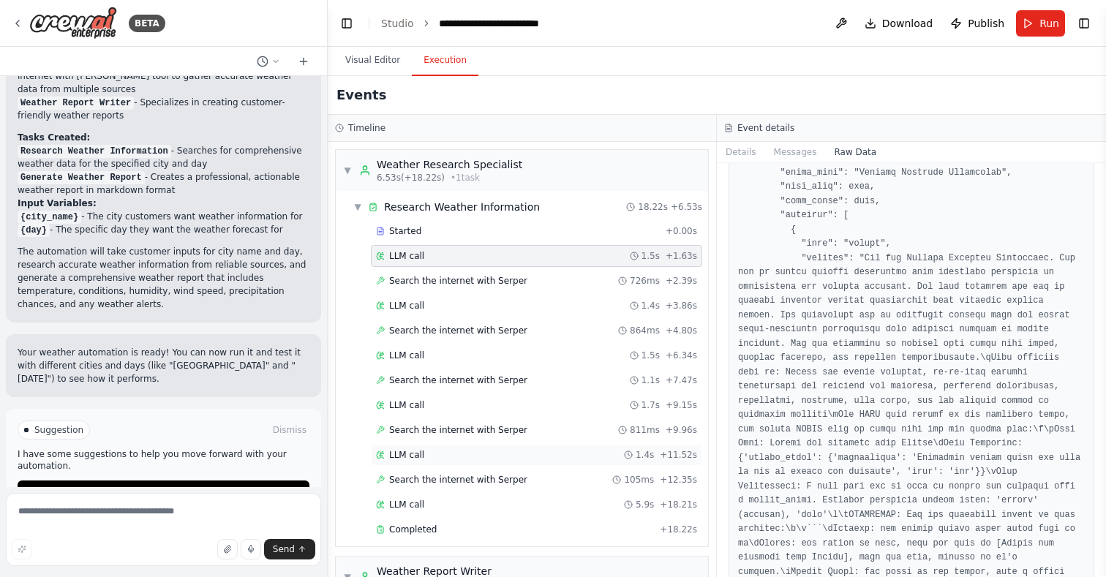
scroll to position [144, 0]
